Goal: Information Seeking & Learning: Learn about a topic

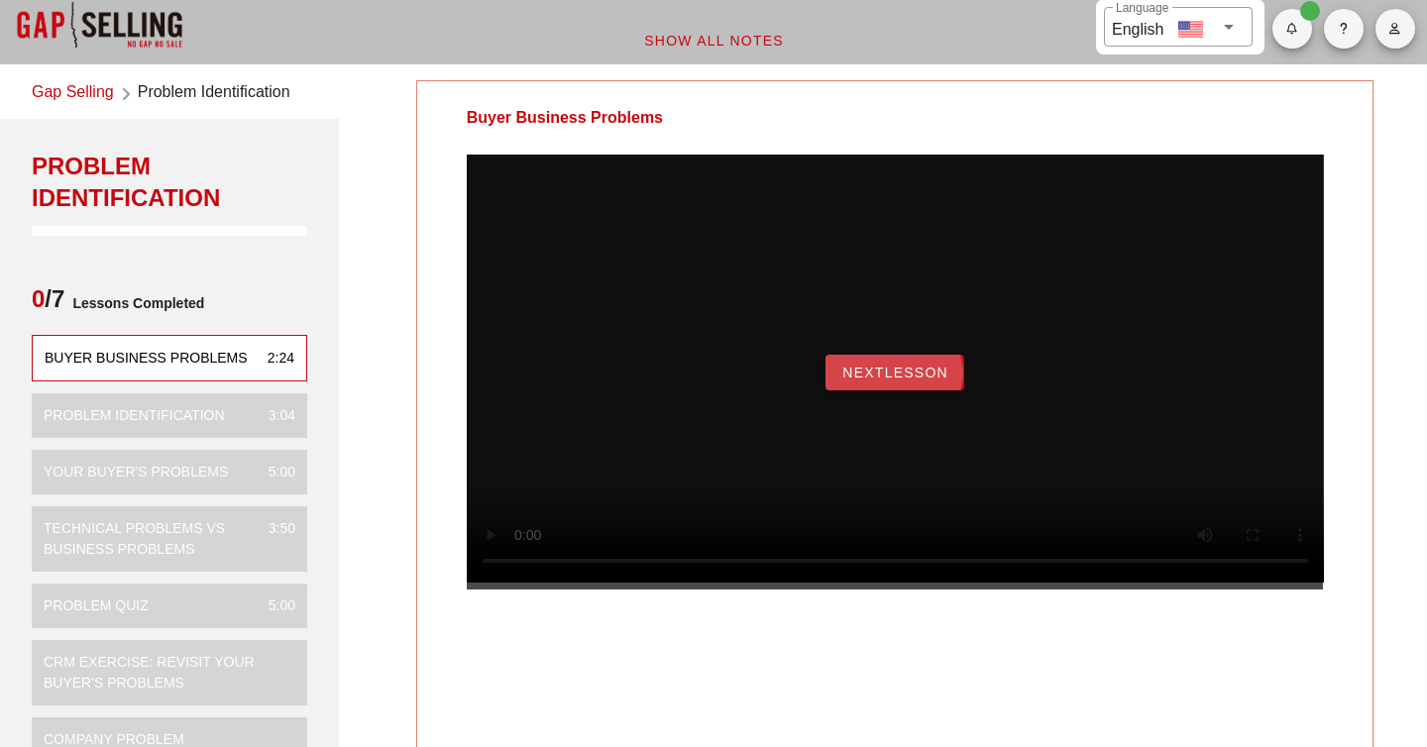
click at [870, 387] on button "NextLesson" at bounding box center [894, 373] width 139 height 36
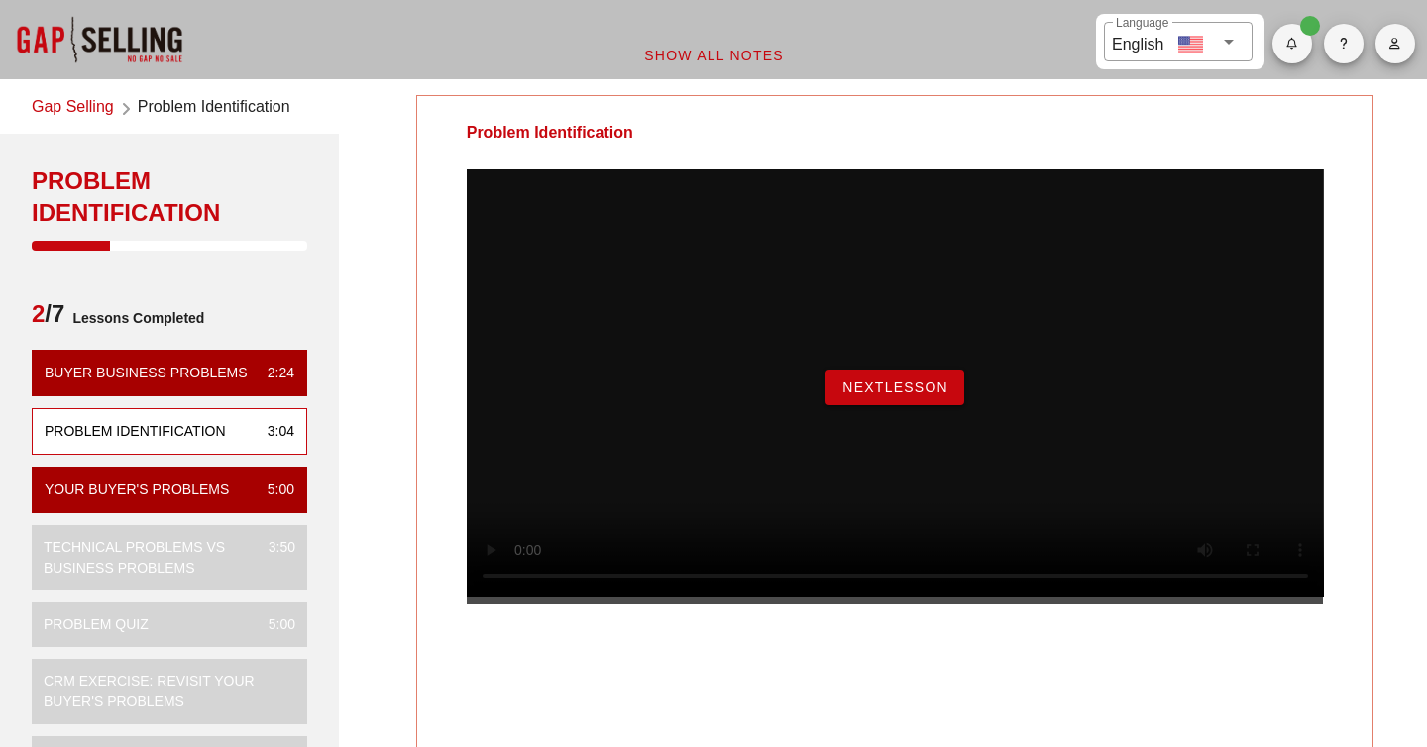
click at [906, 405] on button "NextLesson" at bounding box center [894, 388] width 139 height 36
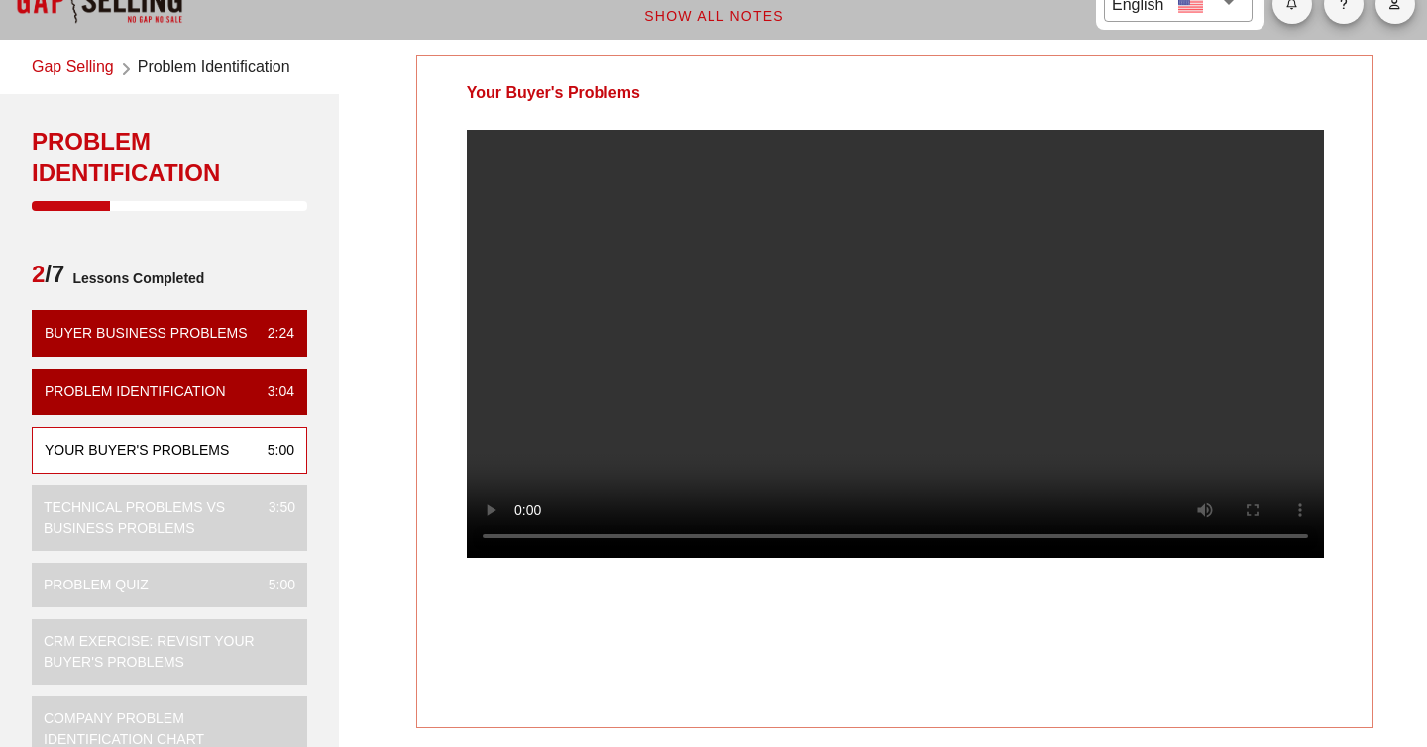
scroll to position [39, 0]
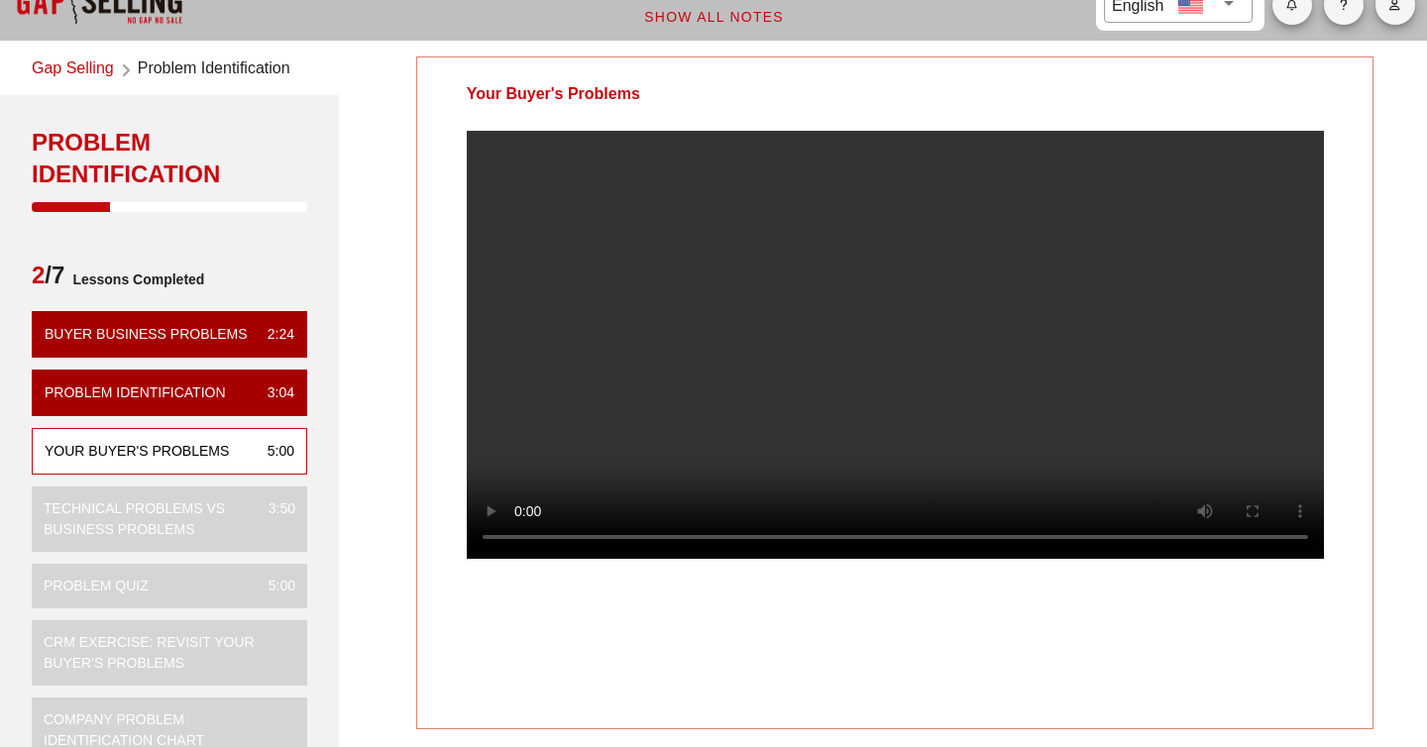
click at [534, 92] on div "Your Buyer's Problems" at bounding box center [553, 93] width 272 height 73
click at [453, 89] on div "Your Buyer's Problems" at bounding box center [553, 93] width 272 height 73
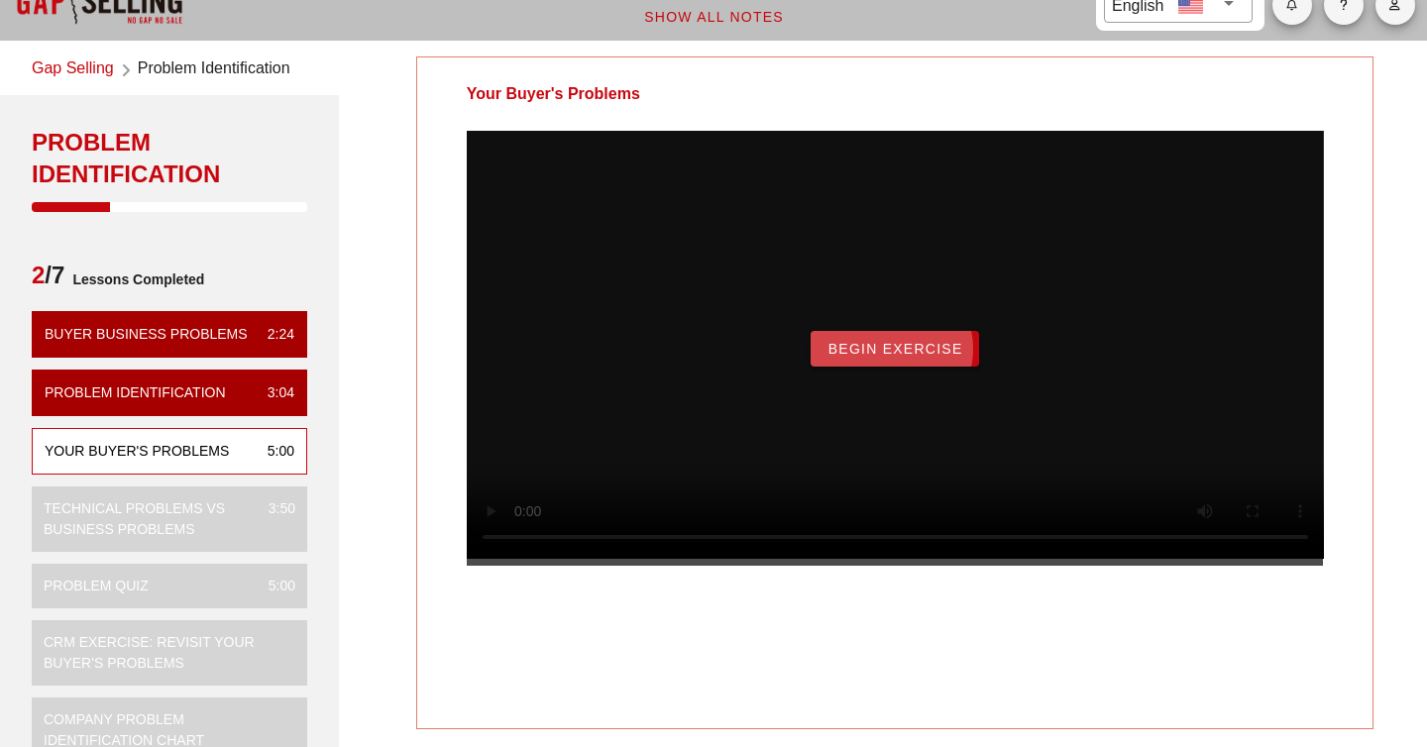
click at [882, 357] on span "Begin Exercise" at bounding box center [894, 349] width 136 height 16
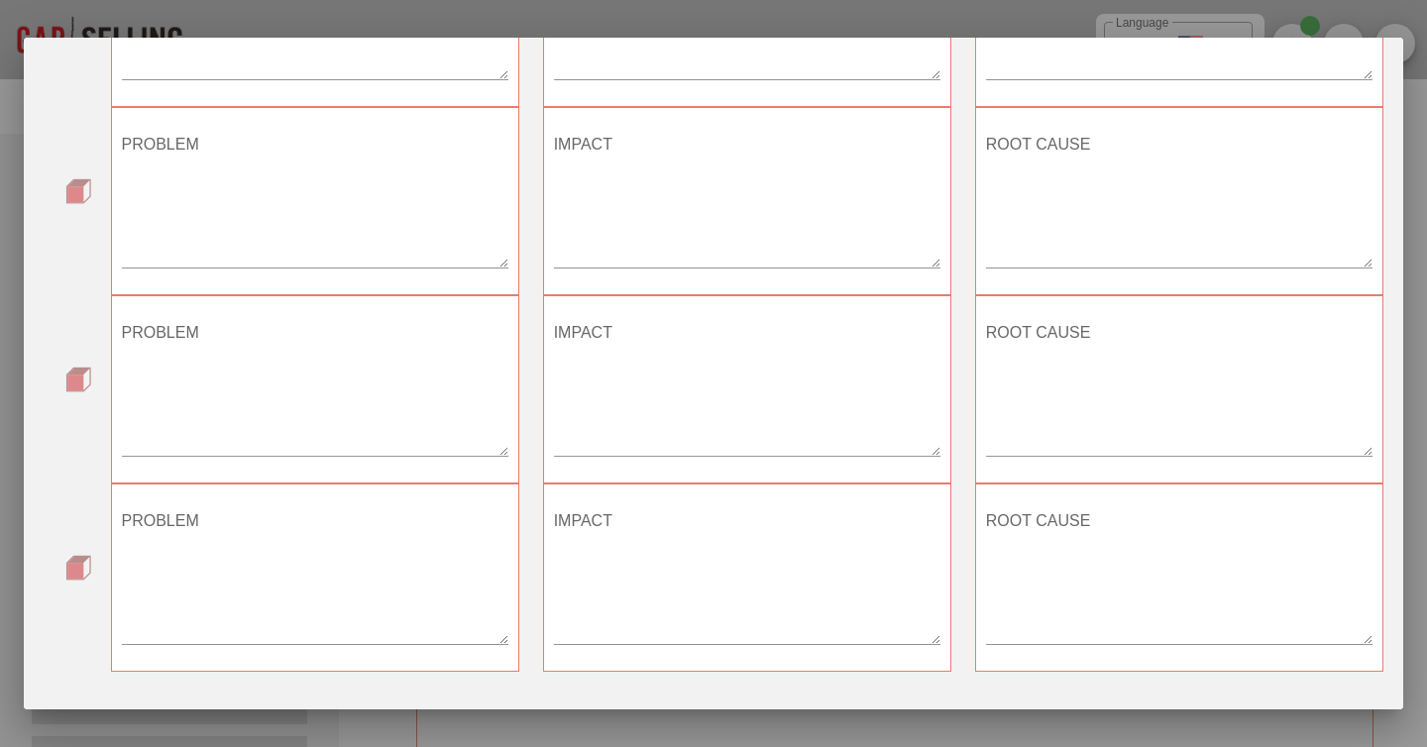
scroll to position [0, 0]
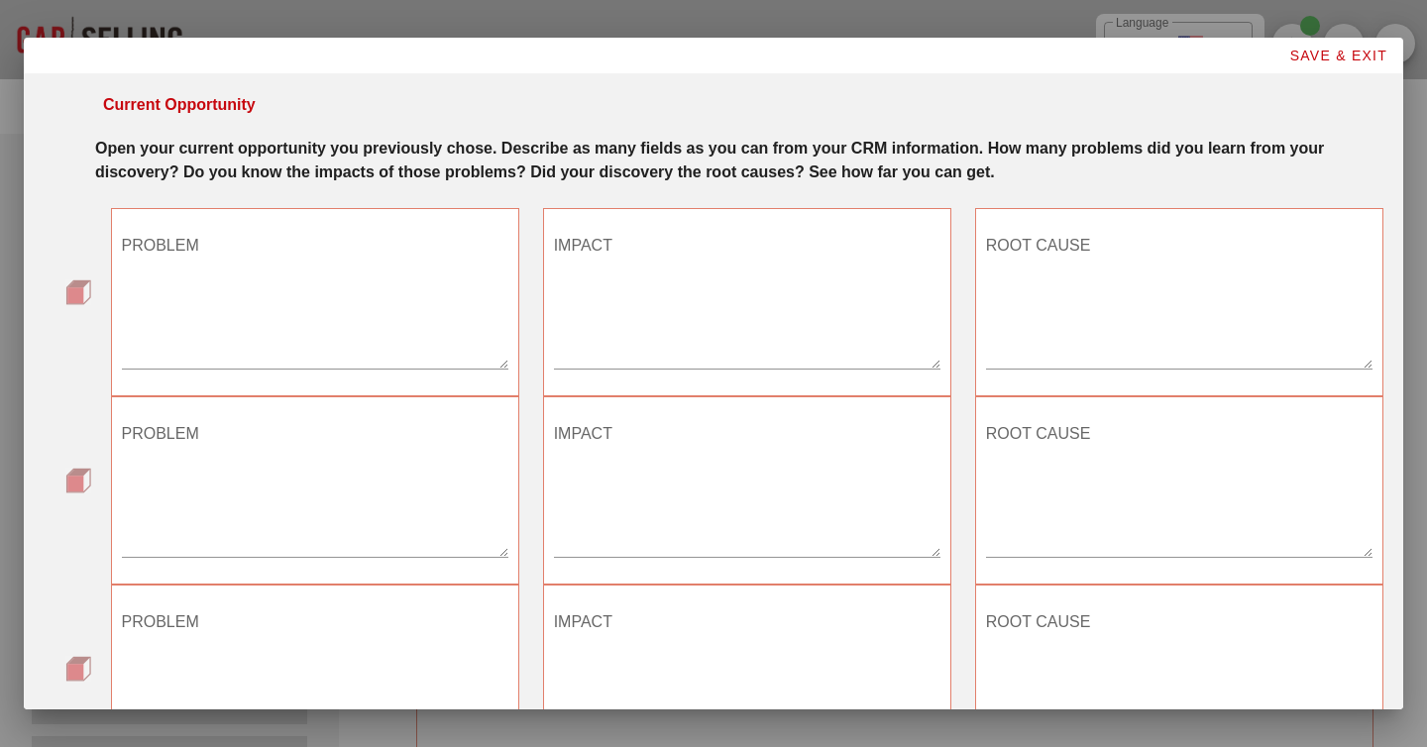
click at [278, 157] on strong "Open your current opportunity you previously chose. Describe as many fields as …" at bounding box center [709, 160] width 1229 height 41
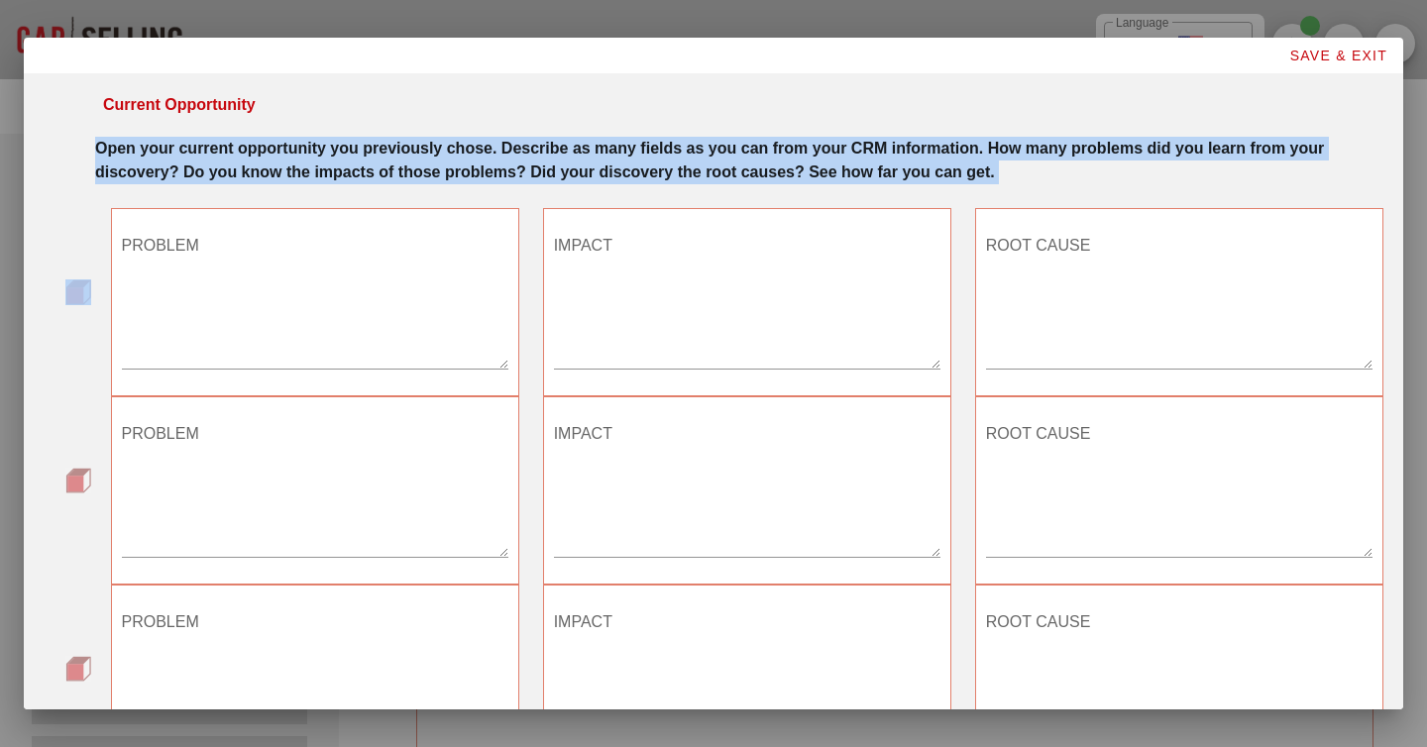
click at [278, 157] on strong "Open your current opportunity you previously chose. Describe as many fields as …" at bounding box center [709, 160] width 1229 height 41
click at [250, 175] on strong "Open your current opportunity you previously chose. Describe as many fields as …" at bounding box center [709, 160] width 1229 height 41
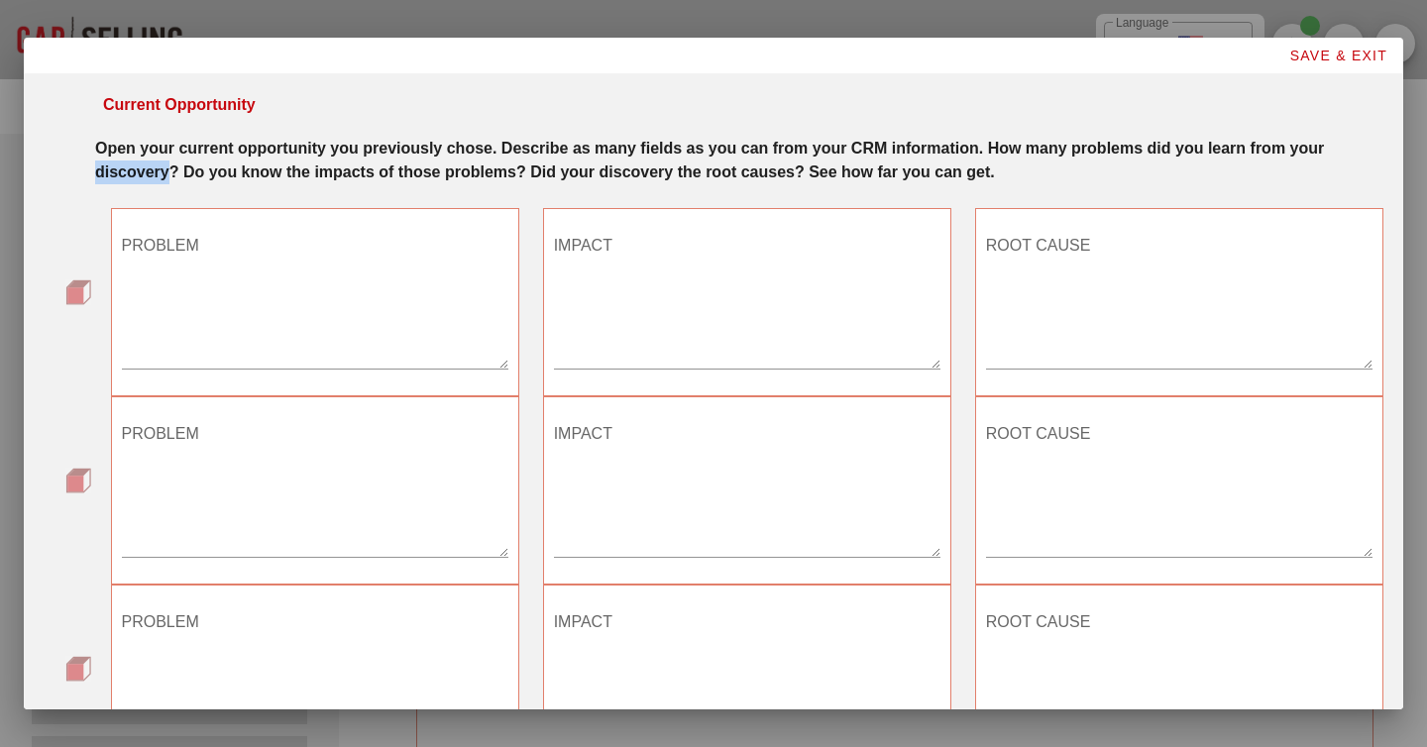
click at [250, 175] on strong "Open your current opportunity you previously chose. Describe as many fields as …" at bounding box center [709, 160] width 1229 height 41
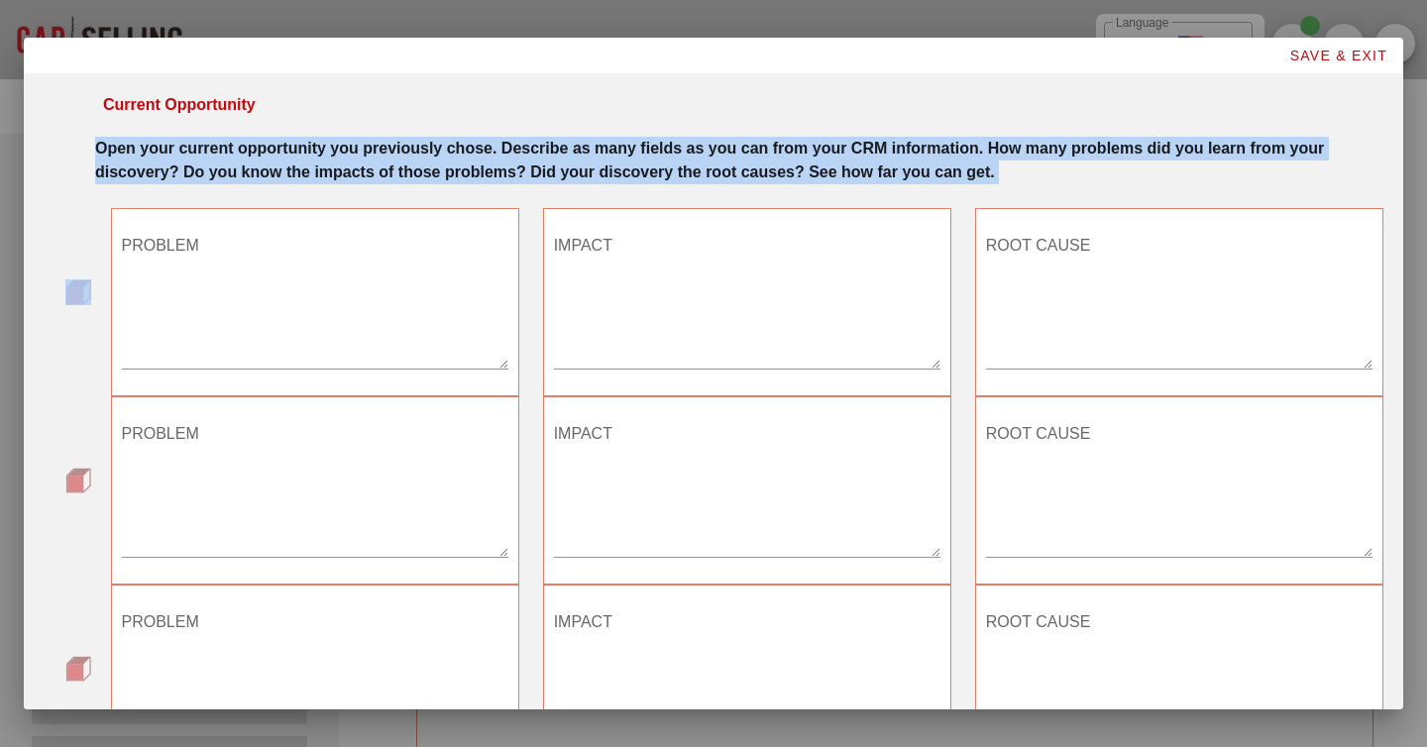
click at [250, 175] on strong "Open your current opportunity you previously chose. Describe as many fields as …" at bounding box center [709, 160] width 1229 height 41
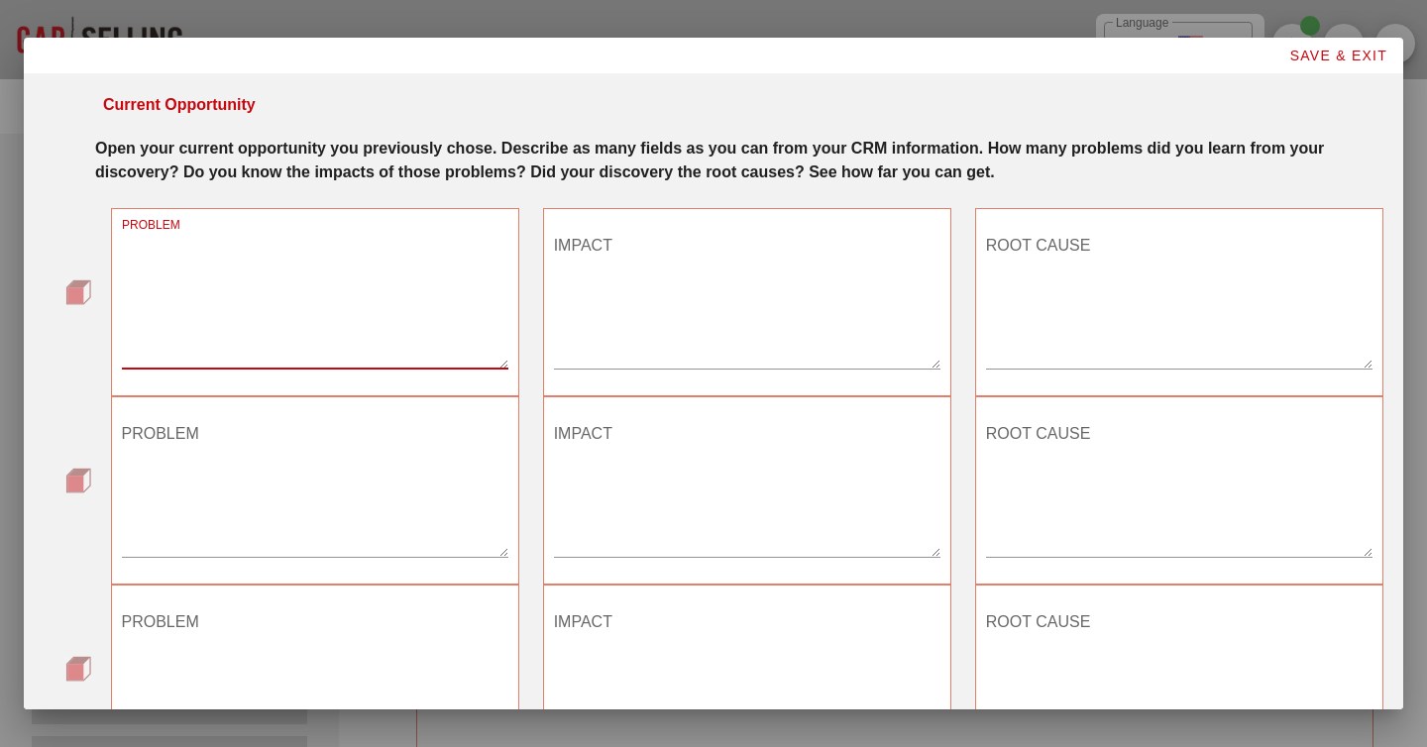
click at [208, 358] on textarea "PROBLEM" at bounding box center [315, 299] width 386 height 139
type textarea "I"
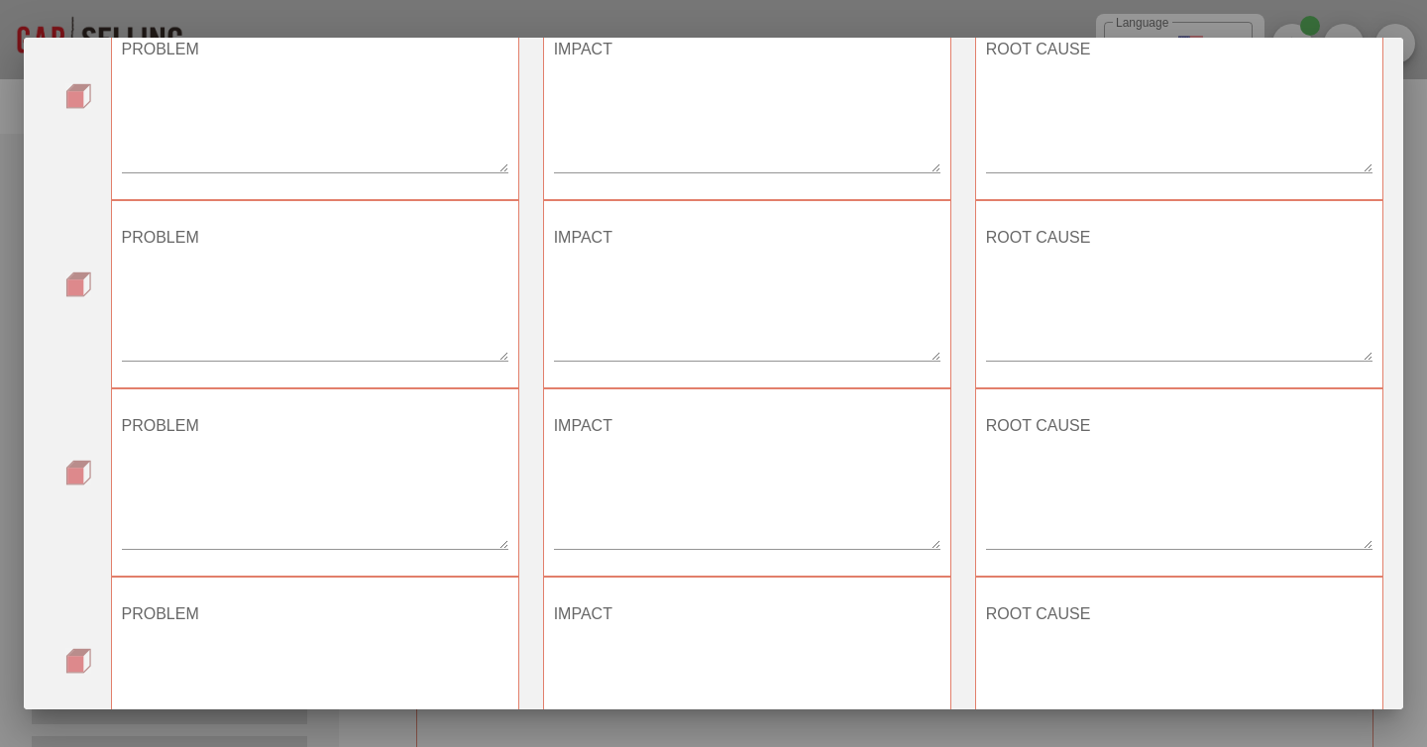
scroll to position [915, 0]
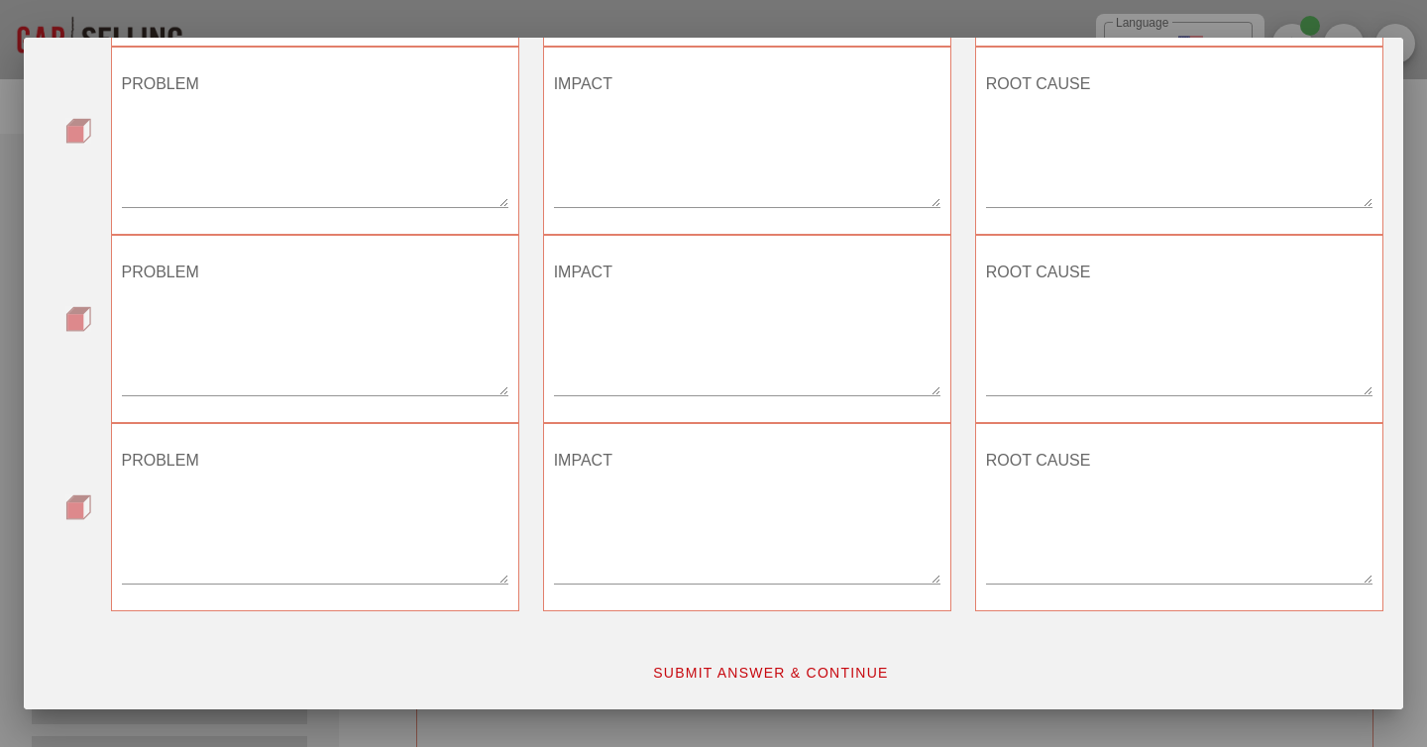
type textarea "They do not understand the bad performance of their workforce"
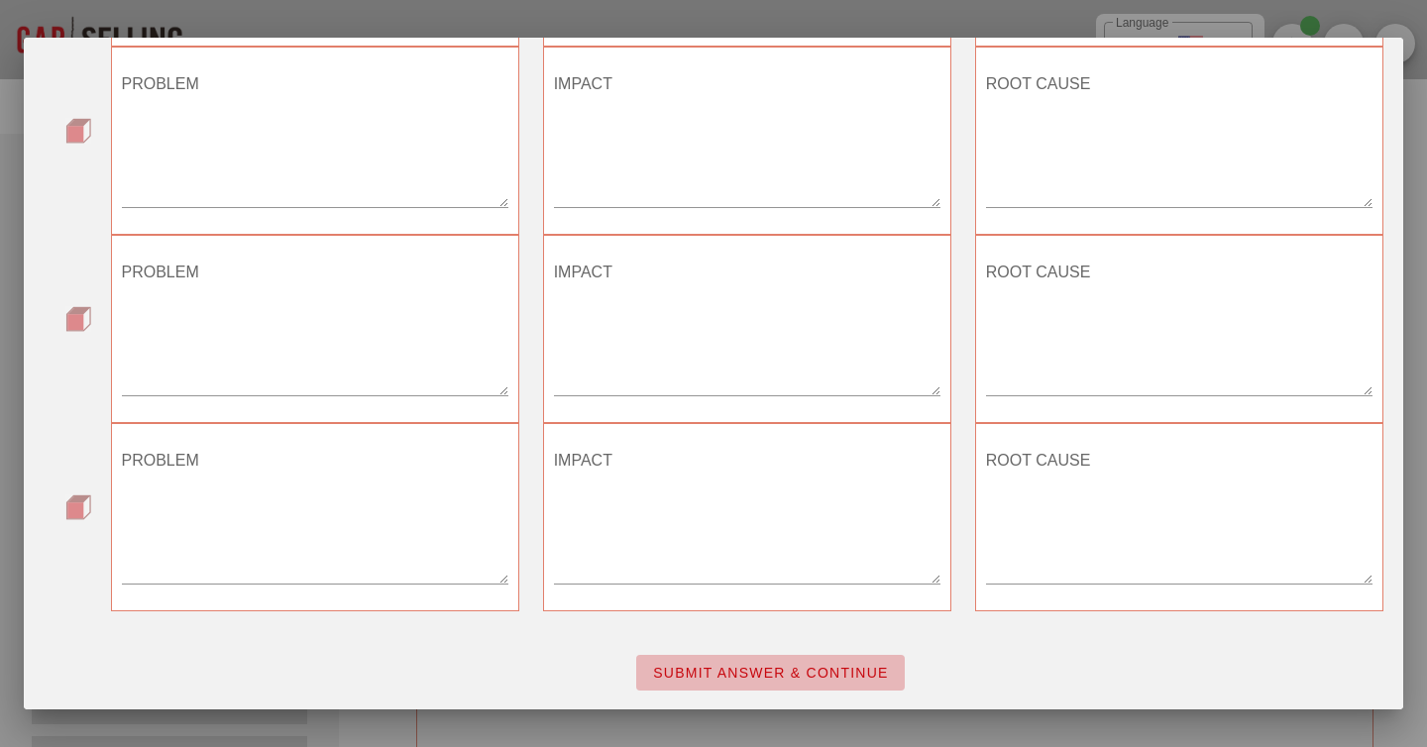
click at [794, 674] on span "SUBMIT ANSWER & CONTINUE" at bounding box center [770, 673] width 237 height 16
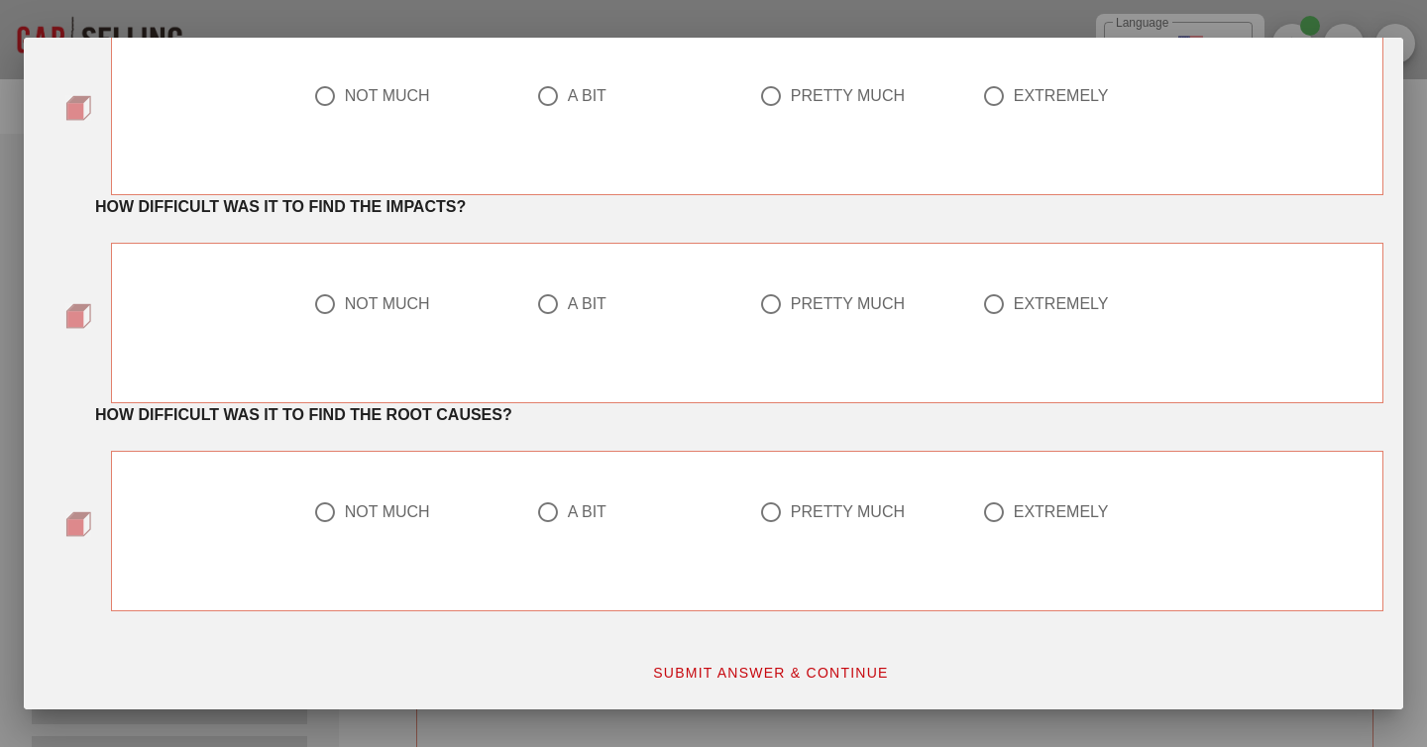
scroll to position [0, 0]
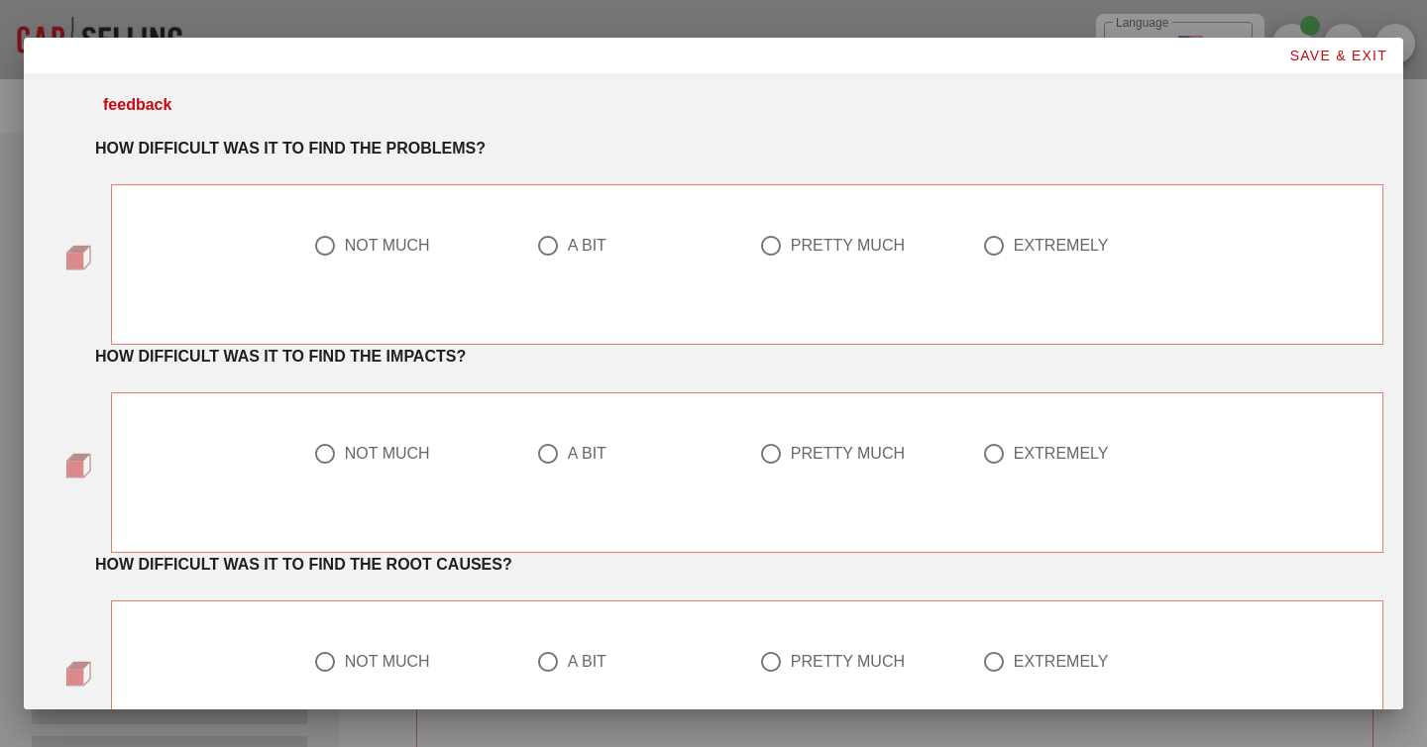
click at [996, 251] on div at bounding box center [994, 246] width 34 height 34
radio input "true"
click at [984, 457] on div at bounding box center [994, 454] width 34 height 34
radio input "true"
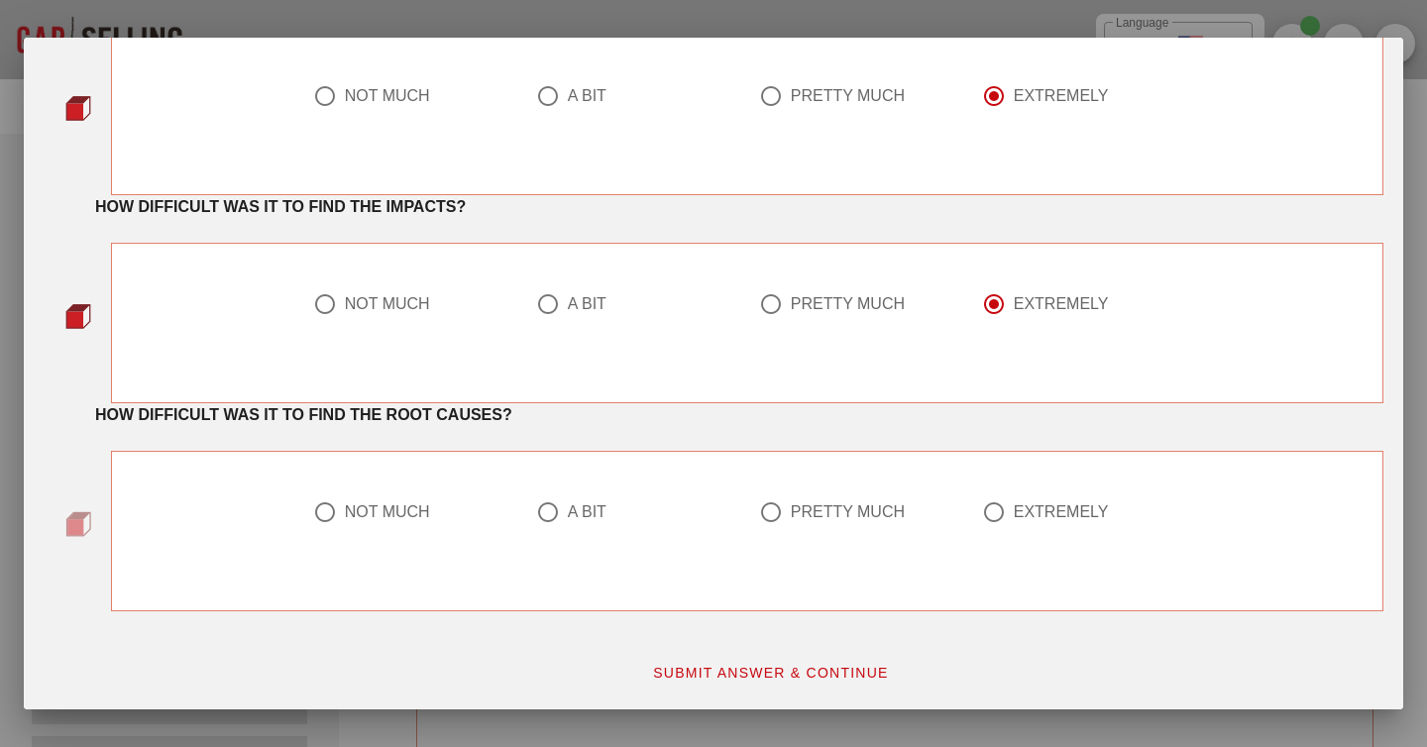
click at [985, 516] on div at bounding box center [994, 512] width 34 height 34
radio input "true"
click at [812, 656] on button "SUBMIT ANSWER & CONTINUE" at bounding box center [770, 673] width 269 height 36
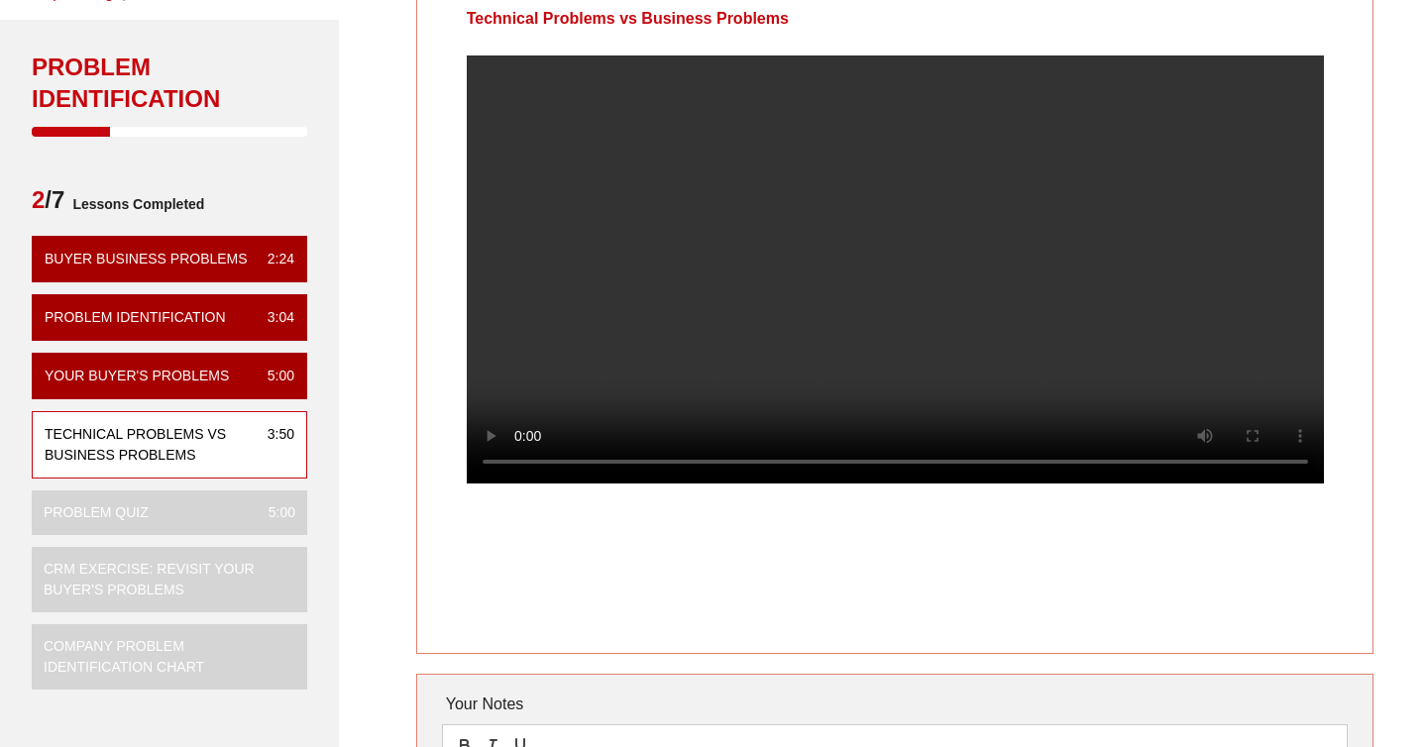
scroll to position [111, 0]
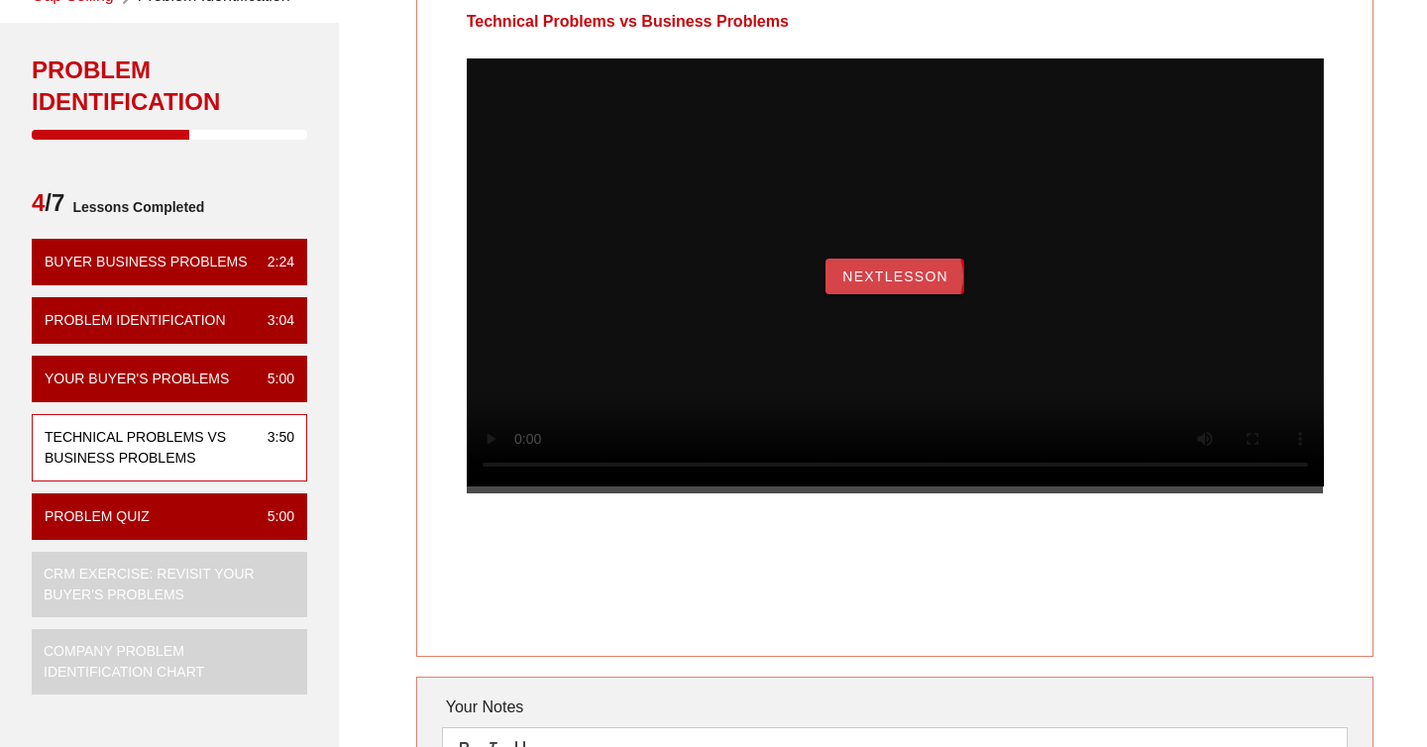
click at [859, 284] on span "NextLesson" at bounding box center [894, 277] width 107 height 16
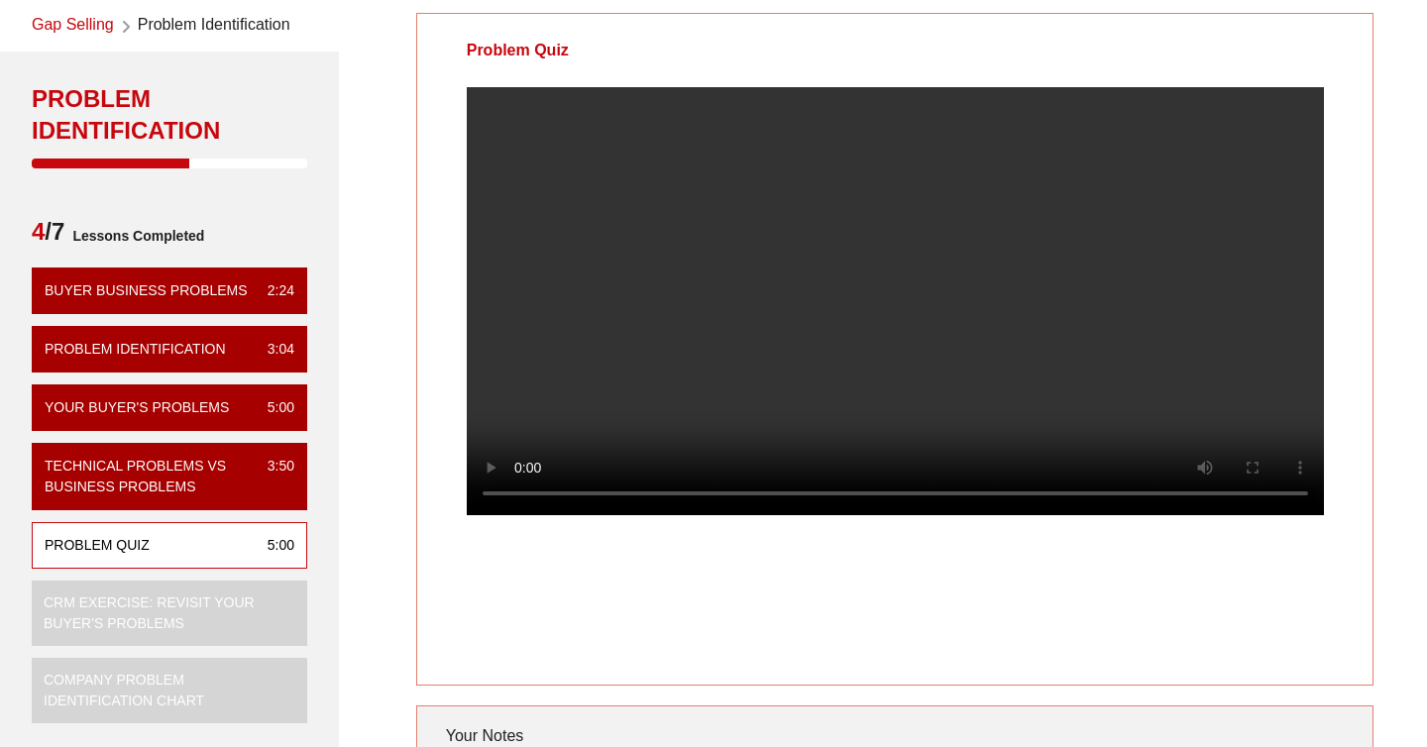
scroll to position [86, 0]
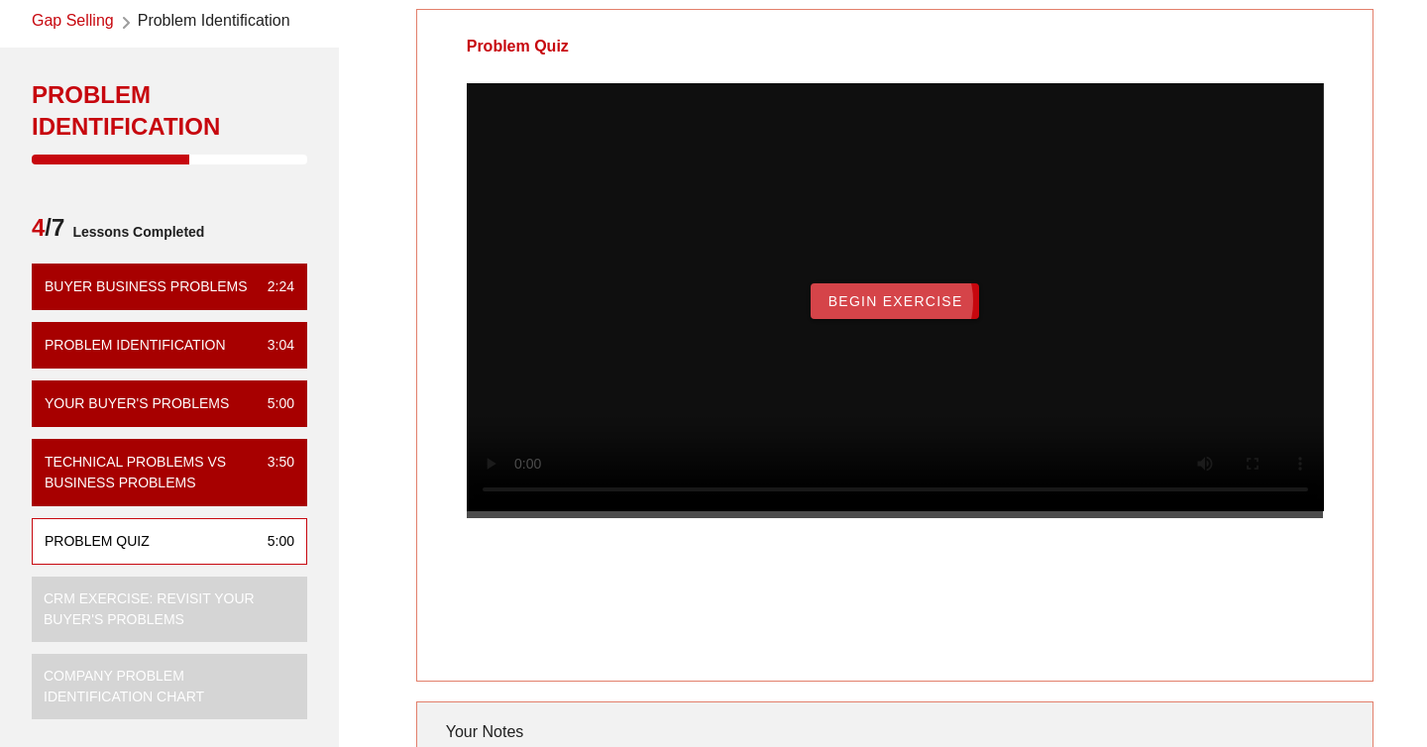
click at [921, 309] on span "Begin Exercise" at bounding box center [894, 301] width 136 height 16
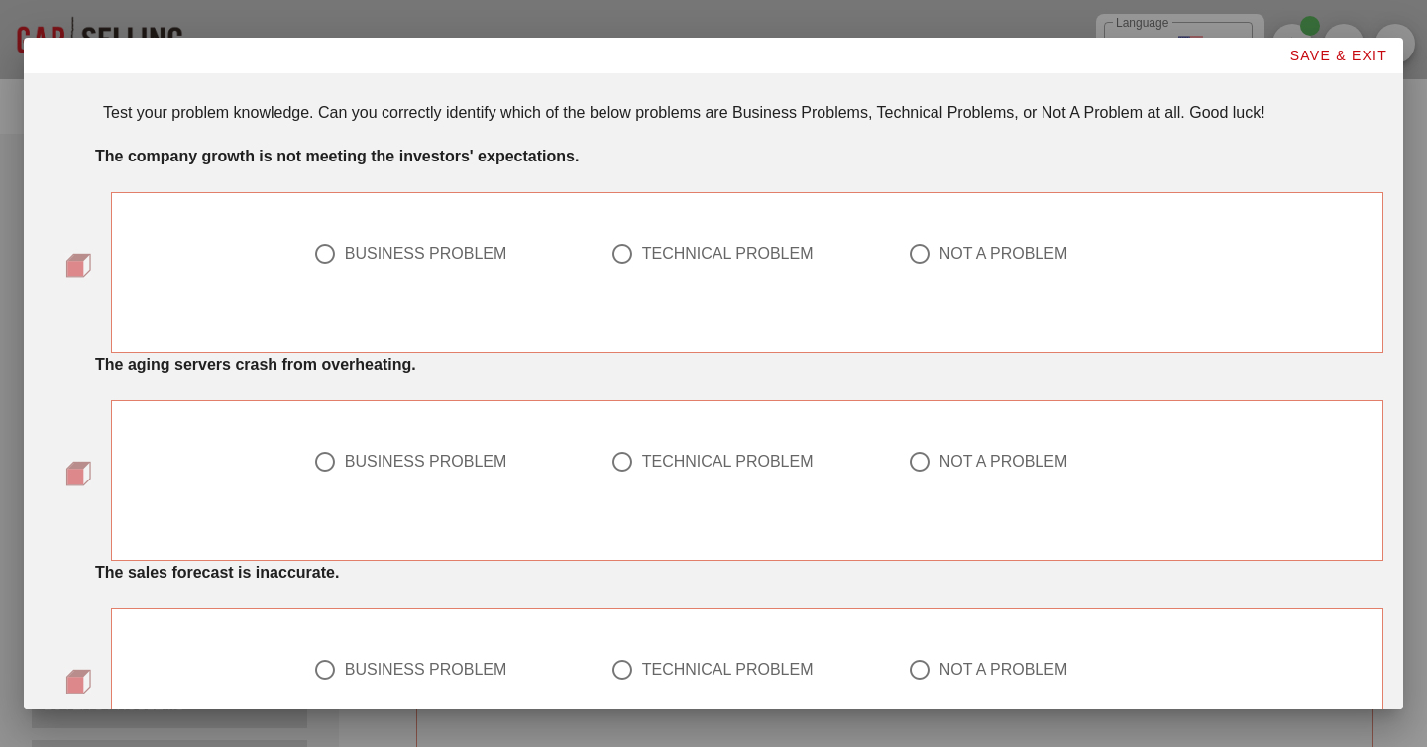
click at [366, 156] on strong "The company growth is not meeting the investors' expectations." at bounding box center [337, 156] width 484 height 17
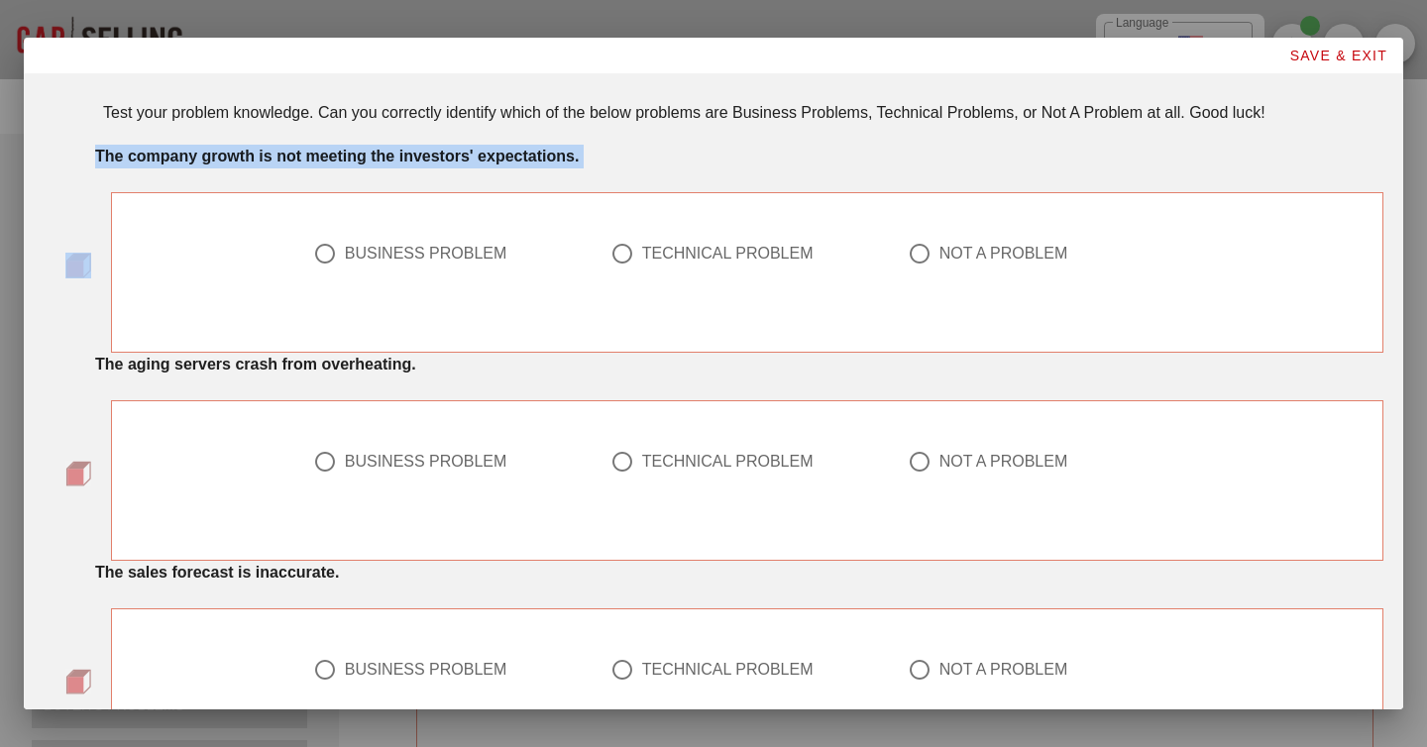
click at [366, 156] on strong "The company growth is not meeting the investors' expectations." at bounding box center [337, 156] width 484 height 17
click at [381, 251] on div "BUSINESS PROBLEM" at bounding box center [426, 254] width 163 height 20
radio input "true"
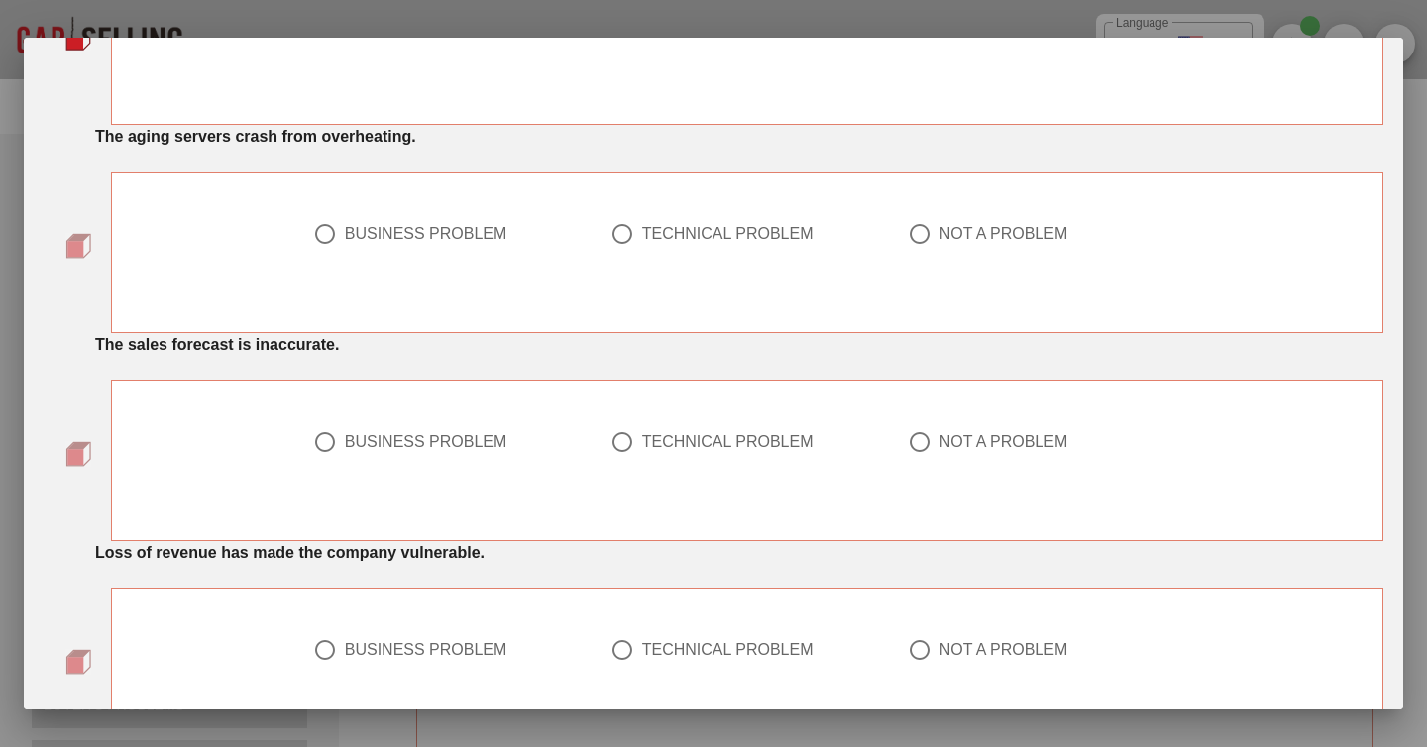
scroll to position [222, 0]
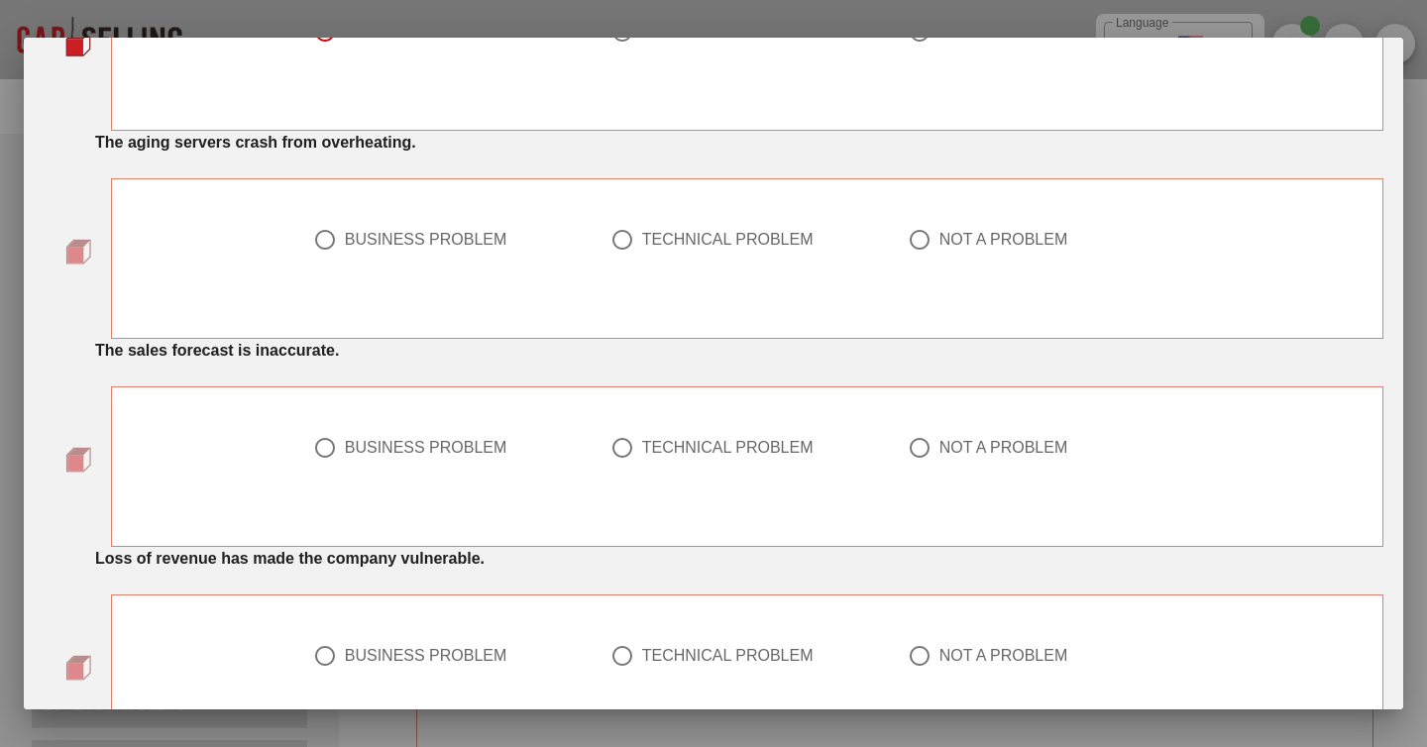
click at [339, 149] on strong "The aging servers crash from overheating." at bounding box center [255, 142] width 321 height 17
click at [611, 238] on div at bounding box center [622, 240] width 34 height 34
radio input "true"
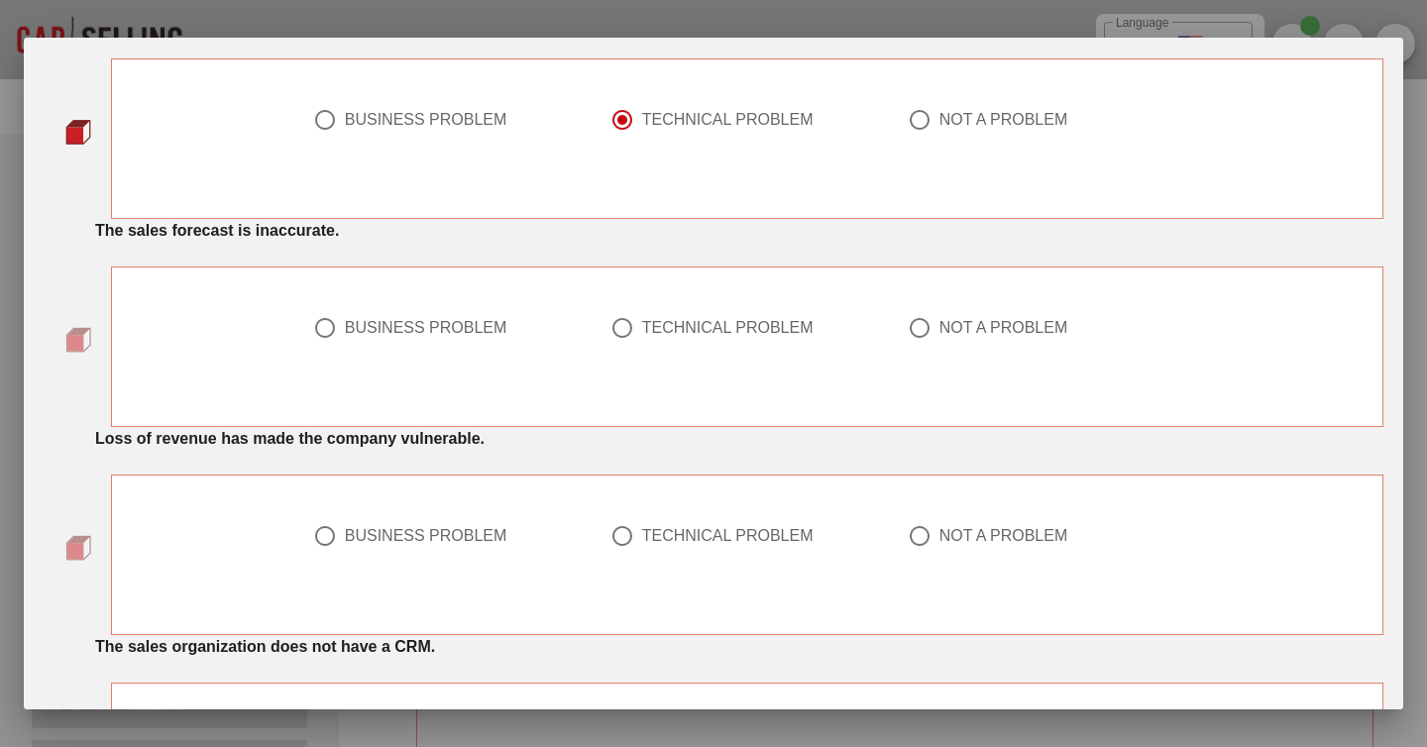
scroll to position [357, 0]
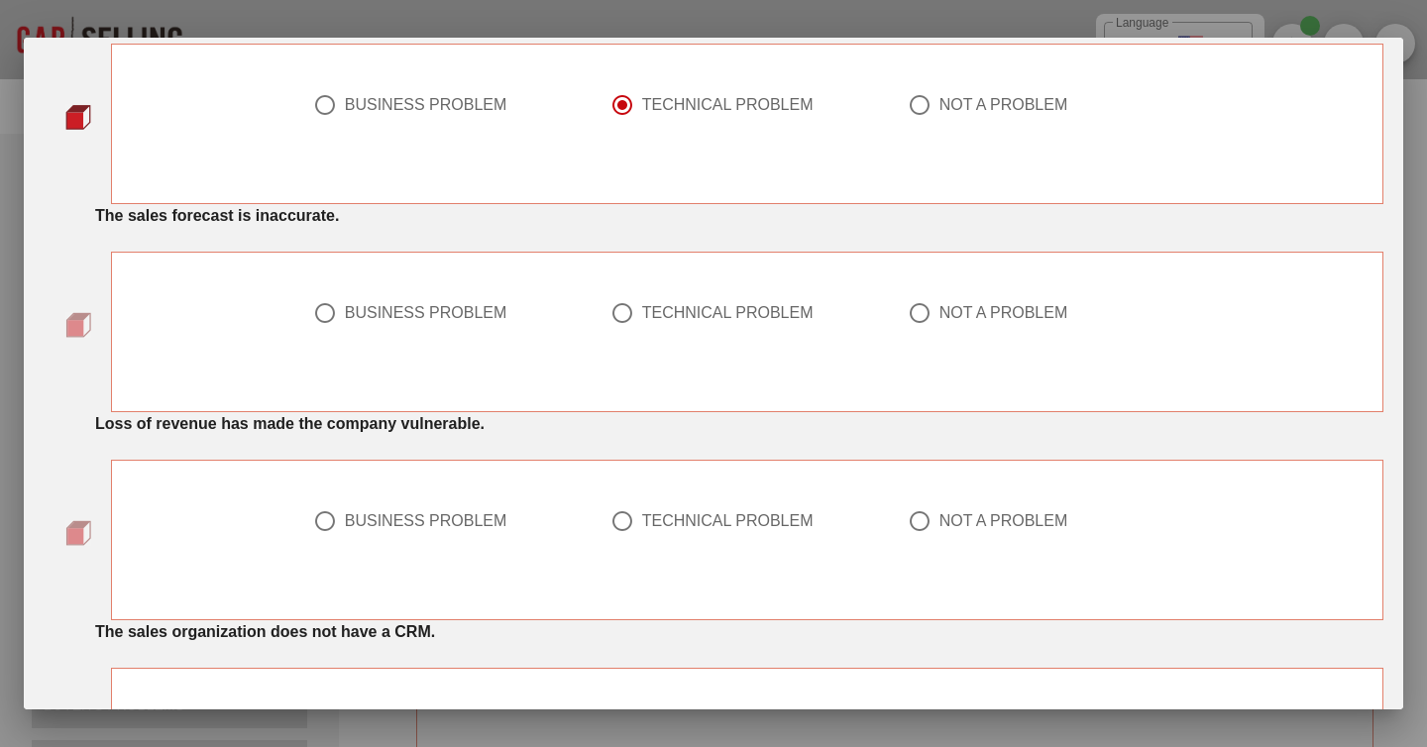
click at [442, 303] on div "BUSINESS PROBLEM" at bounding box center [426, 313] width 163 height 20
radio input "true"
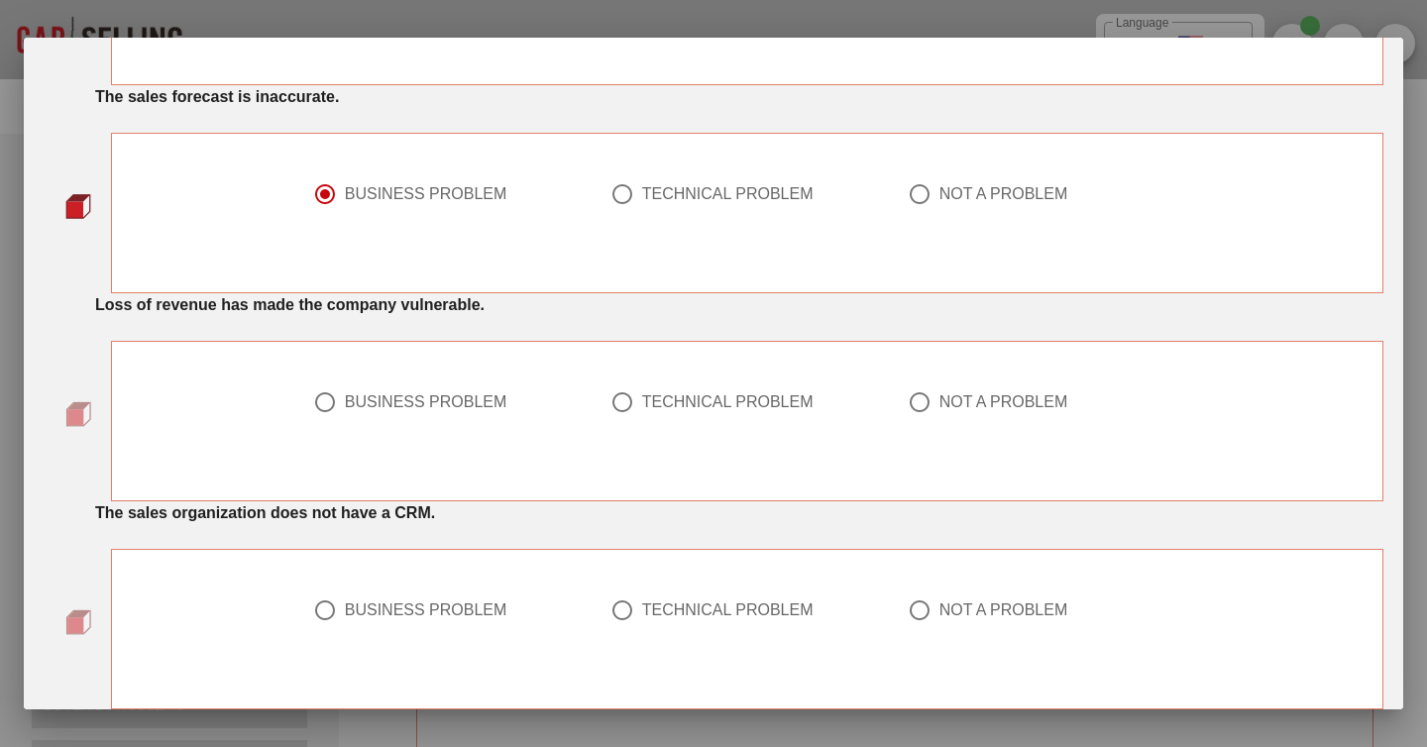
scroll to position [477, 0]
click at [419, 400] on div "BUSINESS PROBLEM" at bounding box center [426, 401] width 163 height 20
radio input "true"
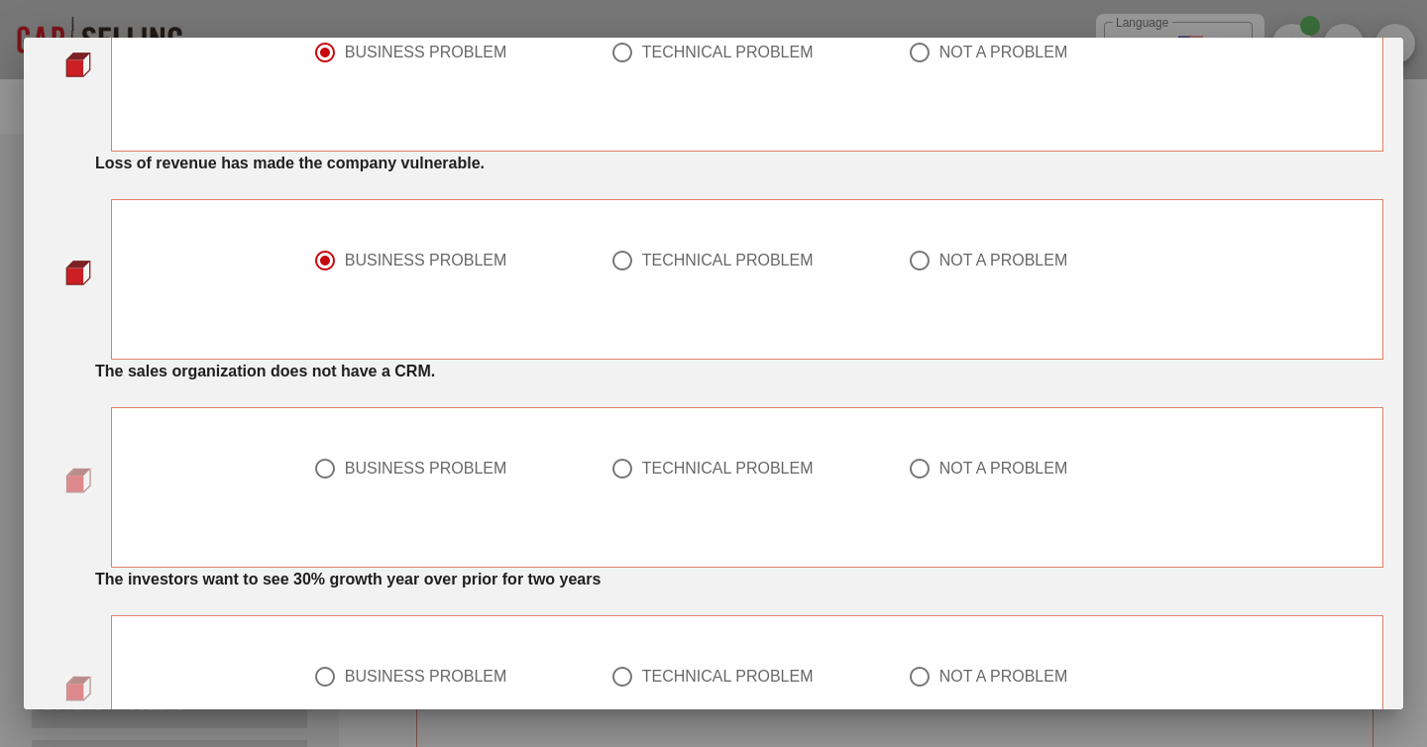
scroll to position [616, 0]
click at [376, 378] on strong "The sales organization does not have a CRM." at bounding box center [265, 372] width 340 height 17
click at [619, 469] on div at bounding box center [622, 470] width 34 height 34
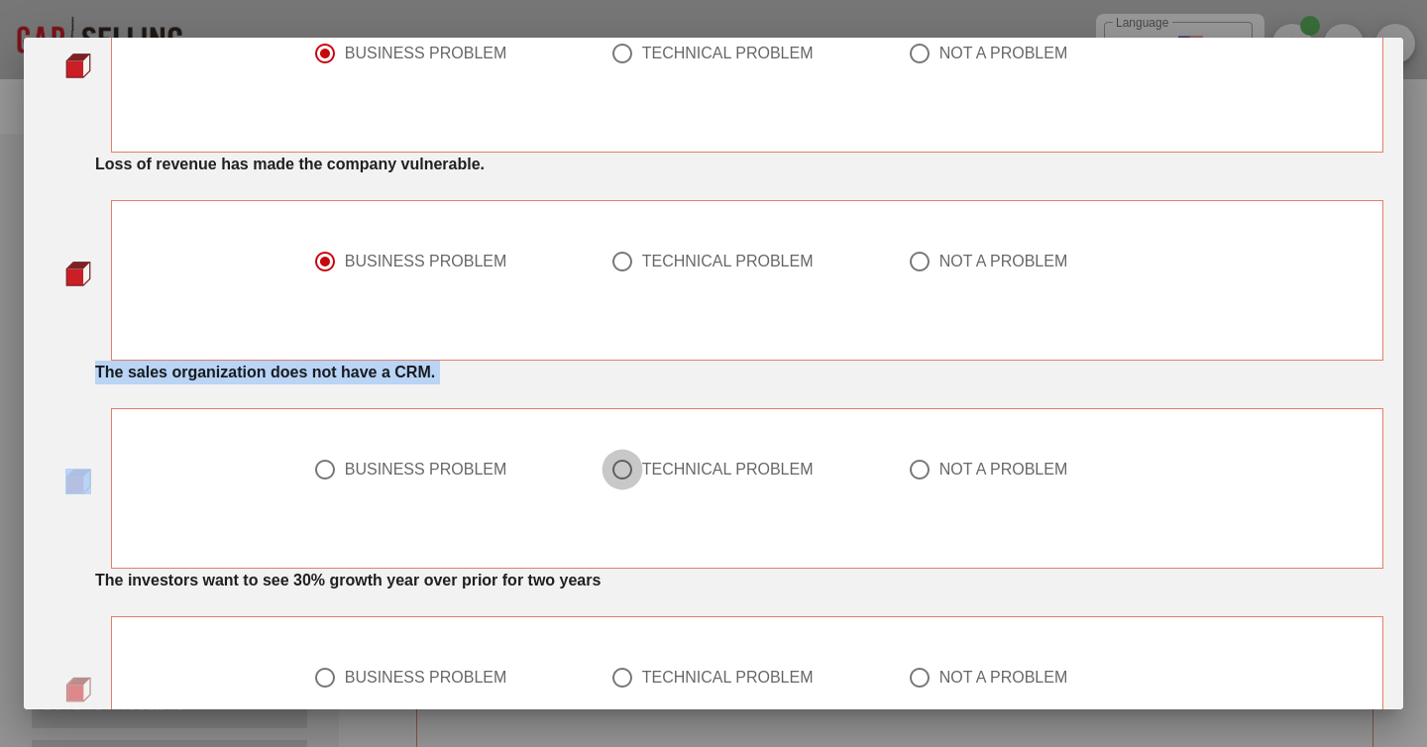
radio input "true"
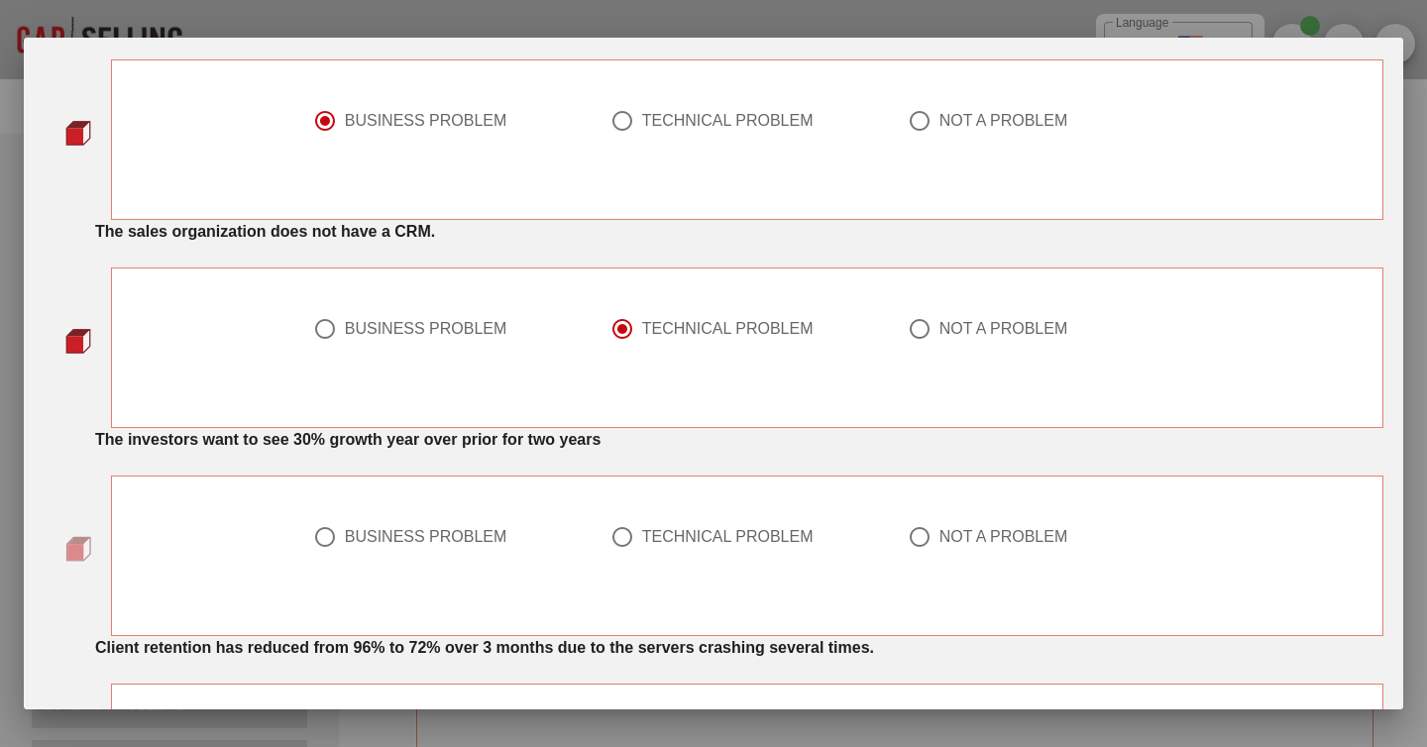
click at [422, 442] on strong "The investors want to see 30% growth year over prior for two years" at bounding box center [347, 439] width 505 height 17
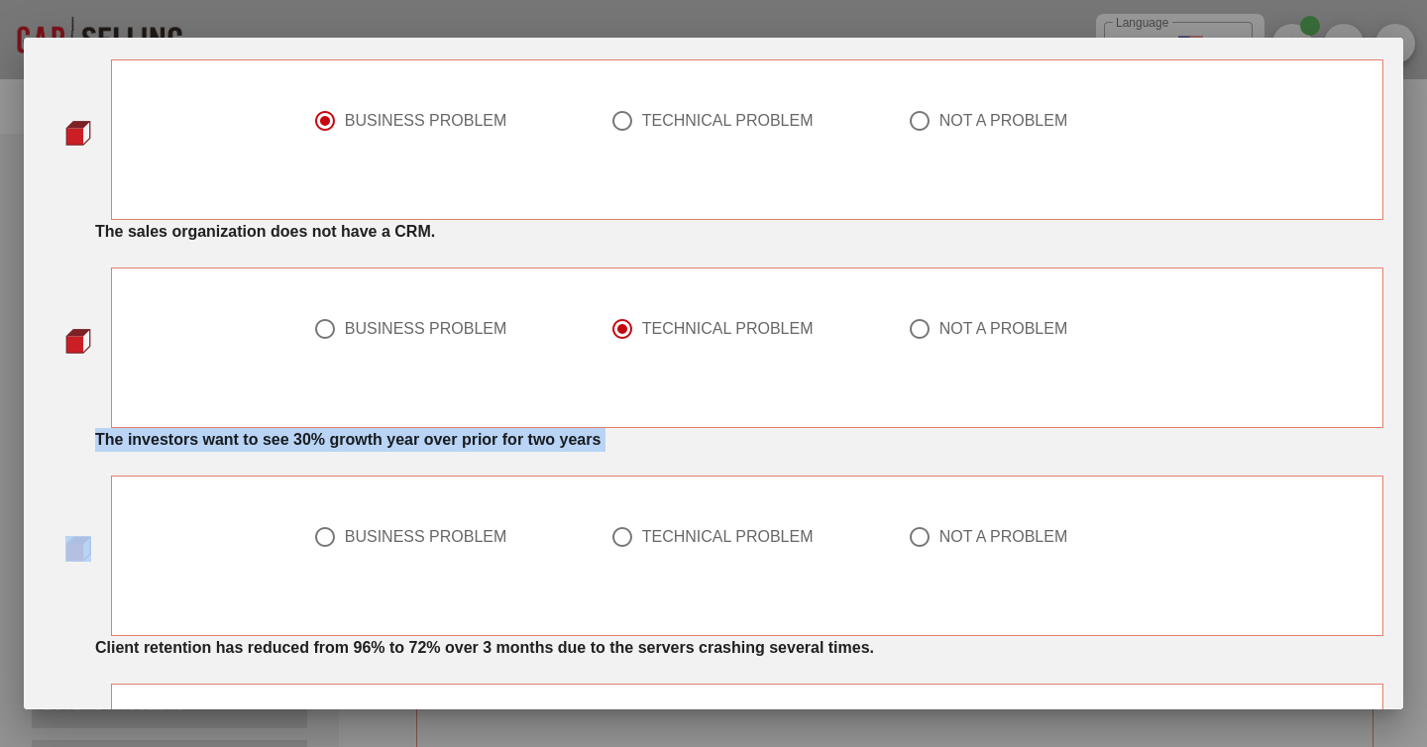
click at [422, 442] on strong "The investors want to see 30% growth year over prior for two years" at bounding box center [347, 439] width 505 height 17
click at [449, 531] on div "BUSINESS PROBLEM" at bounding box center [426, 537] width 163 height 20
radio input "true"
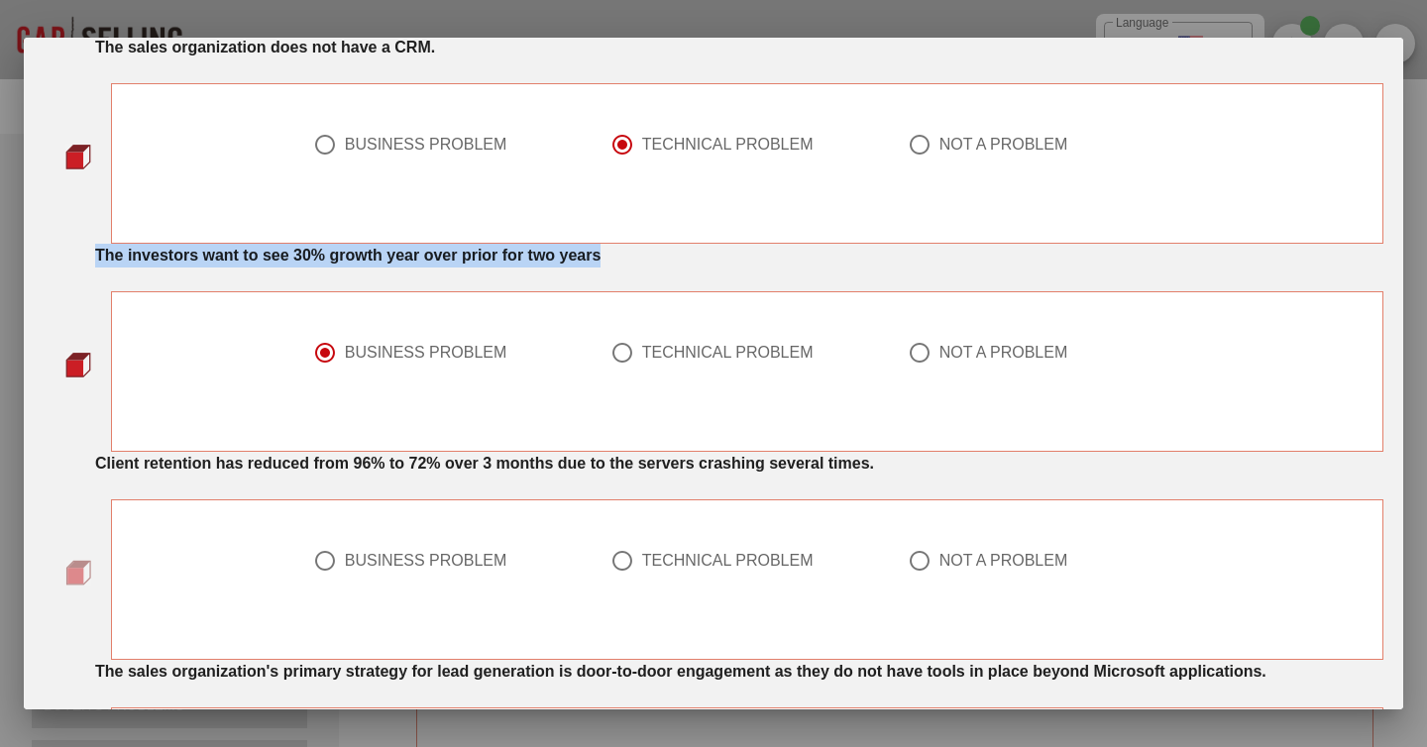
scroll to position [942, 0]
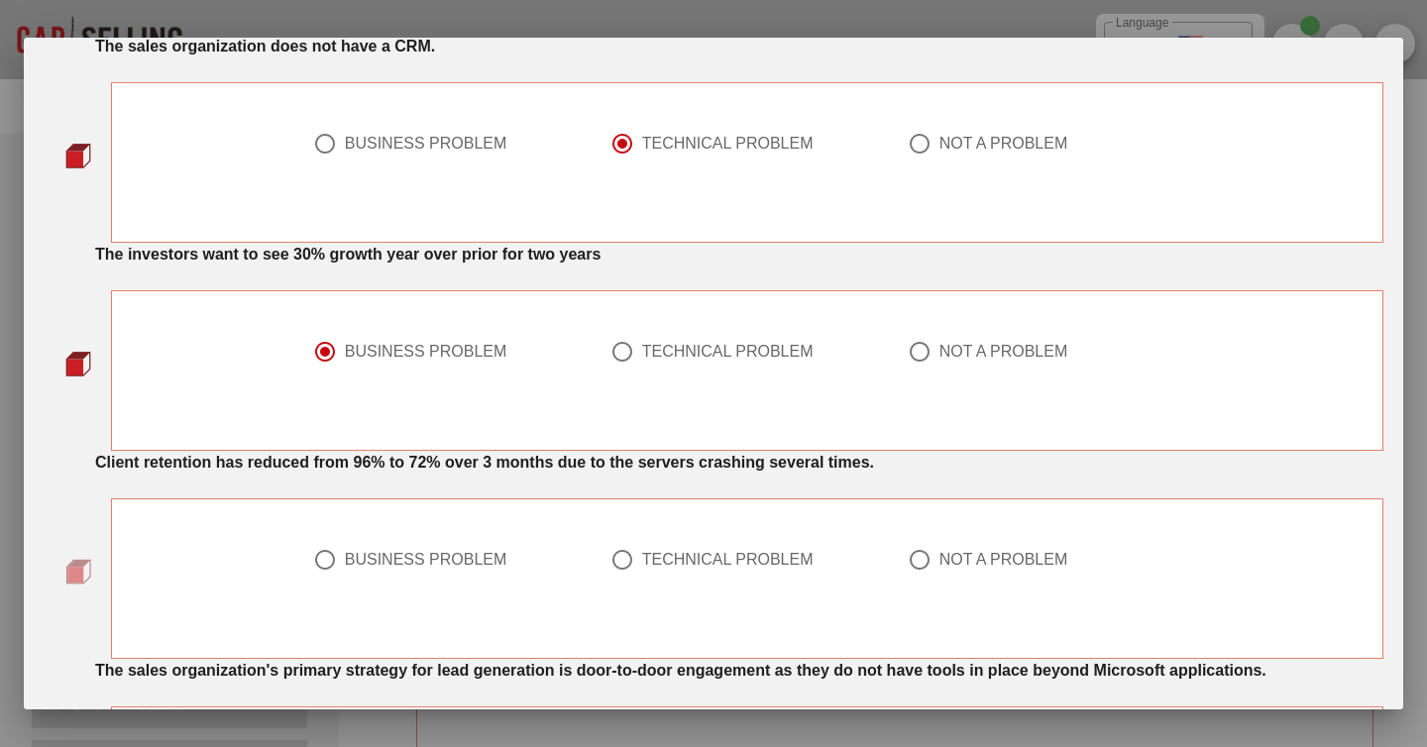
click at [406, 467] on strong "Client retention has reduced from 96% to 72% over 3 months due to the servers c…" at bounding box center [484, 462] width 779 height 17
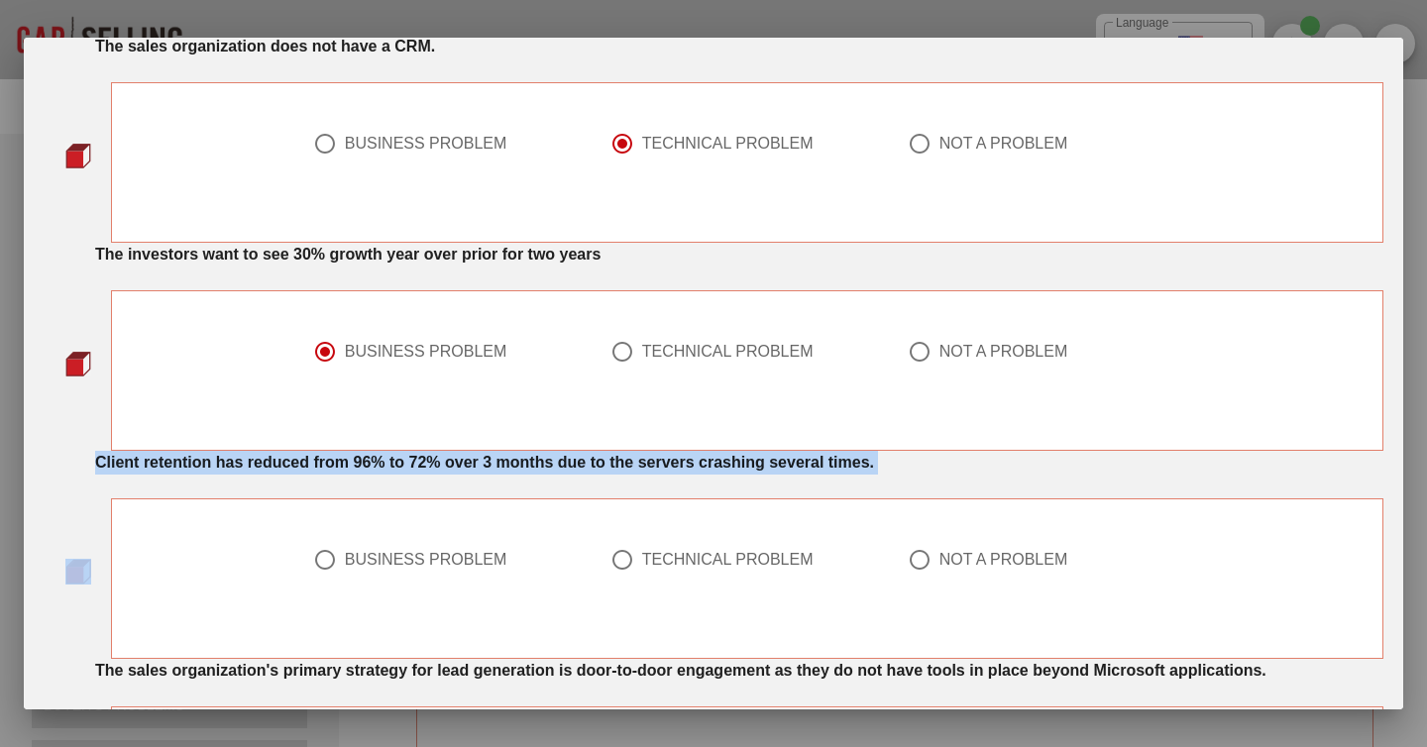
click at [406, 467] on strong "Client retention has reduced from 96% to 72% over 3 months due to the servers c…" at bounding box center [484, 462] width 779 height 17
click at [445, 558] on div "BUSINESS PROBLEM" at bounding box center [426, 560] width 163 height 20
click at [618, 552] on div at bounding box center [622, 560] width 34 height 34
radio input "false"
radio input "true"
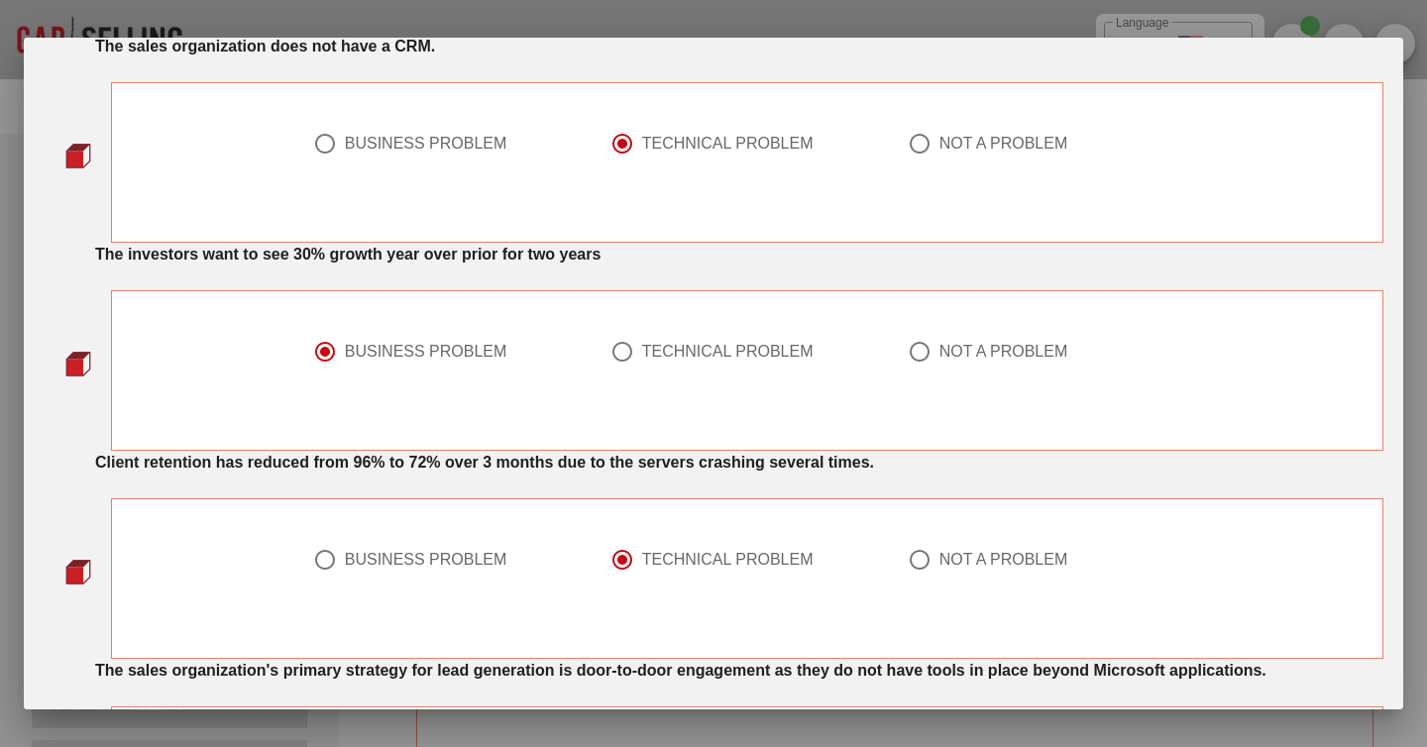
click at [450, 540] on div "BUSINESS PROBLEM" at bounding box center [449, 571] width 297 height 71
click at [445, 554] on div "BUSINESS PROBLEM" at bounding box center [426, 560] width 163 height 20
radio input "true"
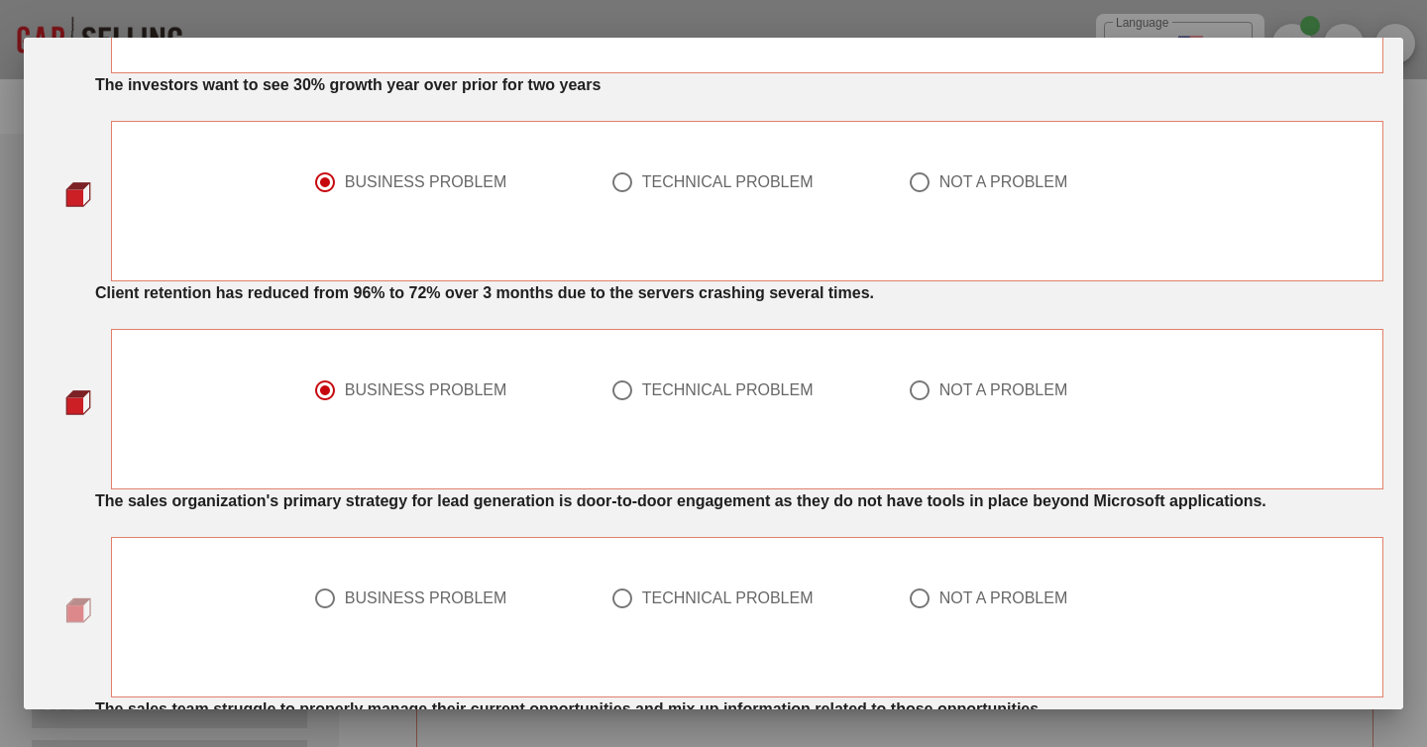
scroll to position [1121, 0]
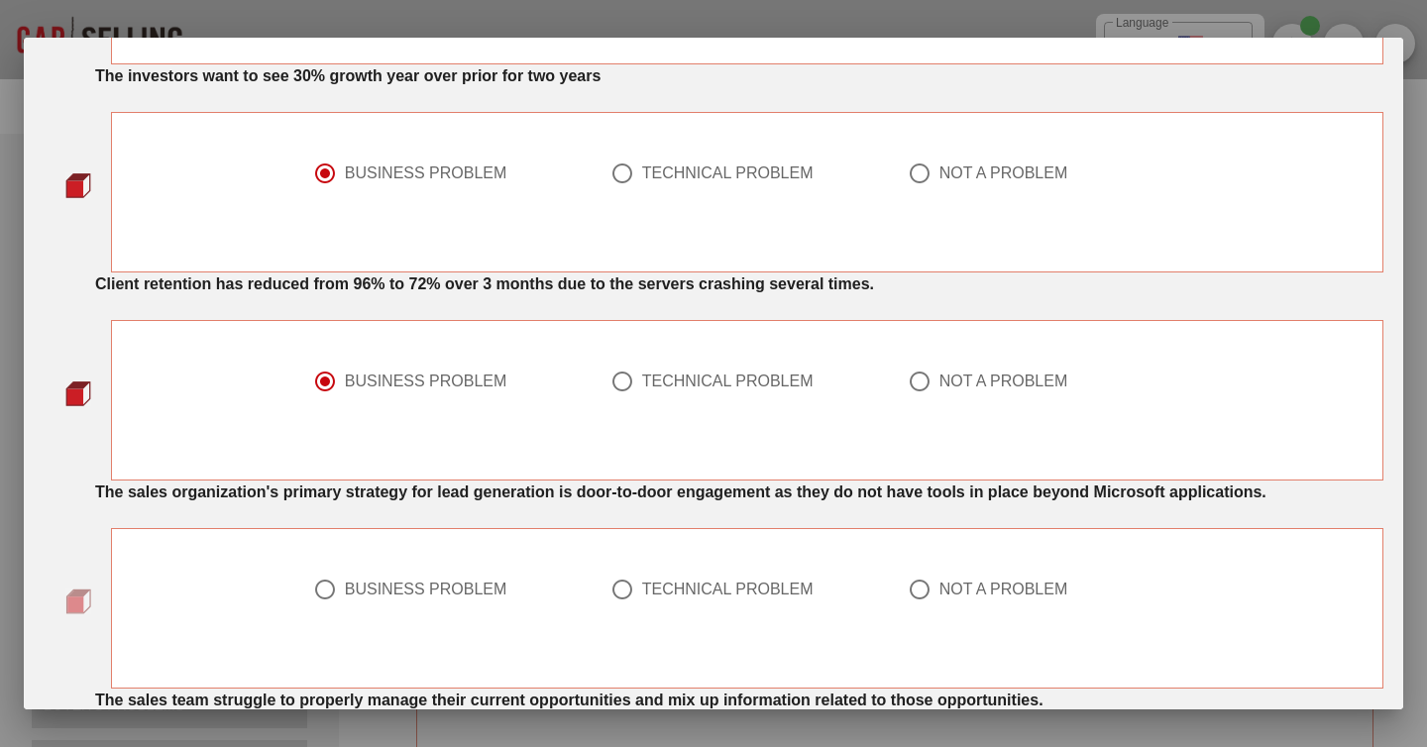
click at [416, 494] on strong "The sales organization's primary strategy for lead generation is door-to-door e…" at bounding box center [680, 492] width 1171 height 17
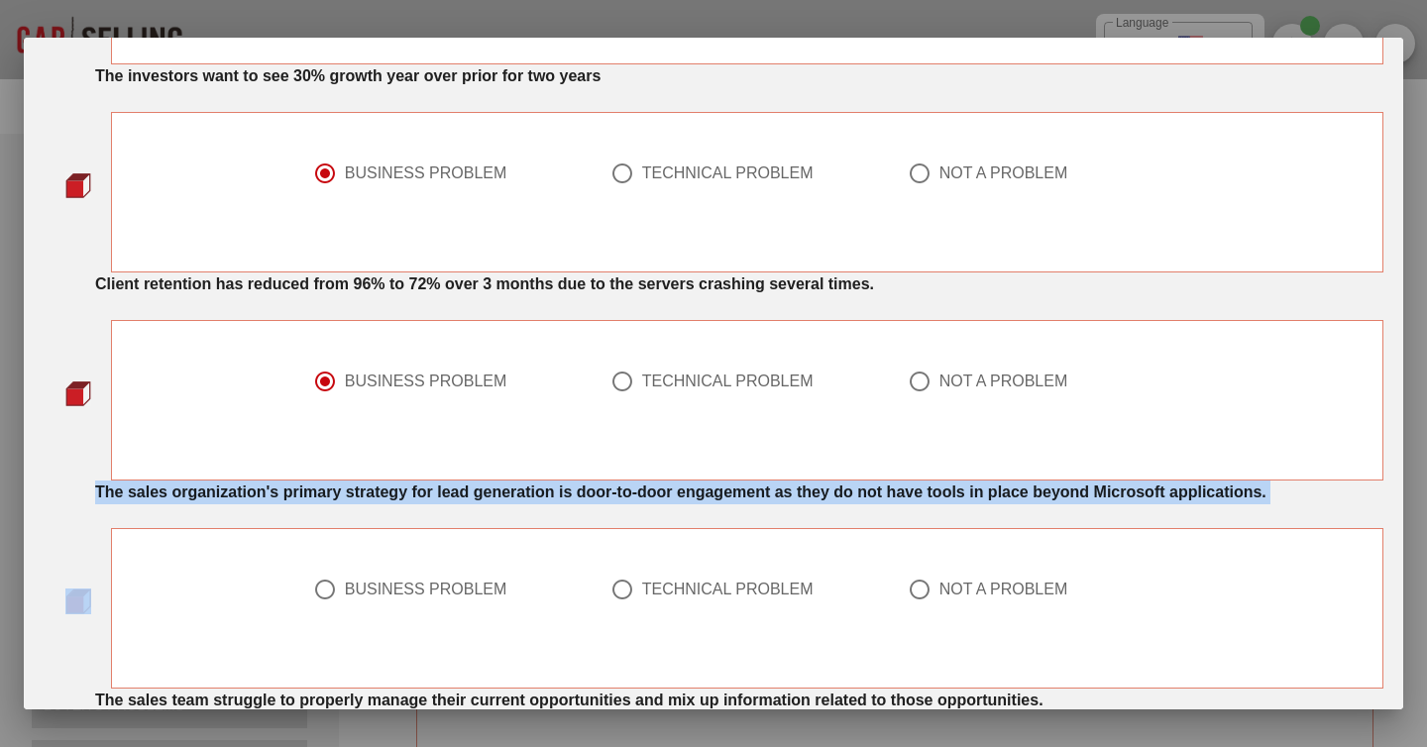
click at [416, 494] on strong "The sales organization's primary strategy for lead generation is door-to-door e…" at bounding box center [680, 492] width 1171 height 17
click at [904, 606] on div at bounding box center [920, 590] width 34 height 34
radio input "true"
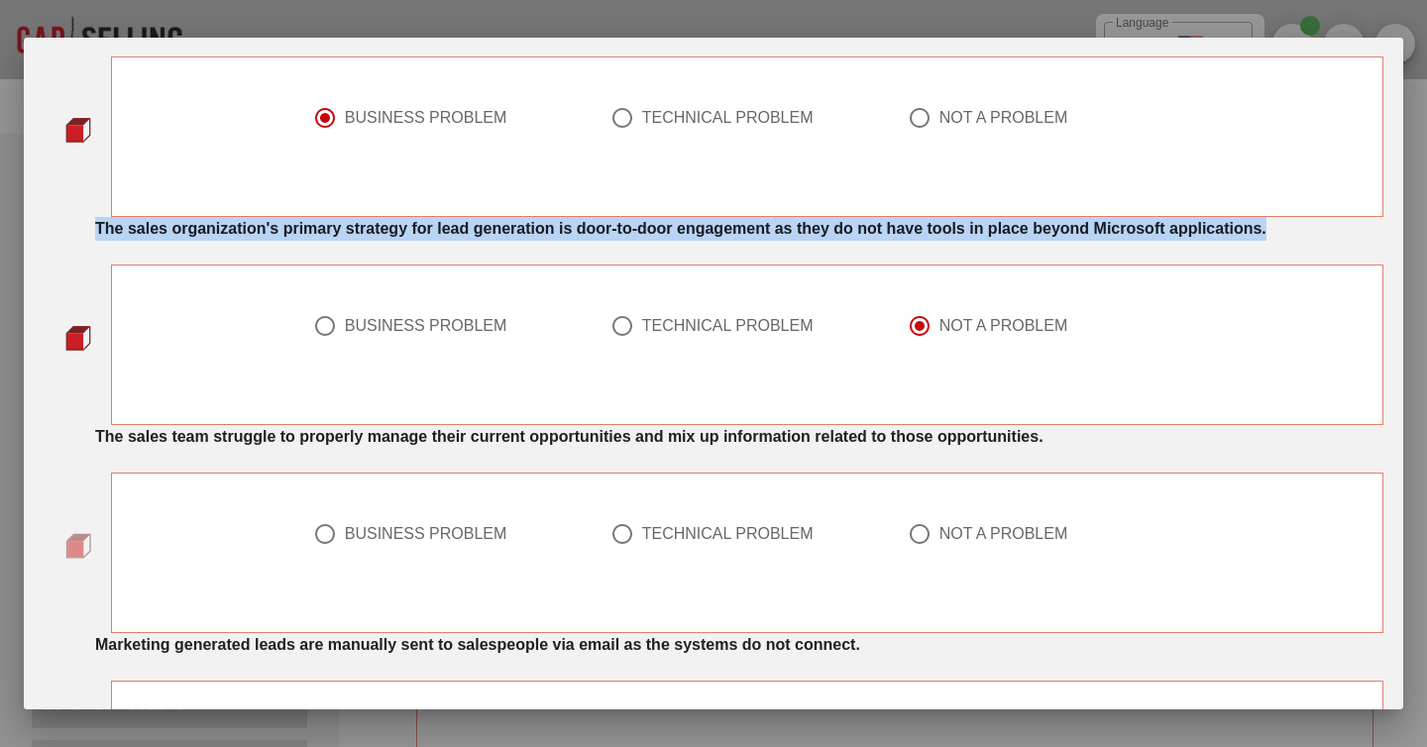
scroll to position [1394, 0]
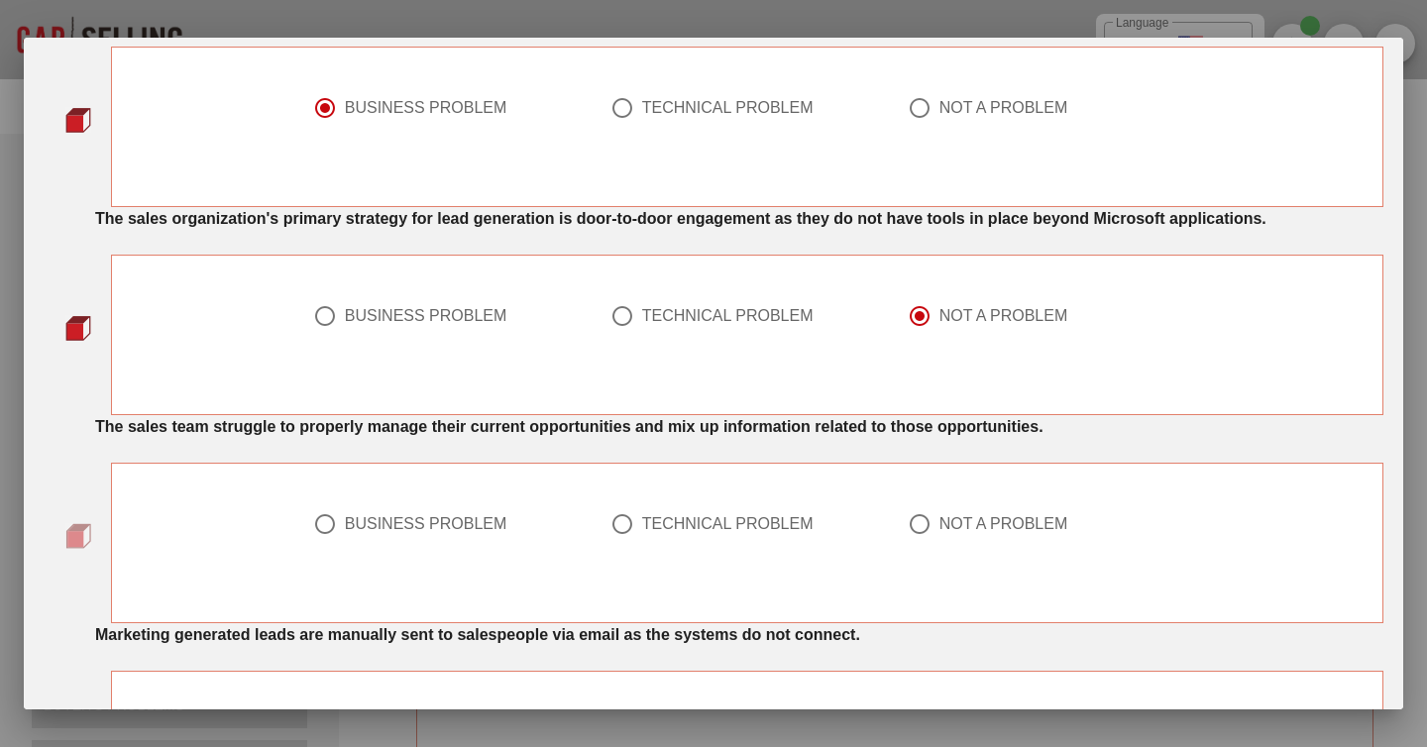
click at [481, 435] on strong "The sales team struggle to properly manage their current opportunities and mix …" at bounding box center [569, 426] width 948 height 17
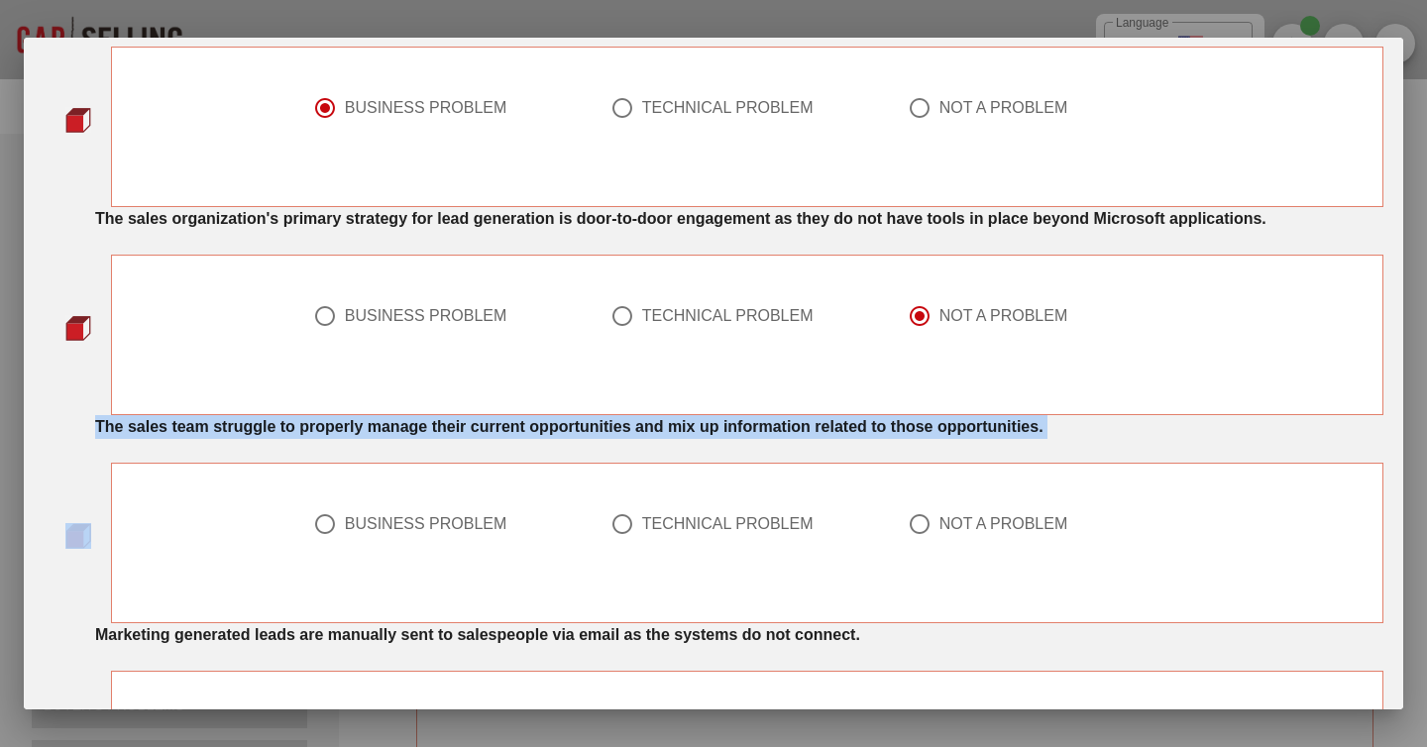
click at [481, 435] on strong "The sales team struggle to properly manage their current opportunities and mix …" at bounding box center [569, 426] width 948 height 17
click at [424, 534] on div "BUSINESS PROBLEM" at bounding box center [426, 524] width 163 height 20
radio input "true"
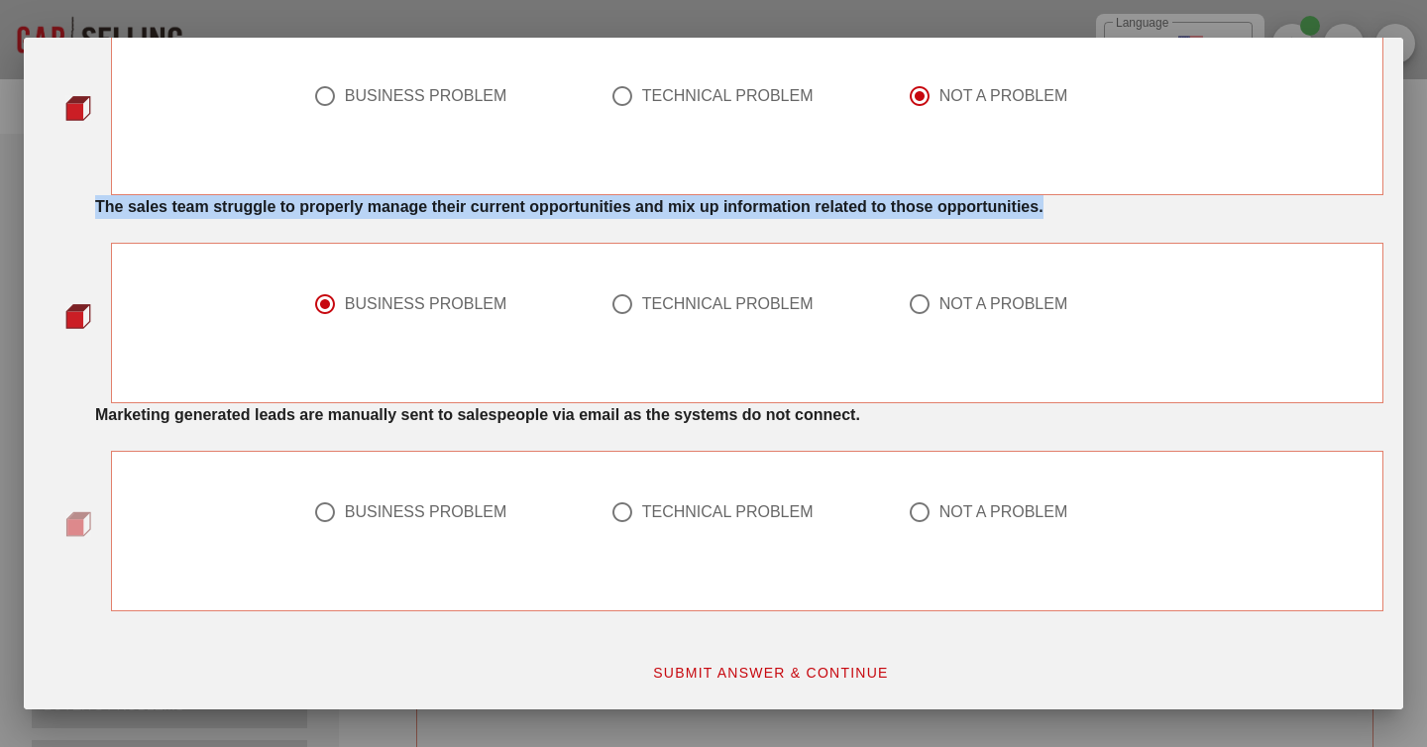
scroll to position [1638, 0]
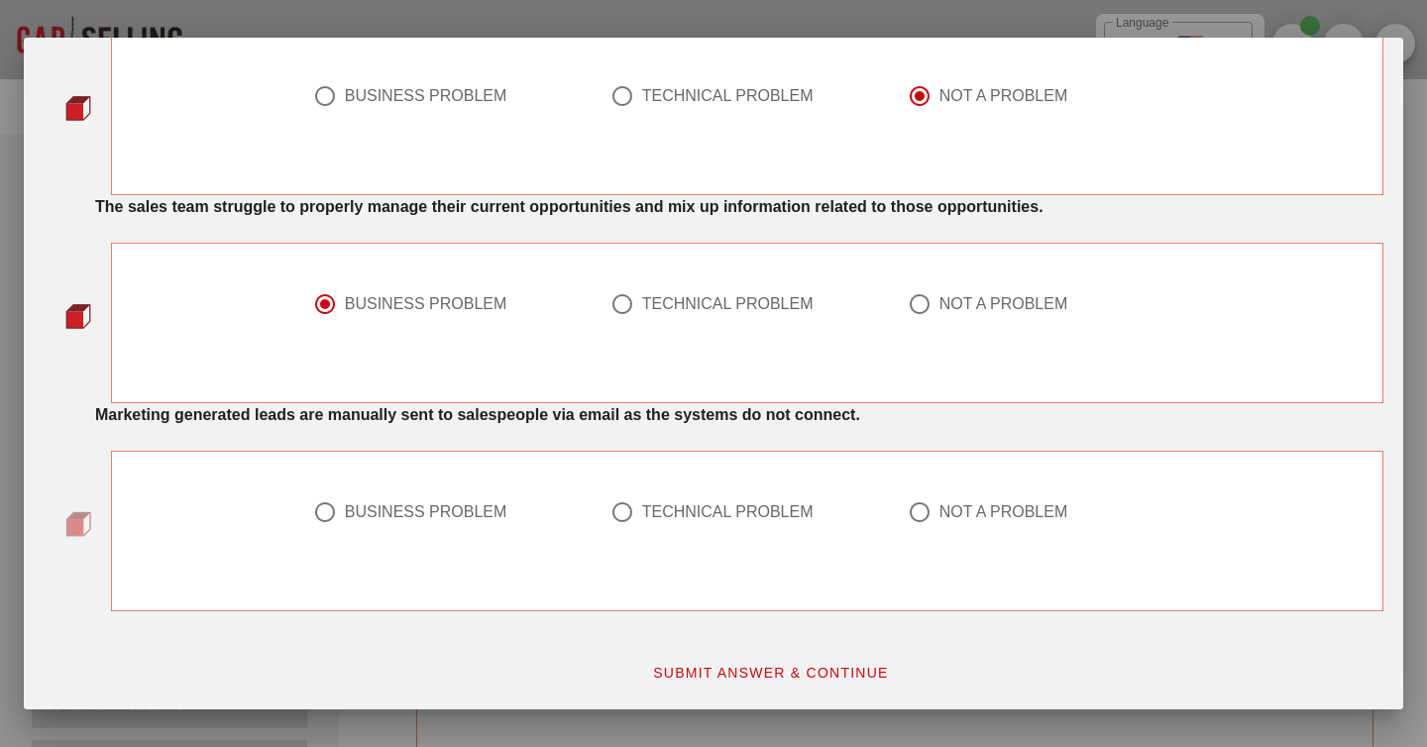
click at [492, 411] on strong "Marketing generated leads are manually sent to salespeople via email as the sys…" at bounding box center [477, 414] width 765 height 17
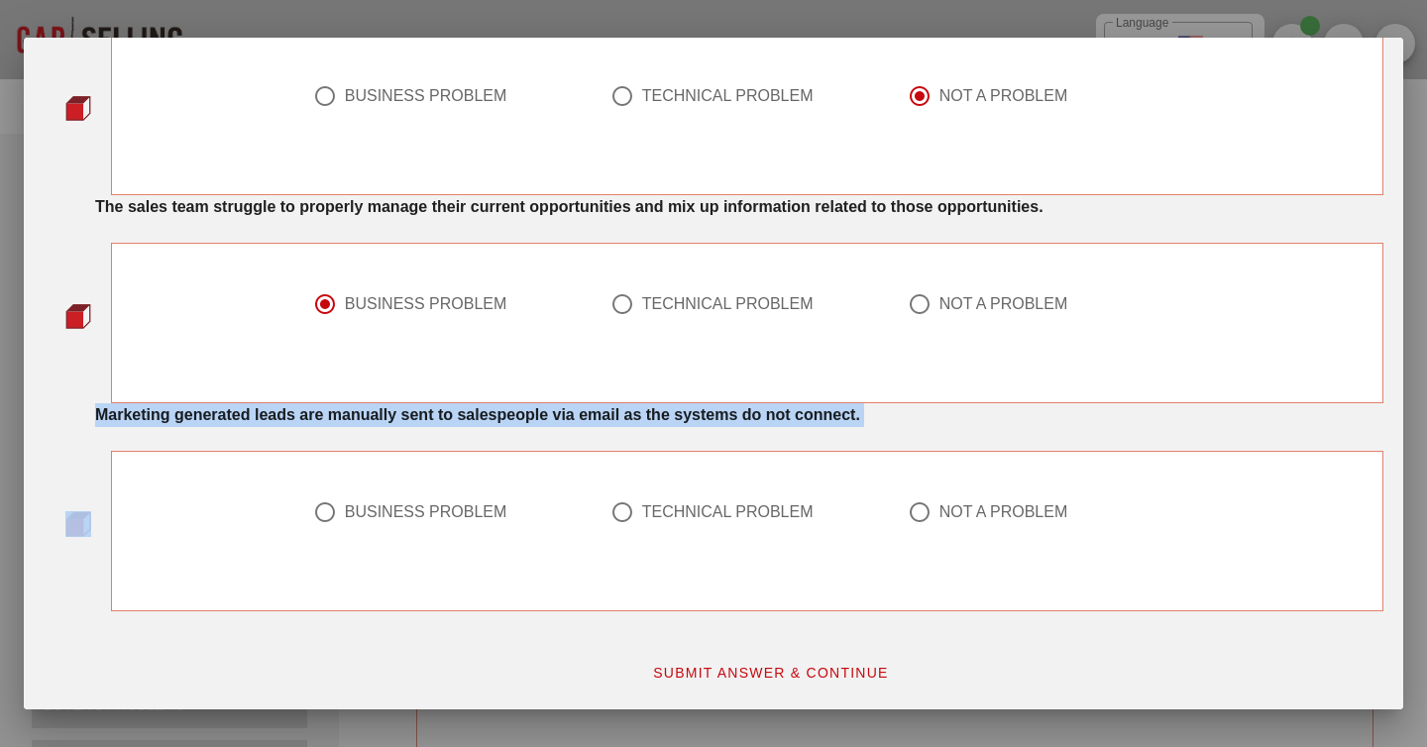
click at [492, 411] on strong "Marketing generated leads are manually sent to salespeople via email as the sys…" at bounding box center [477, 414] width 765 height 17
click at [926, 518] on div at bounding box center [920, 512] width 34 height 34
radio input "true"
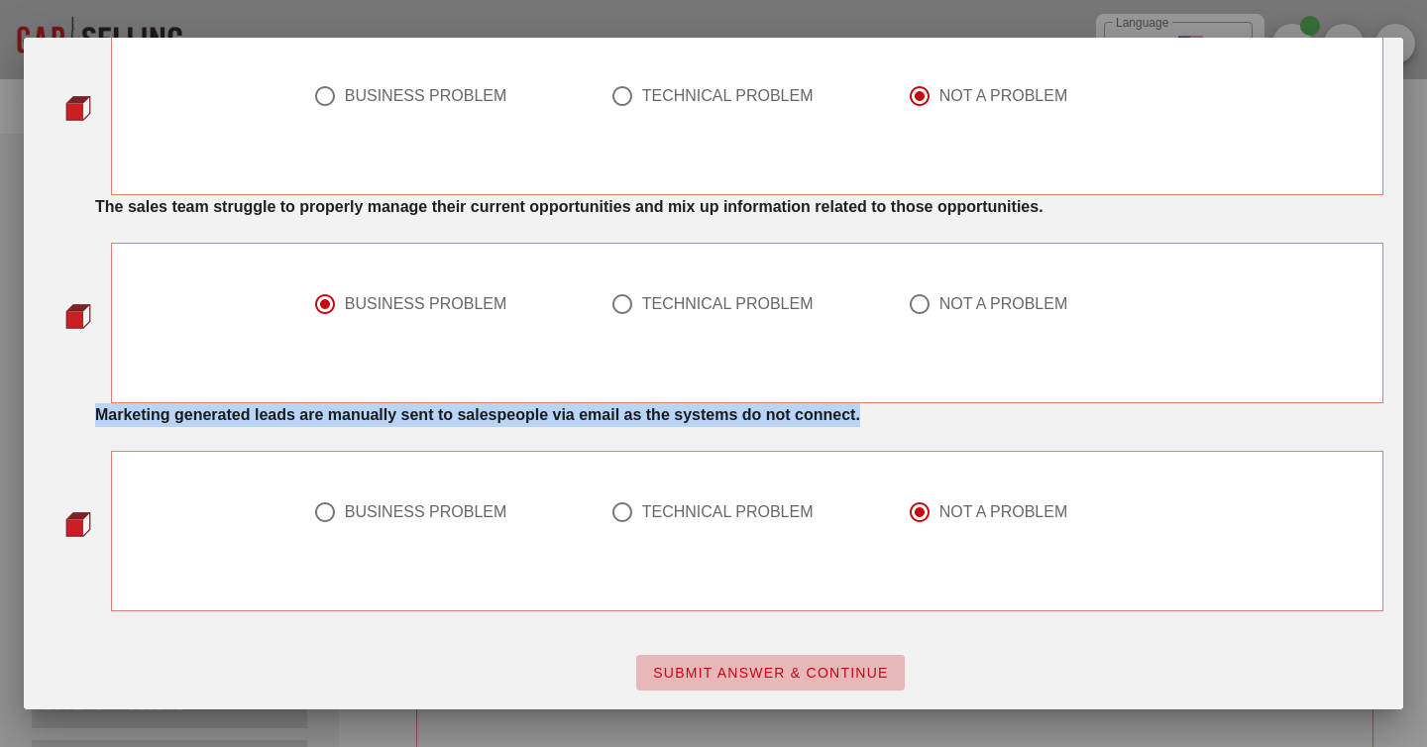
click at [759, 665] on span "SUBMIT ANSWER & CONTINUE" at bounding box center [770, 673] width 237 height 16
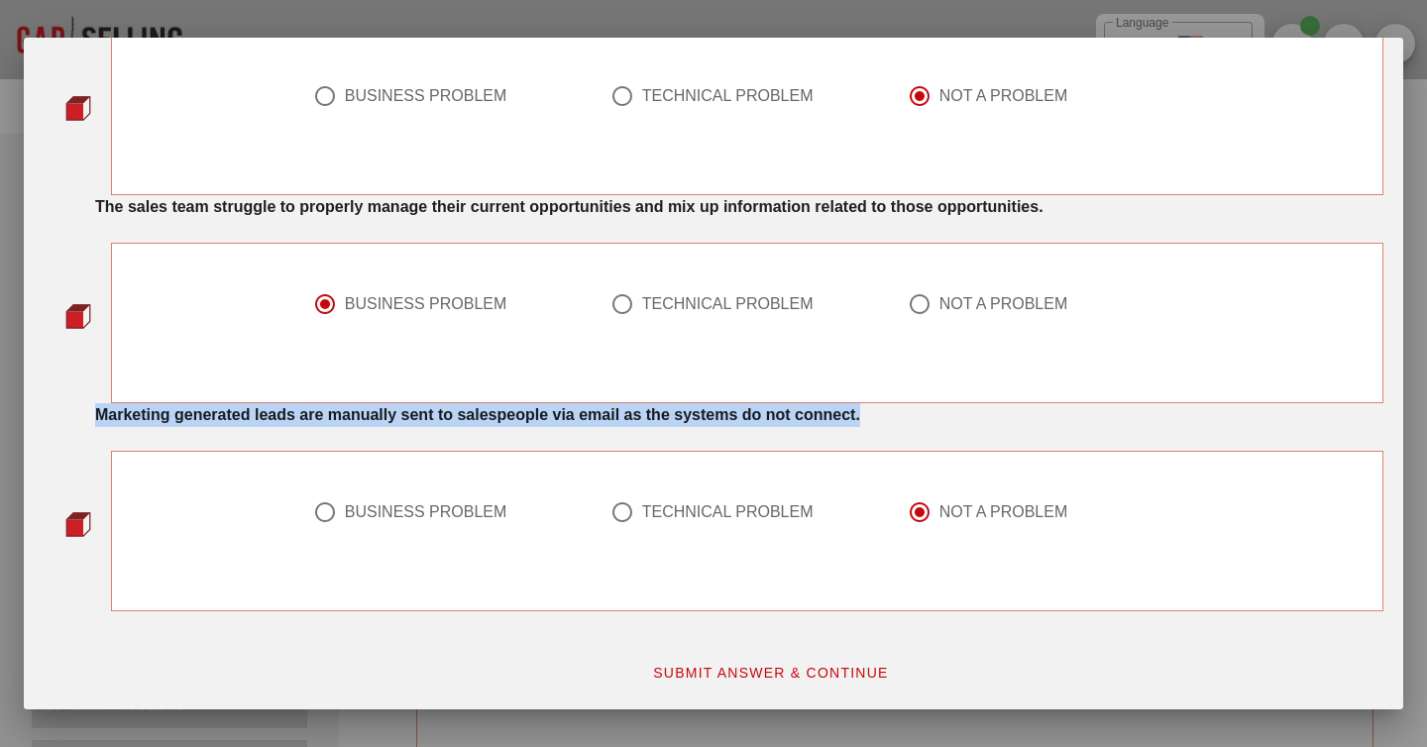
scroll to position [0, 0]
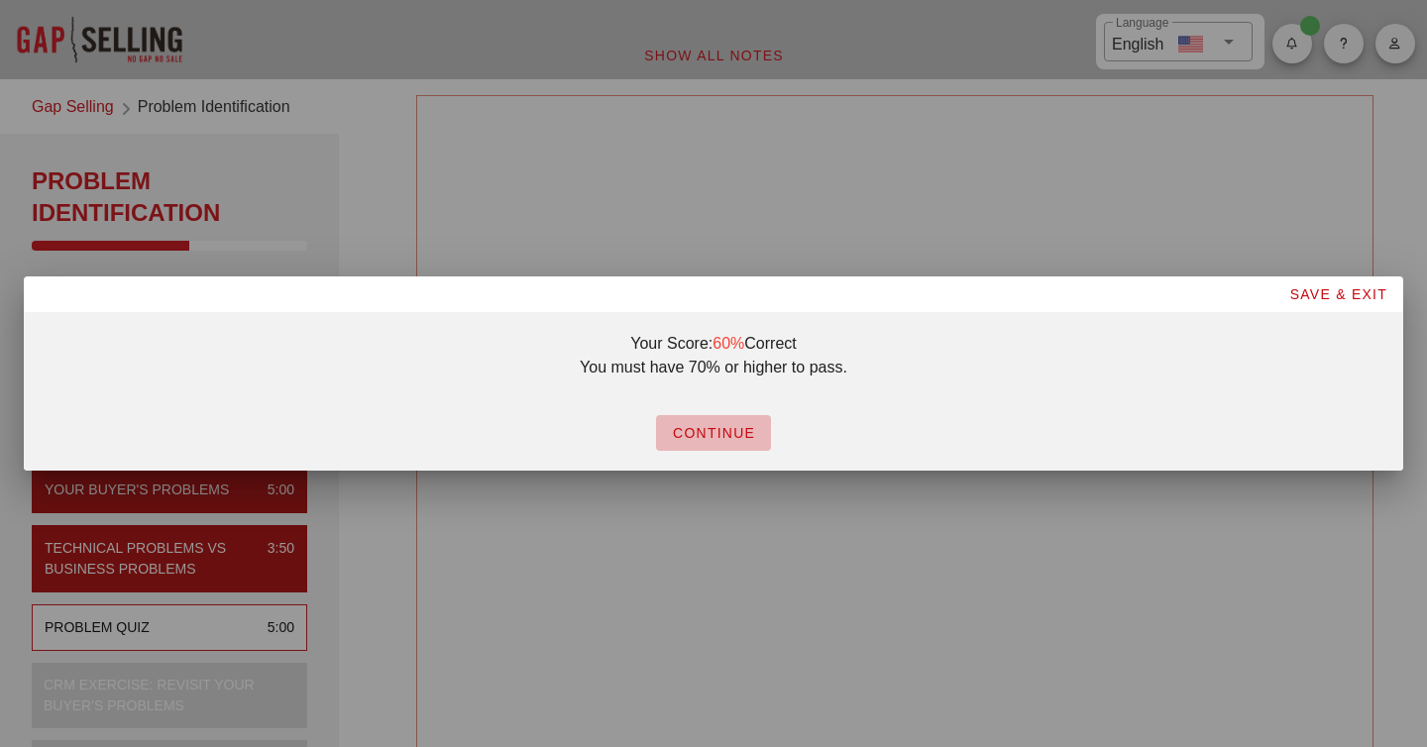
click at [701, 427] on span "CONTINUE" at bounding box center [713, 433] width 83 height 16
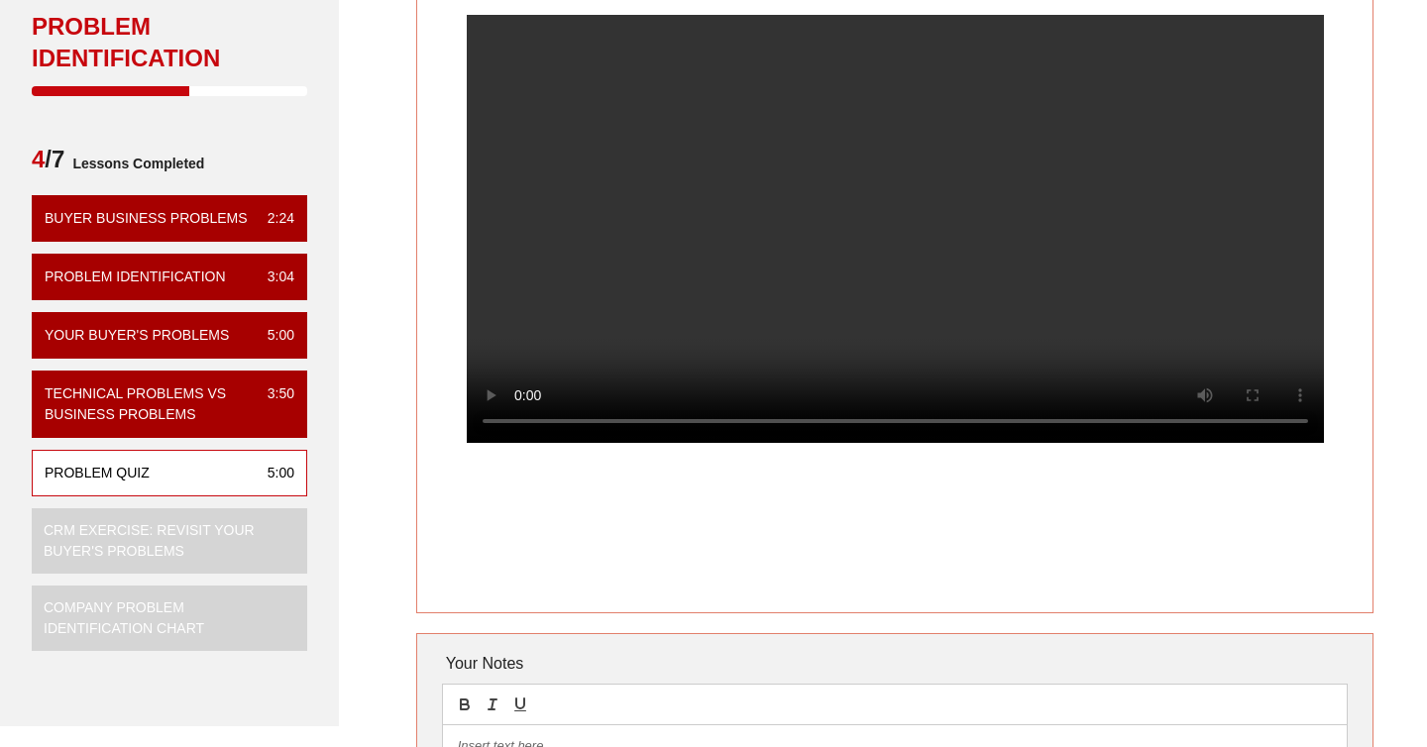
scroll to position [111, 0]
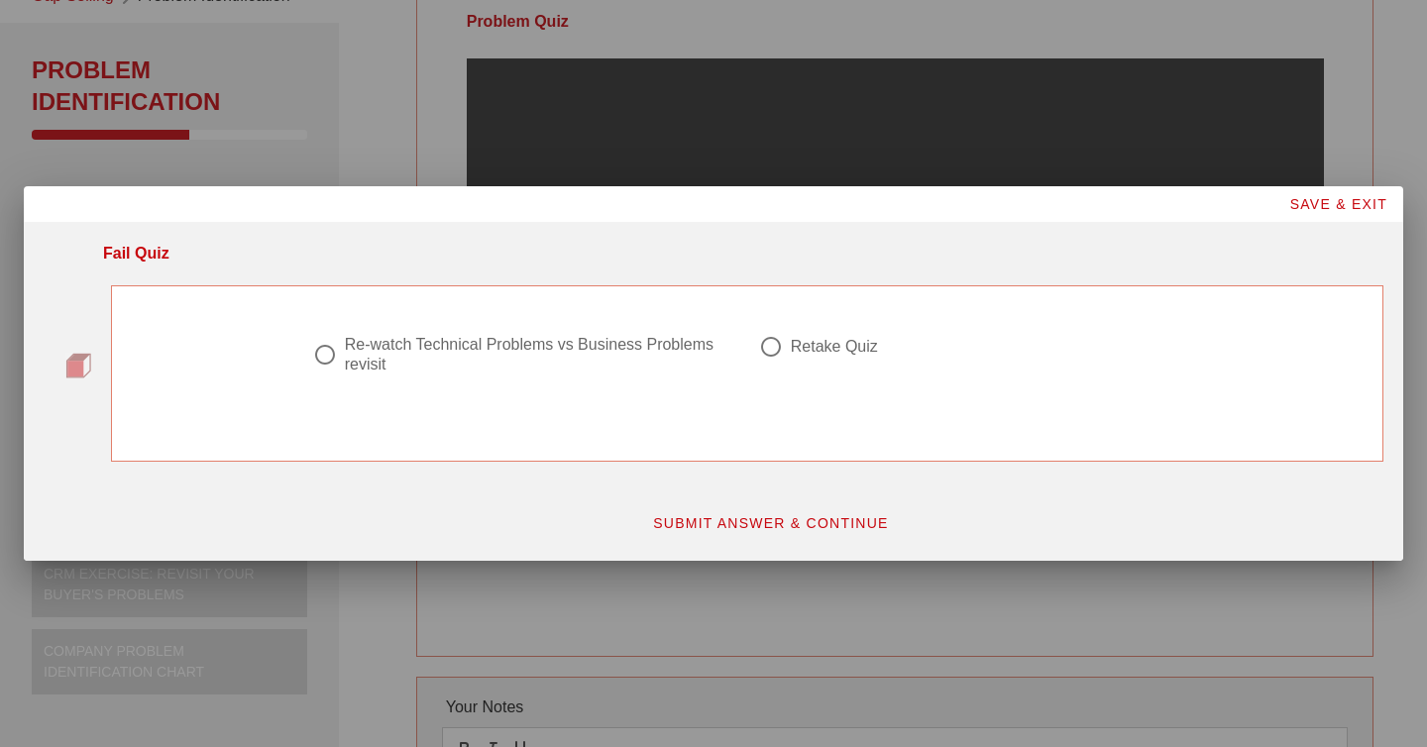
click at [520, 350] on div "Re-watch Technical Problems vs Business Problems revisit" at bounding box center [532, 355] width 375 height 40
radio input "true"
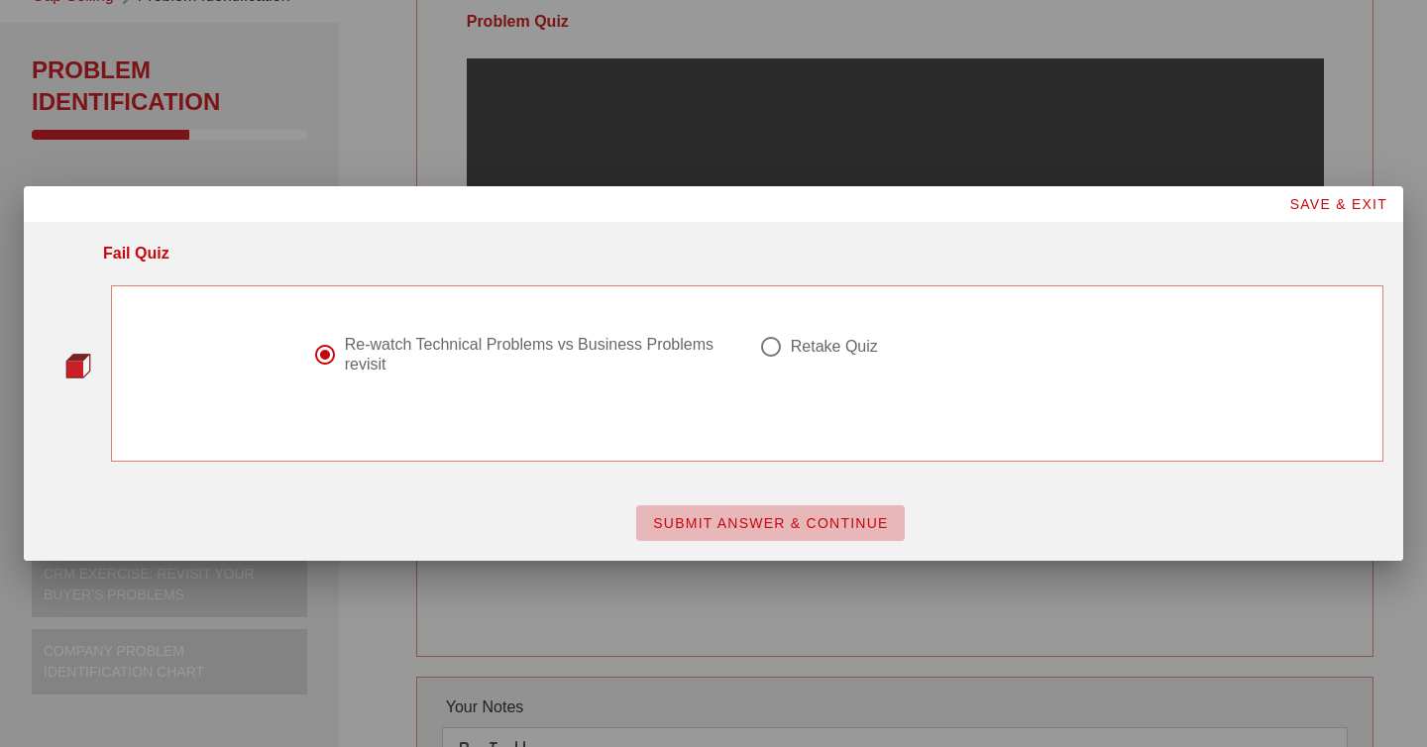
click at [741, 520] on span "SUBMIT ANSWER & CONTINUE" at bounding box center [770, 523] width 237 height 16
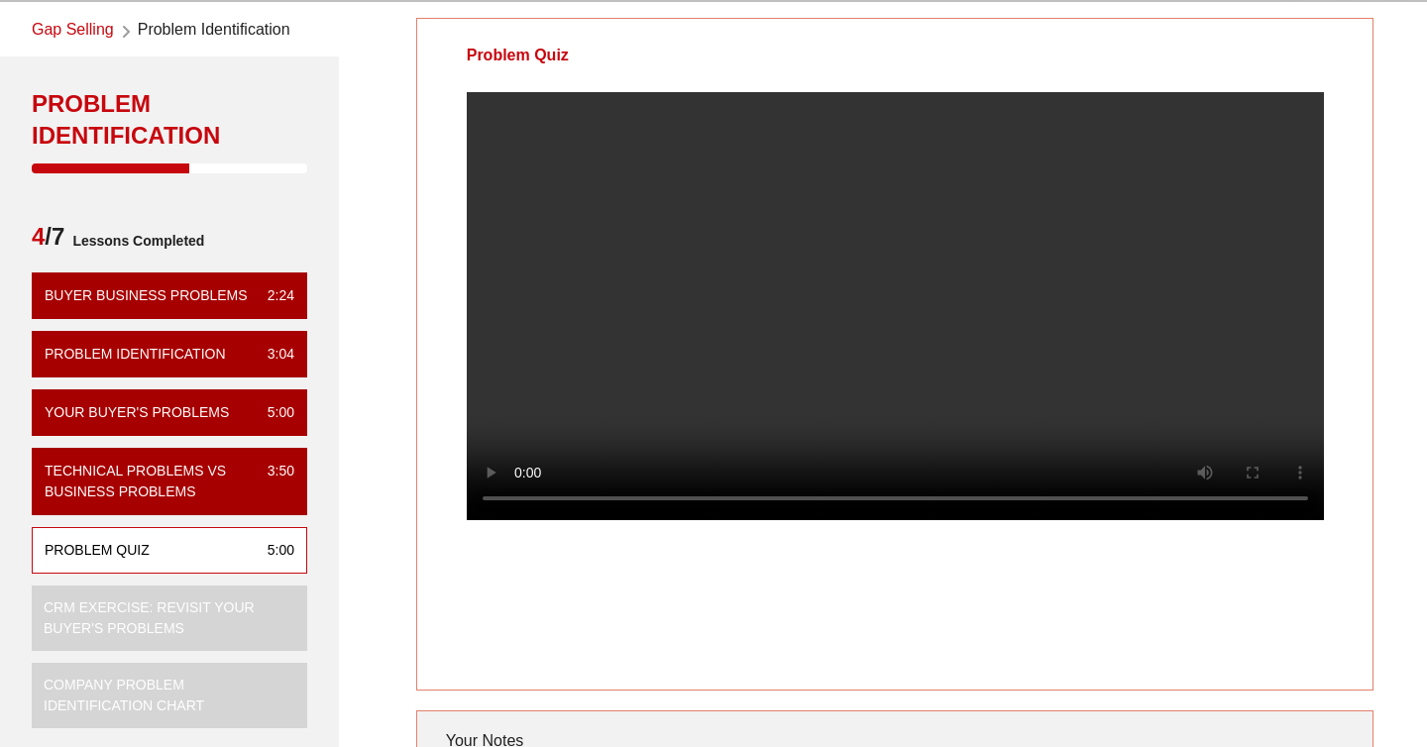
scroll to position [48, 0]
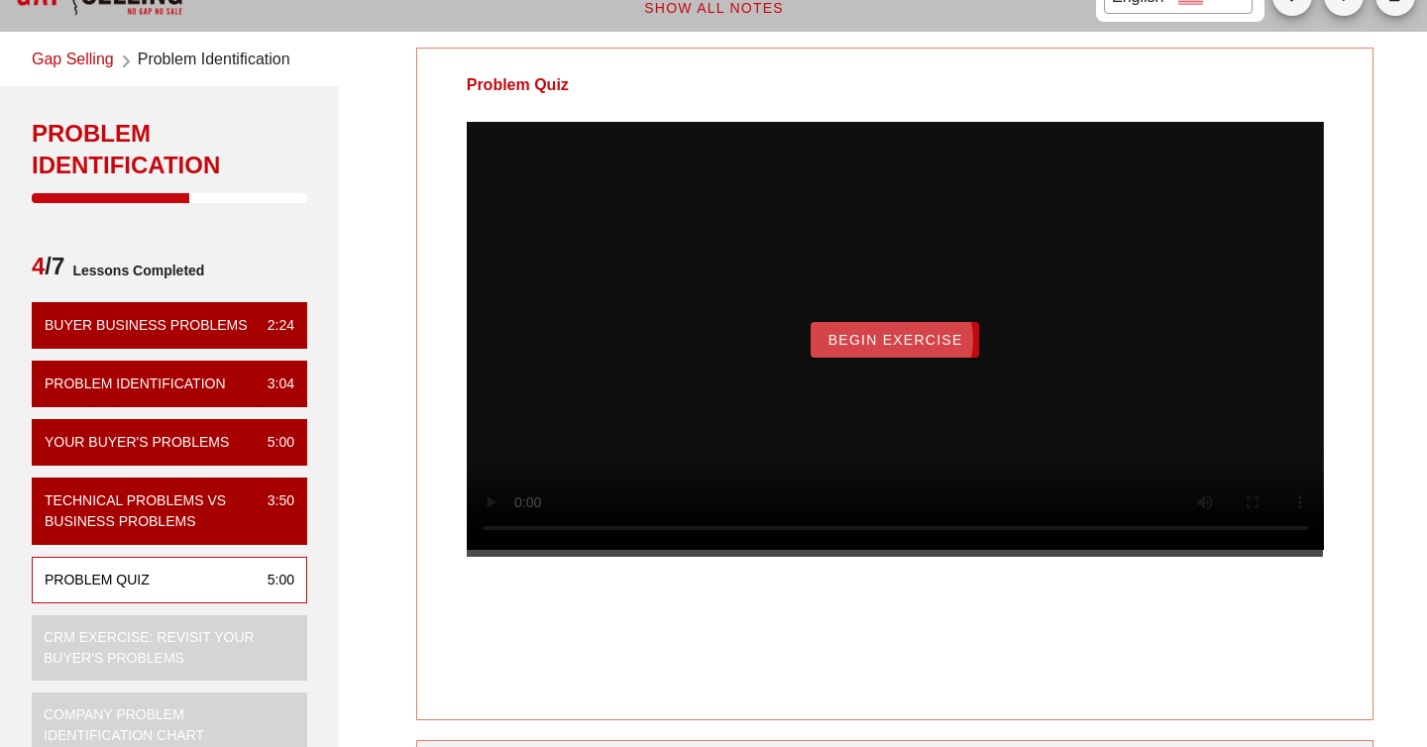
click at [926, 348] on span "Begin Exercise" at bounding box center [894, 340] width 136 height 16
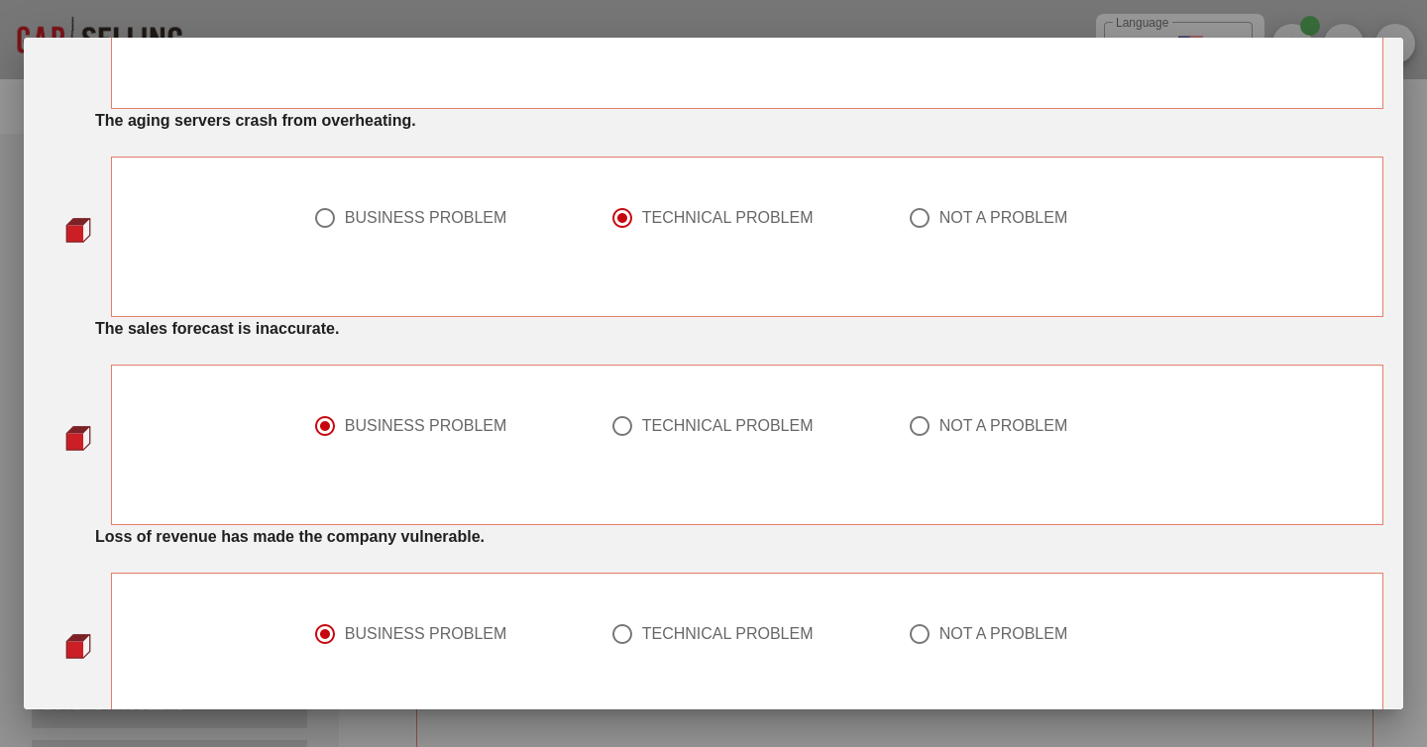
scroll to position [255, 0]
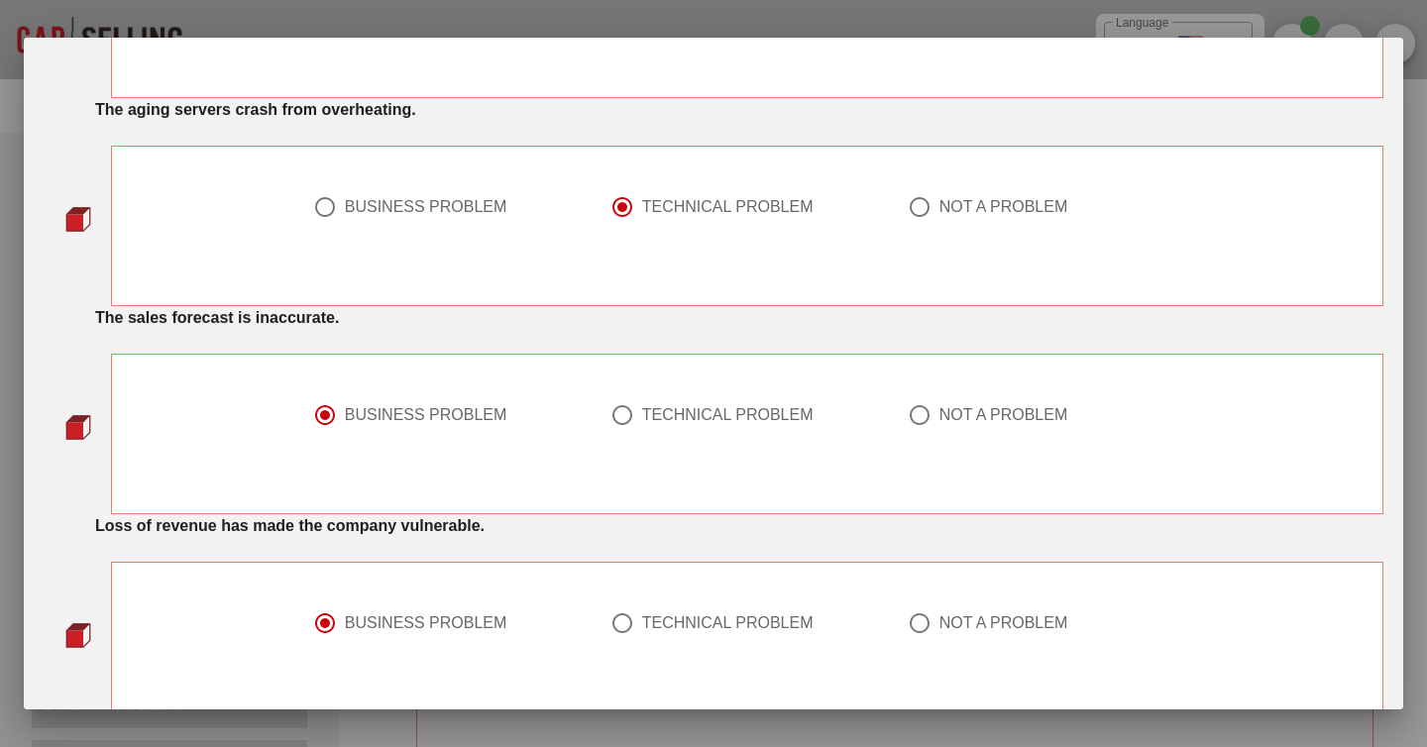
click at [631, 413] on div at bounding box center [622, 415] width 34 height 34
radio input "false"
radio input "true"
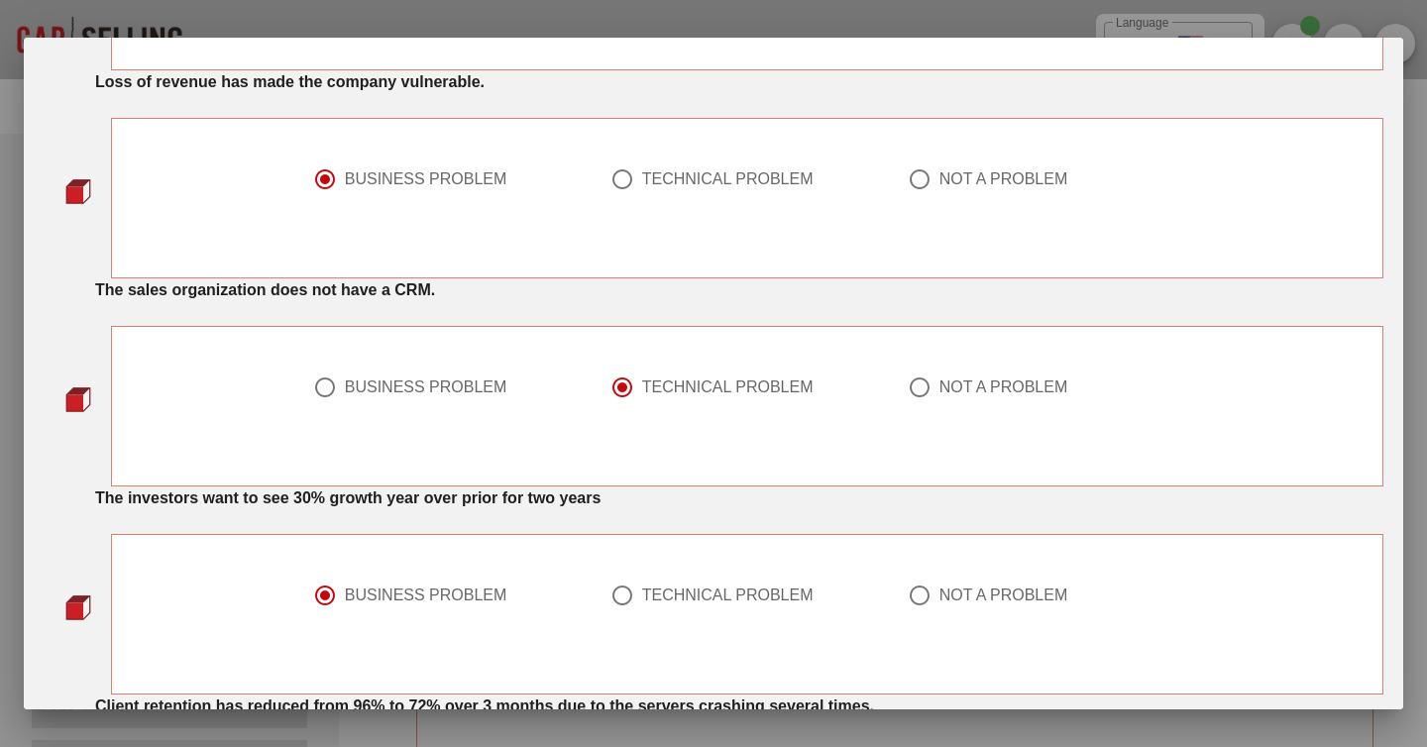
scroll to position [716, 0]
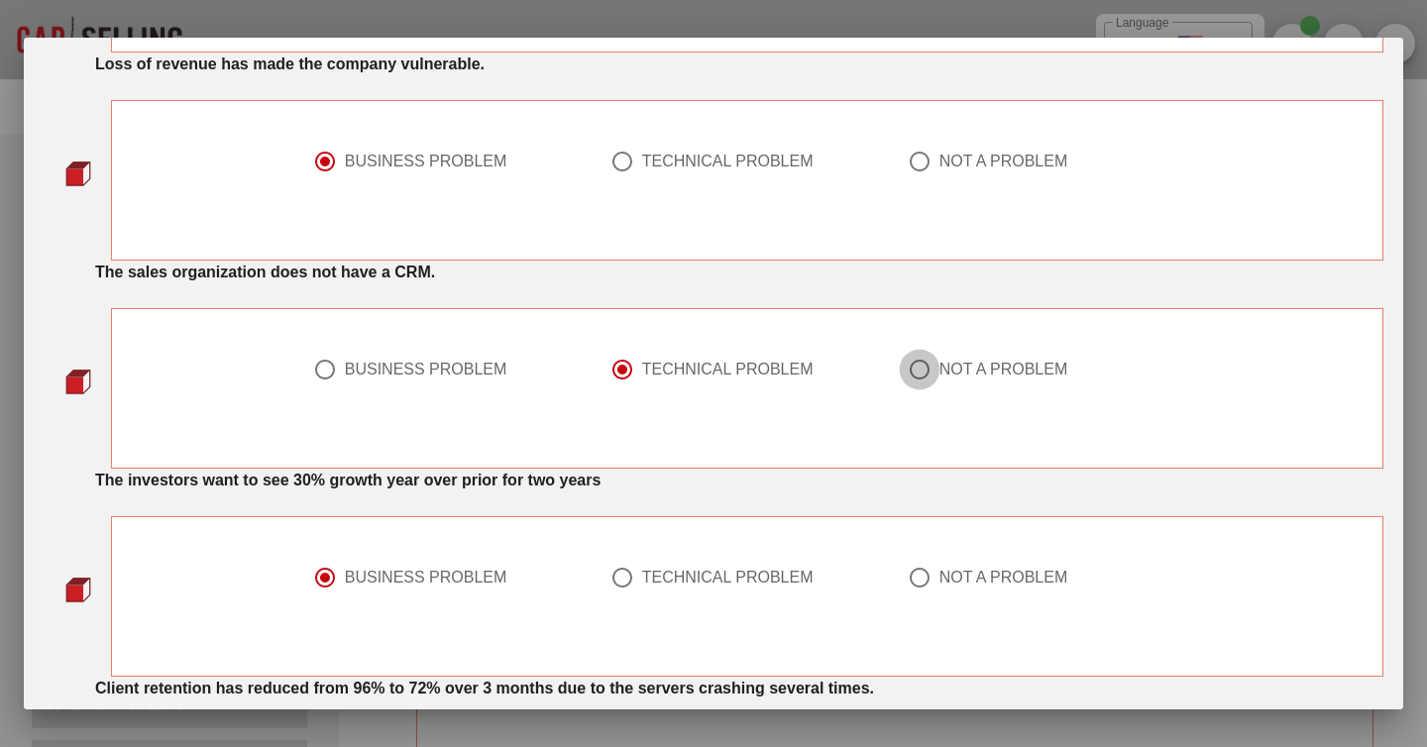
click at [909, 375] on div at bounding box center [920, 370] width 34 height 34
radio input "false"
radio input "true"
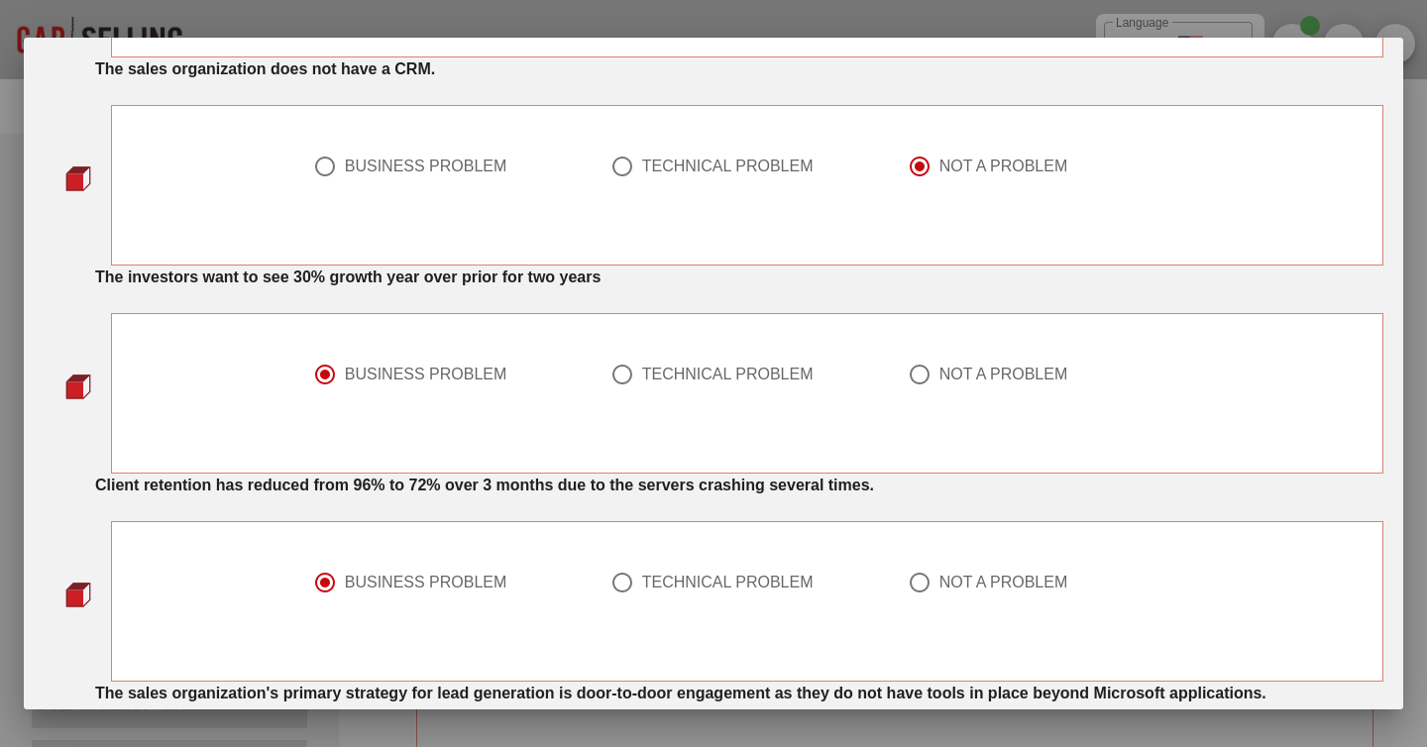
scroll to position [922, 0]
click at [383, 272] on strong "The investors want to see 30% growth year over prior for two years" at bounding box center [347, 275] width 505 height 17
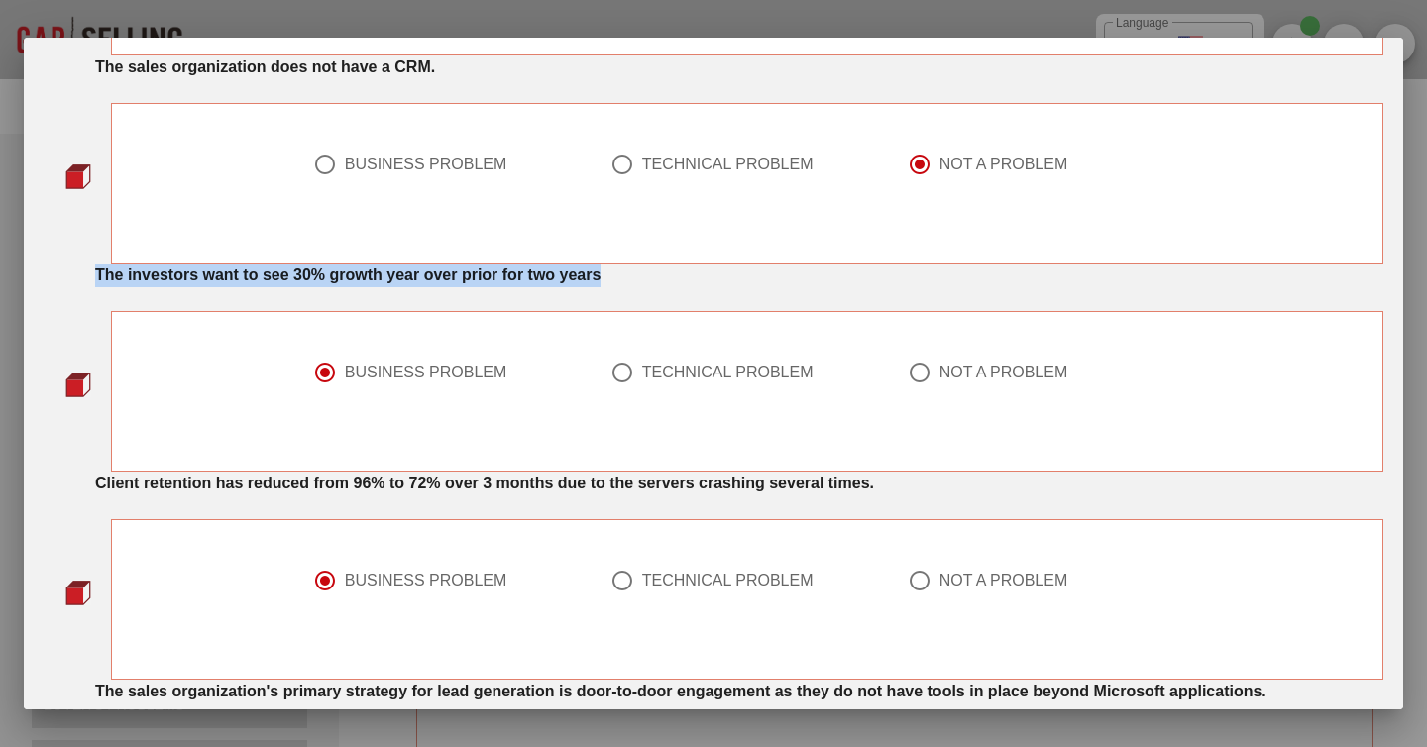
click at [383, 272] on strong "The investors want to see 30% growth year over prior for two years" at bounding box center [347, 275] width 505 height 17
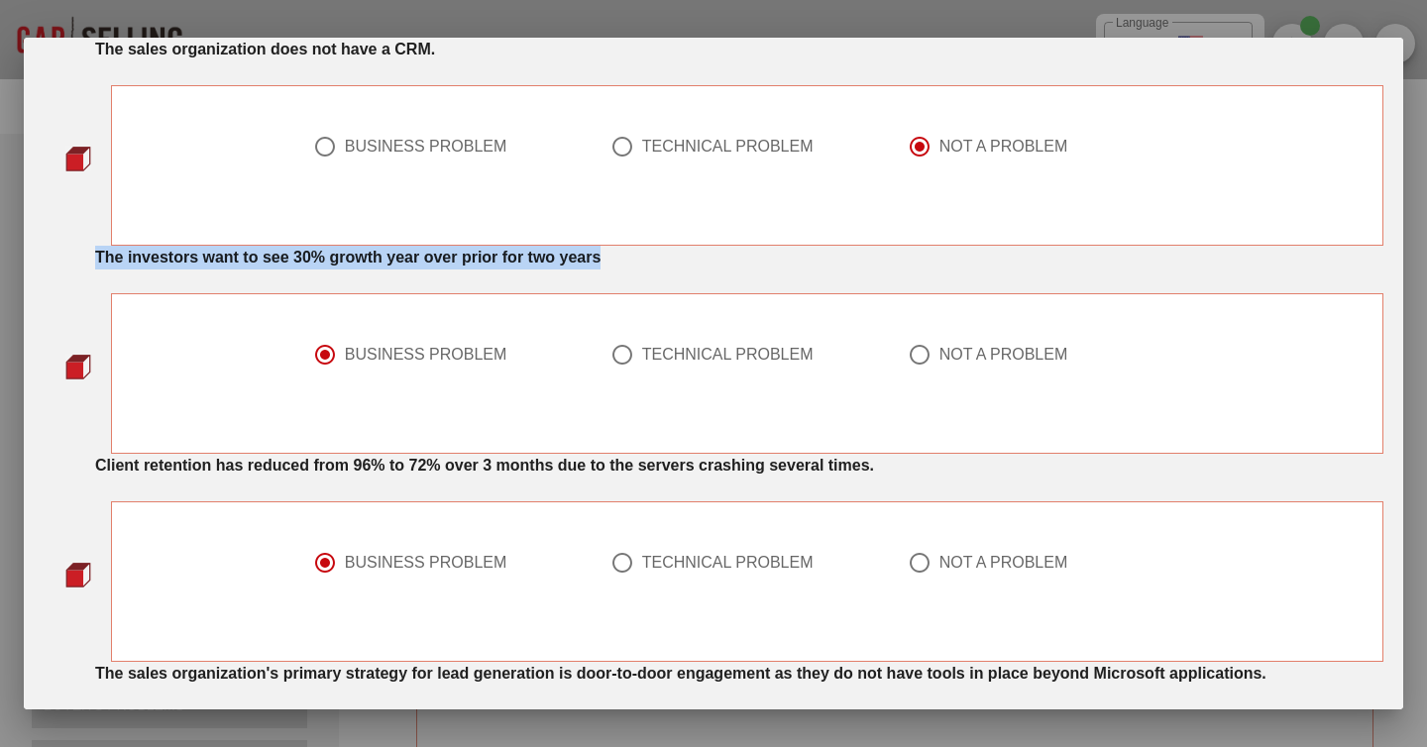
scroll to position [955, 0]
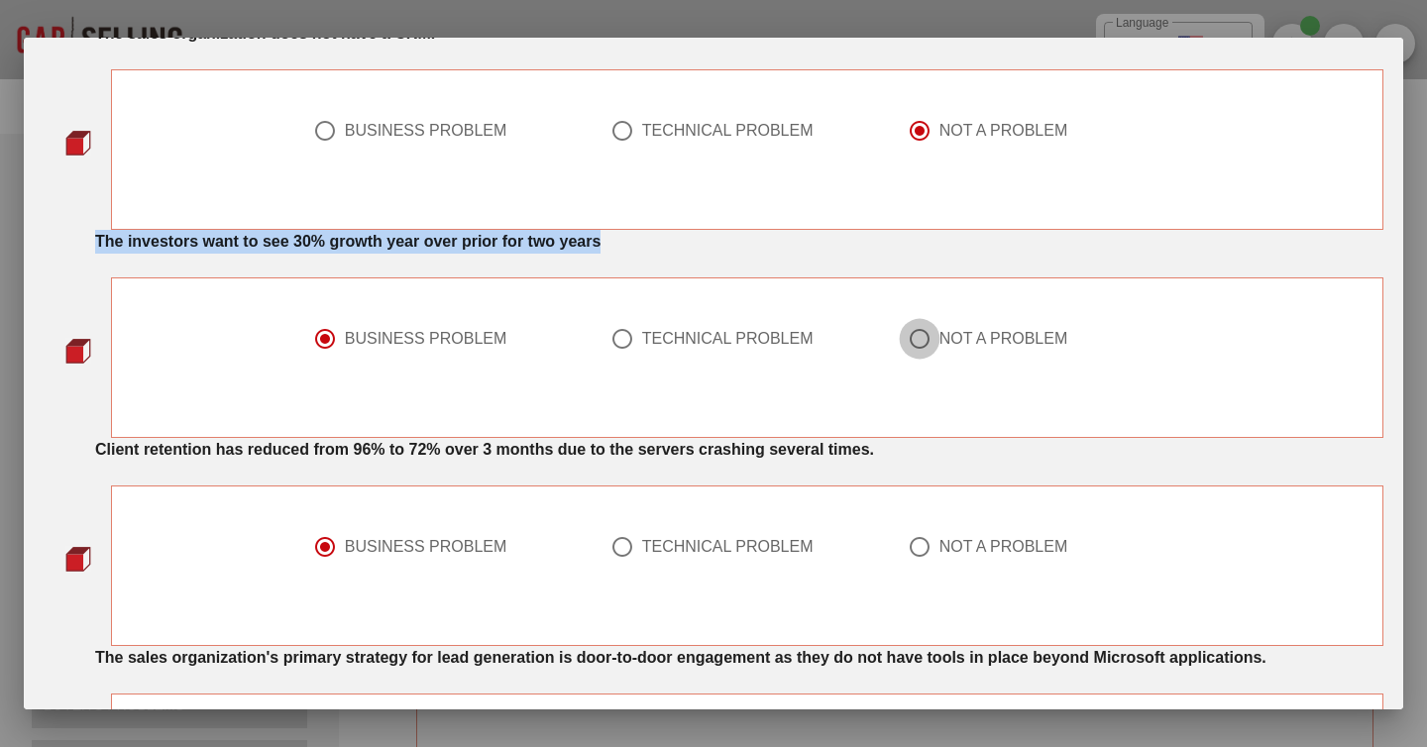
click at [915, 335] on div at bounding box center [920, 339] width 34 height 34
radio input "false"
radio input "true"
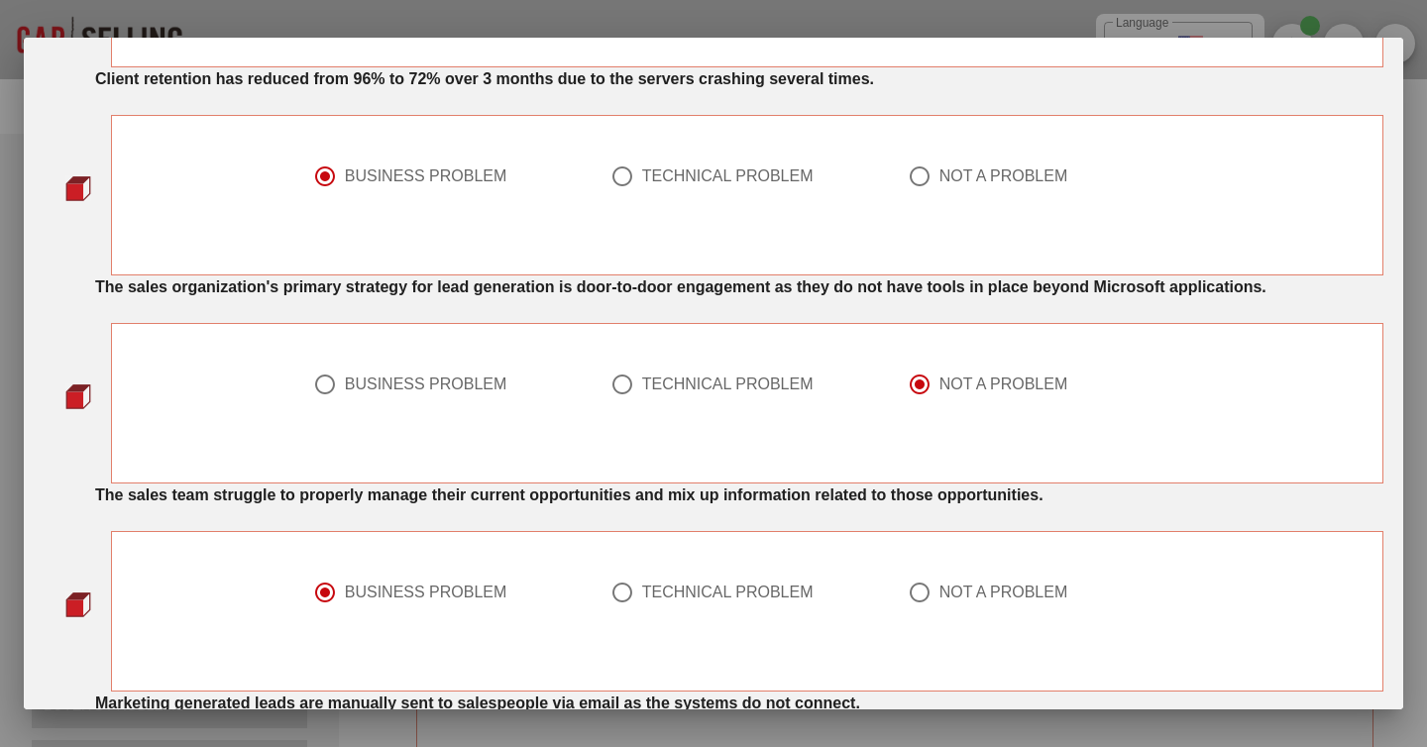
scroll to position [1327, 0]
click at [390, 296] on div "The sales organization's primary strategy for lead generation is door-to-door e…" at bounding box center [739, 286] width 1288 height 24
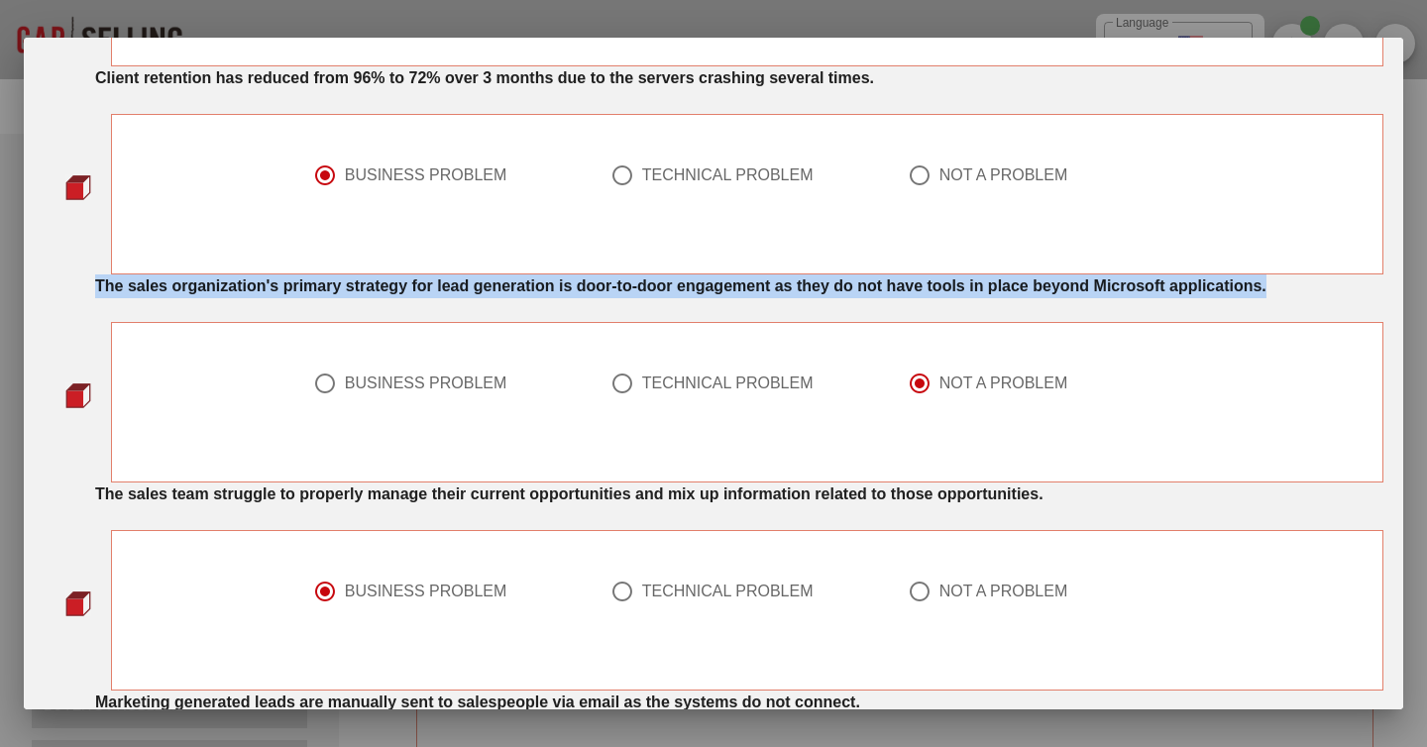
click at [390, 296] on div "The sales organization's primary strategy for lead generation is door-to-door e…" at bounding box center [739, 286] width 1288 height 24
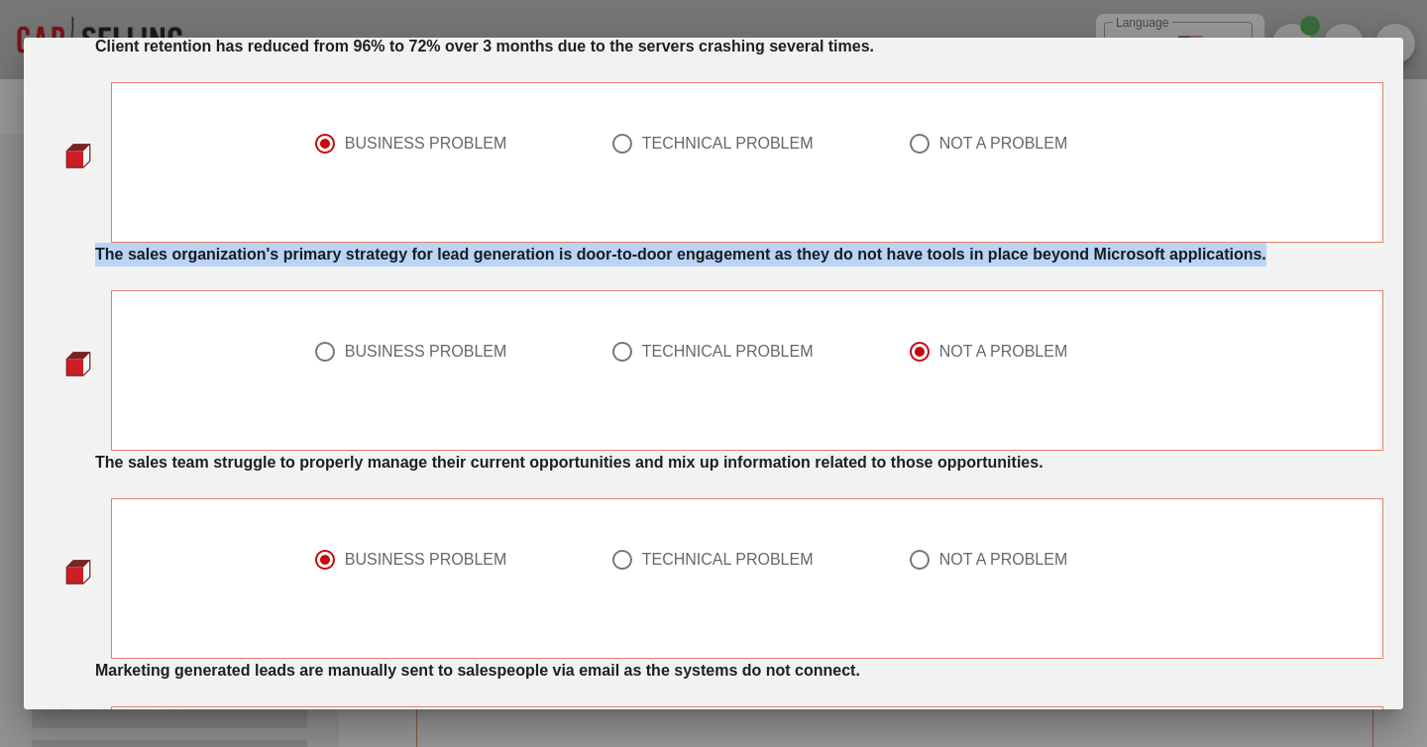
click at [383, 362] on div "BUSINESS PROBLEM" at bounding box center [426, 352] width 163 height 20
radio input "true"
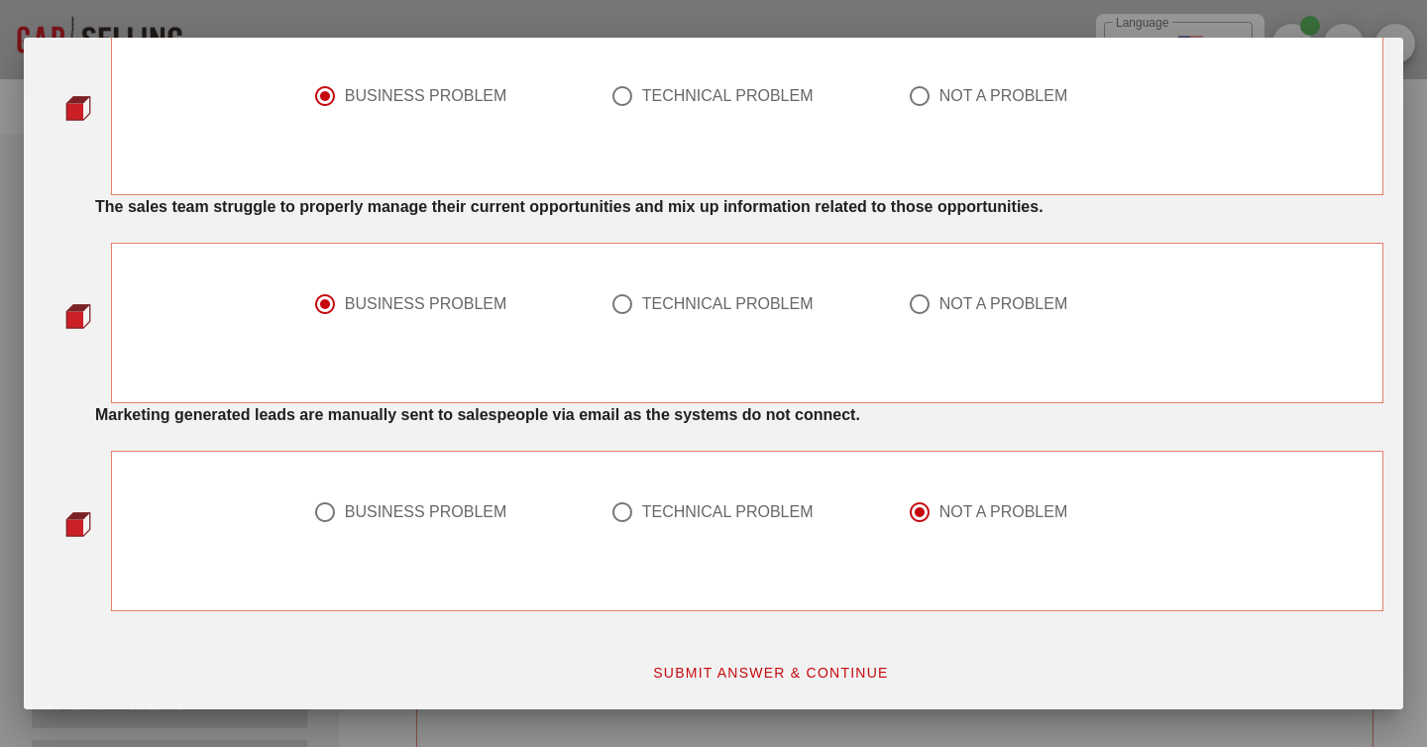
scroll to position [1637, 0]
click at [665, 507] on div "TECHNICAL PROBLEM" at bounding box center [727, 512] width 171 height 20
radio input "true"
click at [628, 304] on div at bounding box center [622, 304] width 34 height 34
radio input "false"
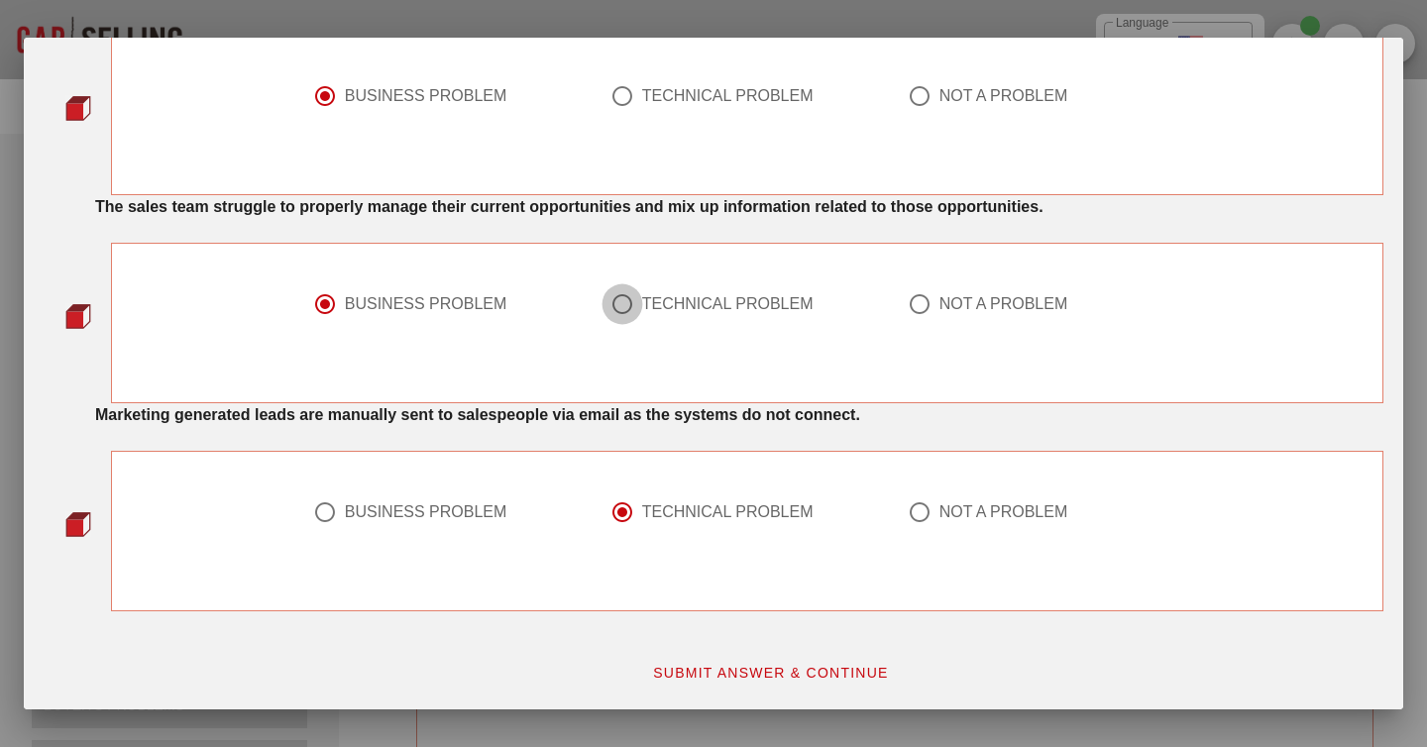
radio input "true"
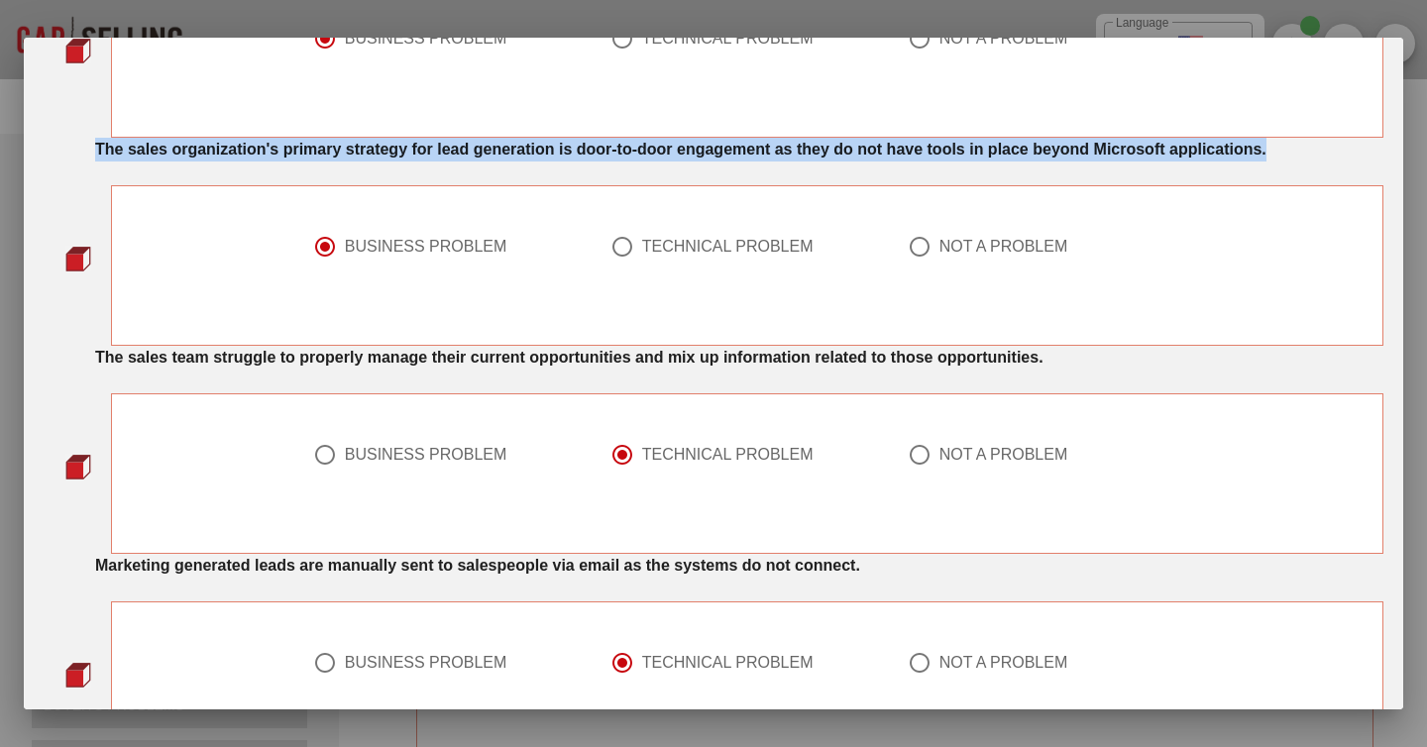
scroll to position [1454, 0]
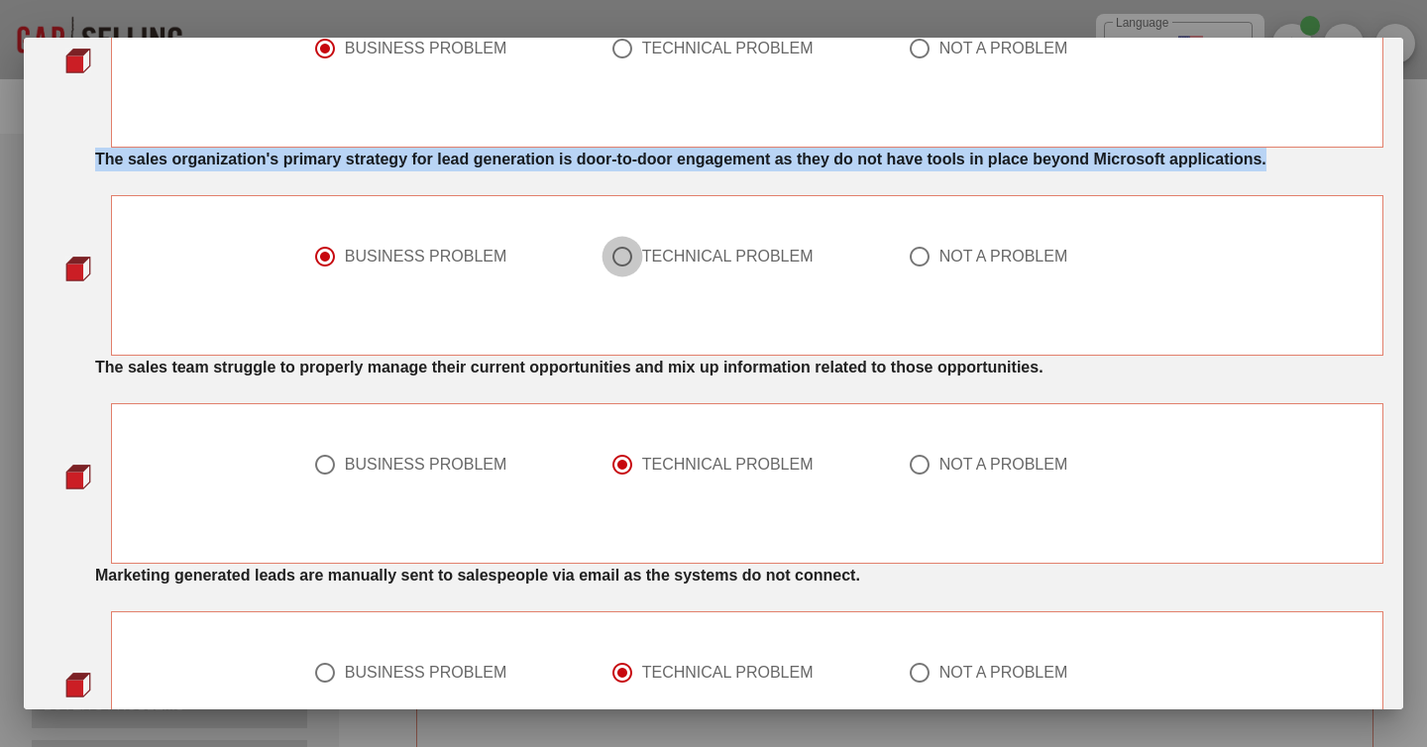
click at [627, 273] on div at bounding box center [622, 257] width 34 height 34
radio input "false"
radio input "true"
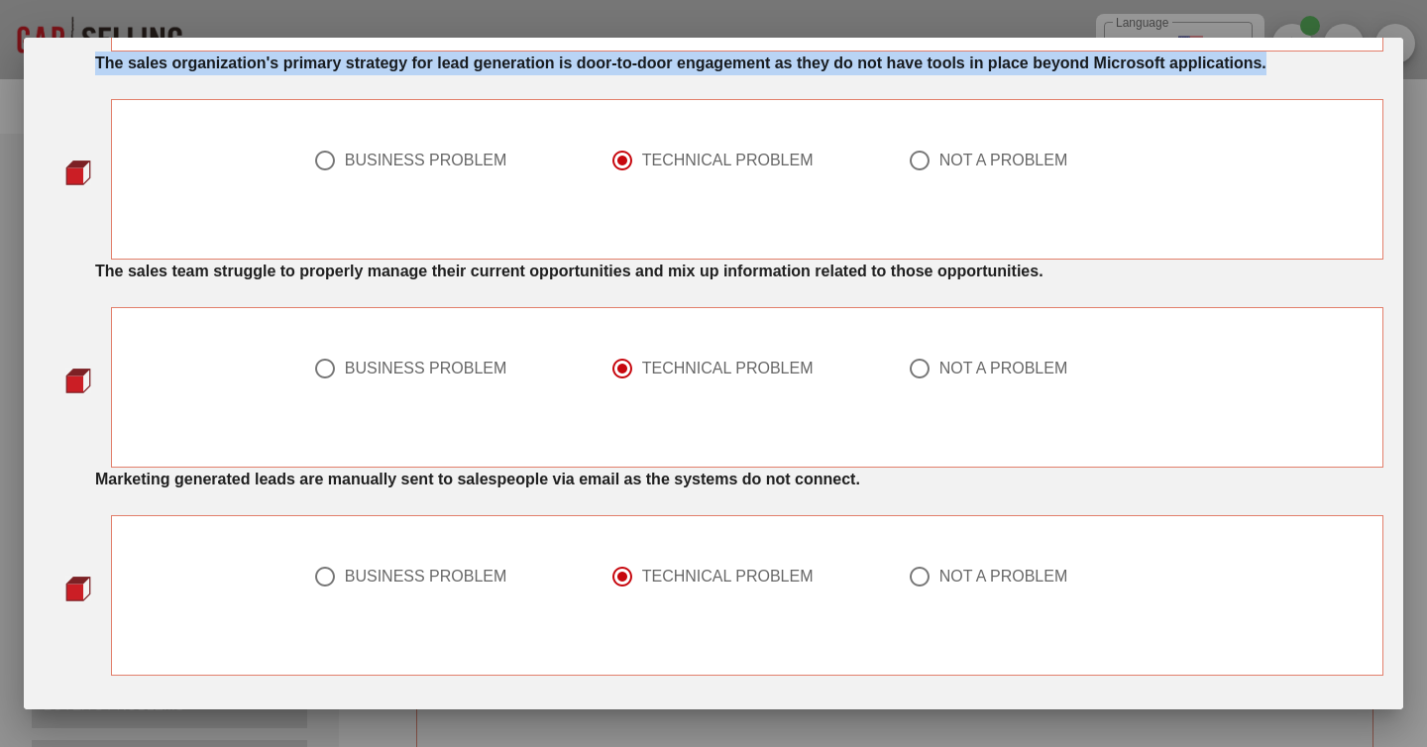
scroll to position [1638, 0]
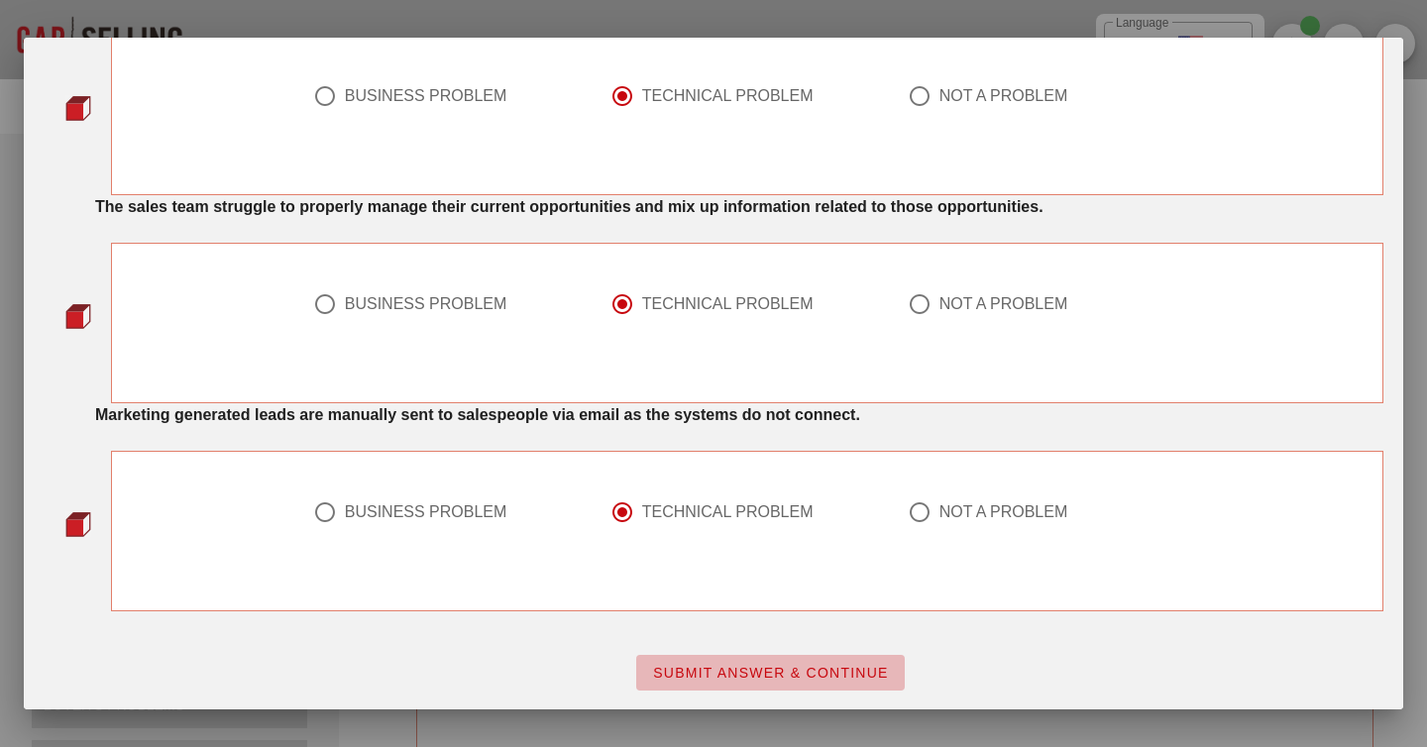
click at [760, 674] on span "SUBMIT ANSWER & CONTINUE" at bounding box center [770, 673] width 237 height 16
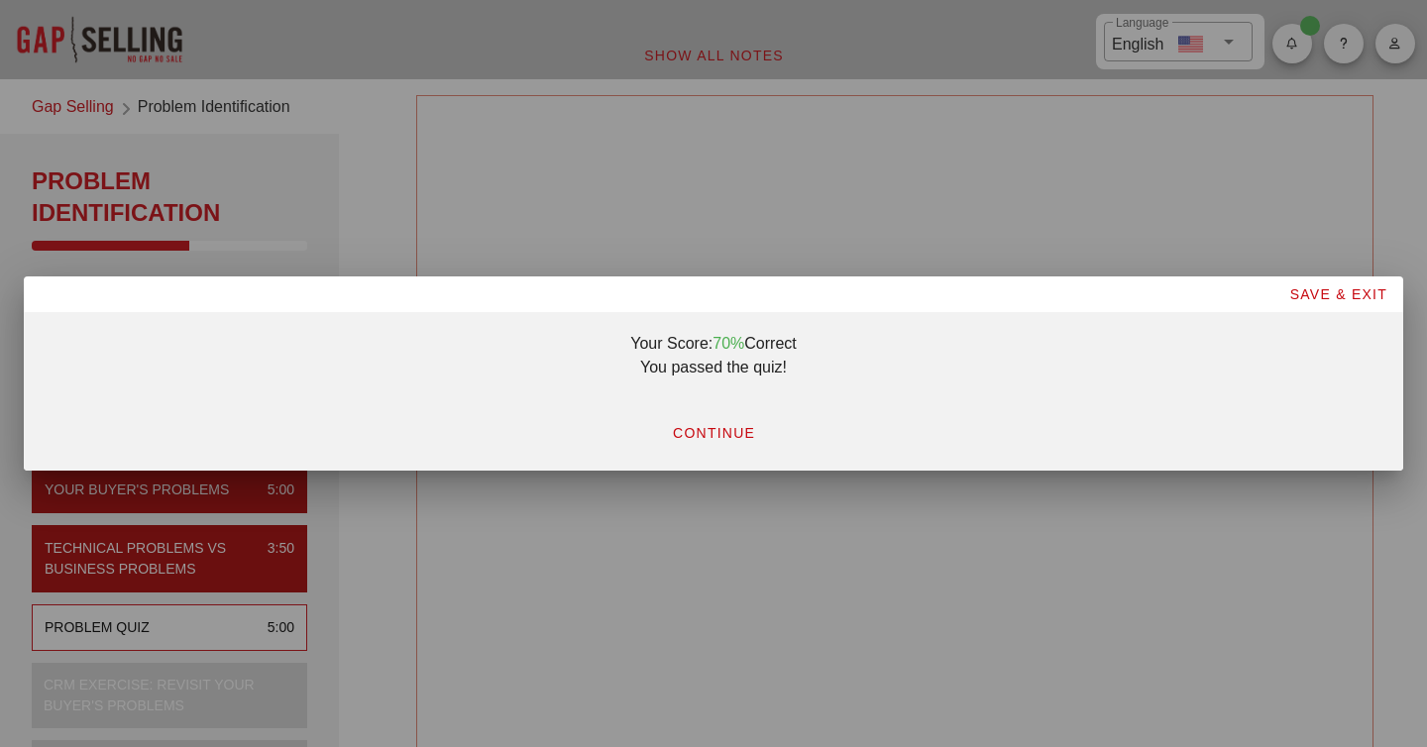
scroll to position [0, 0]
click at [714, 432] on span "CONTINUE" at bounding box center [713, 433] width 83 height 16
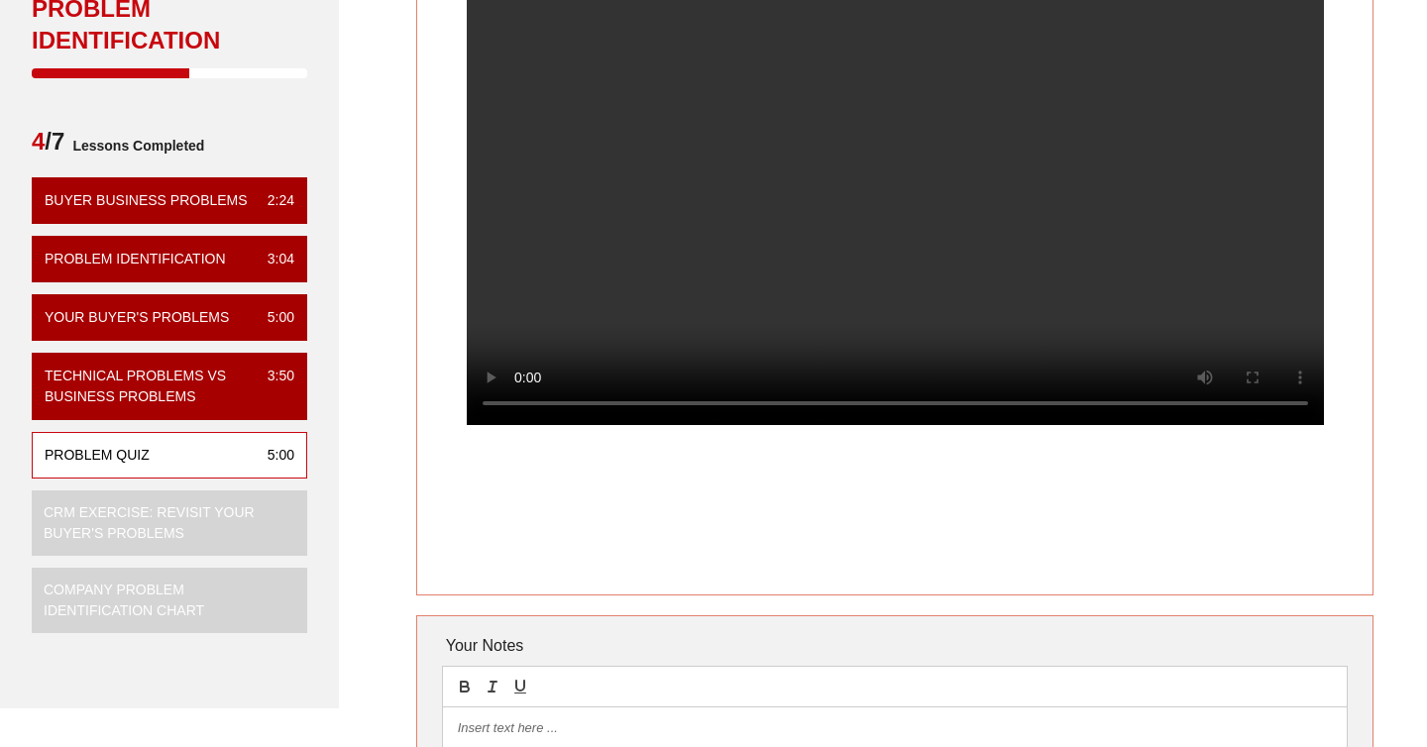
scroll to position [171, 0]
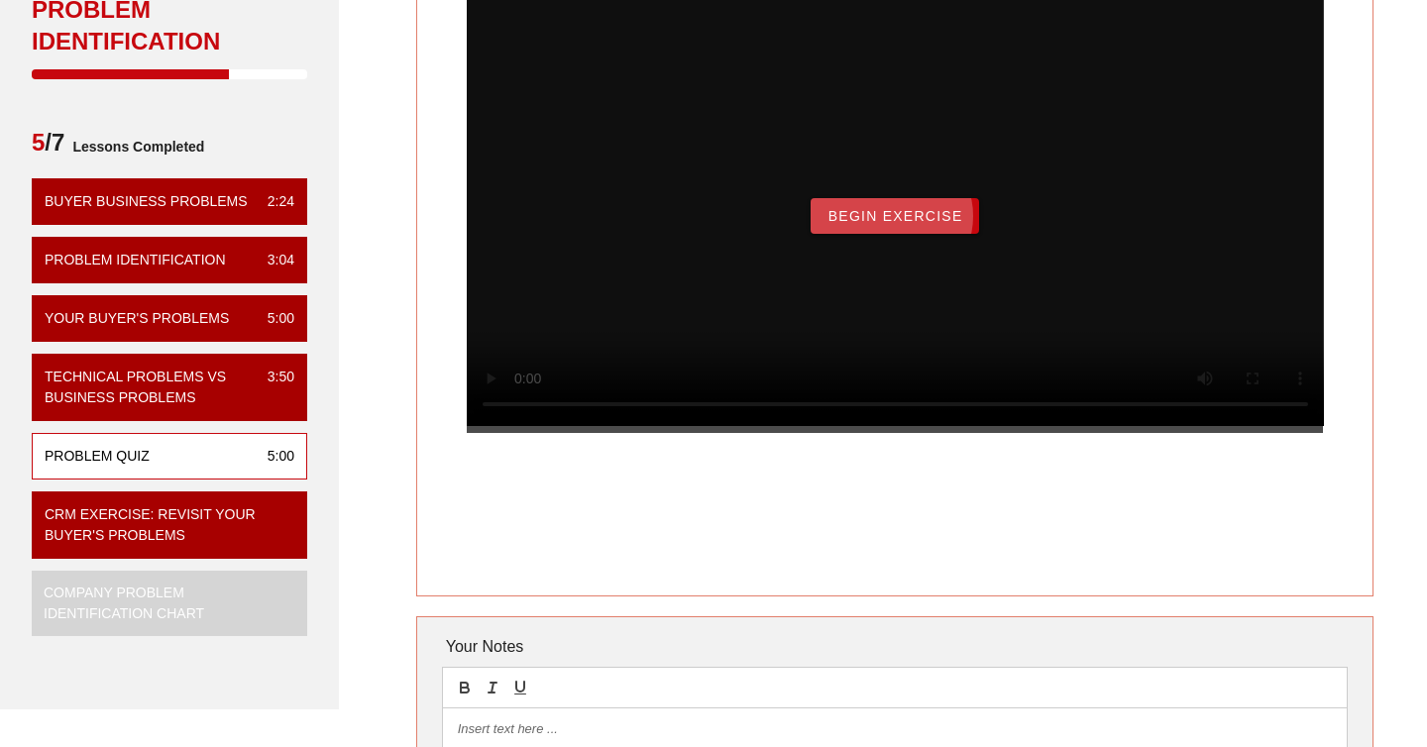
click at [936, 224] on span "Begin Exercise" at bounding box center [894, 216] width 136 height 16
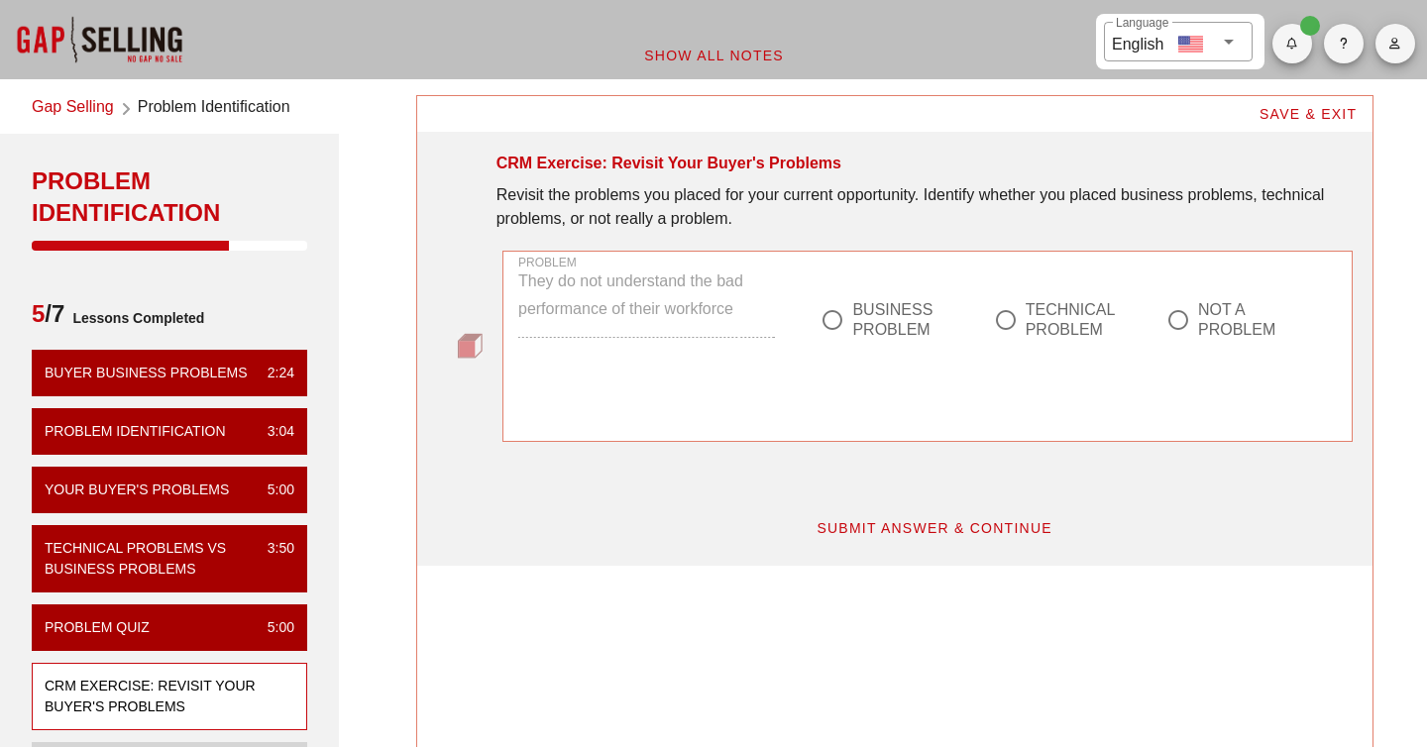
click at [1044, 322] on div "TECHNICAL PROBLEM" at bounding box center [1076, 320] width 101 height 40
radio input "true"
click at [1009, 530] on span "SUBMIT ANSWER & CONTINUE" at bounding box center [934, 528] width 237 height 16
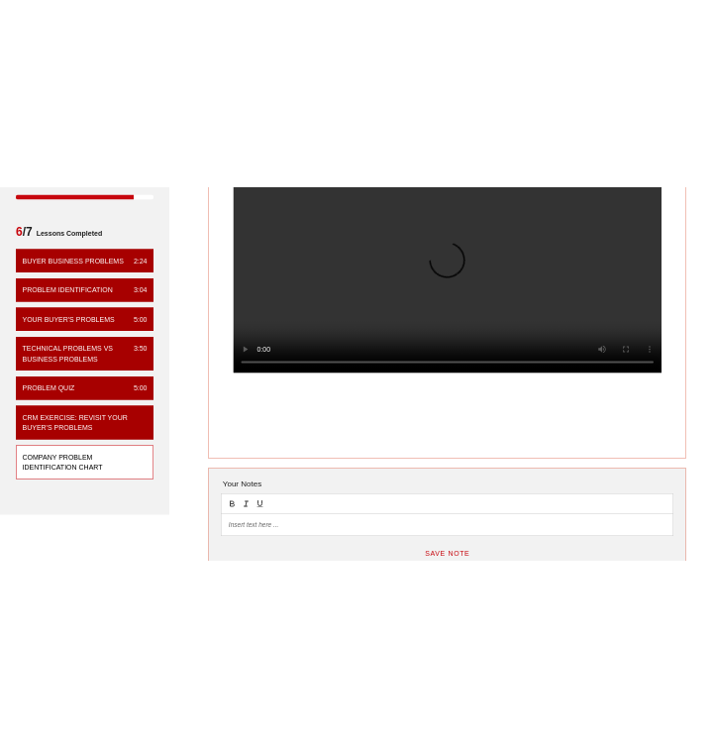
scroll to position [149, 0]
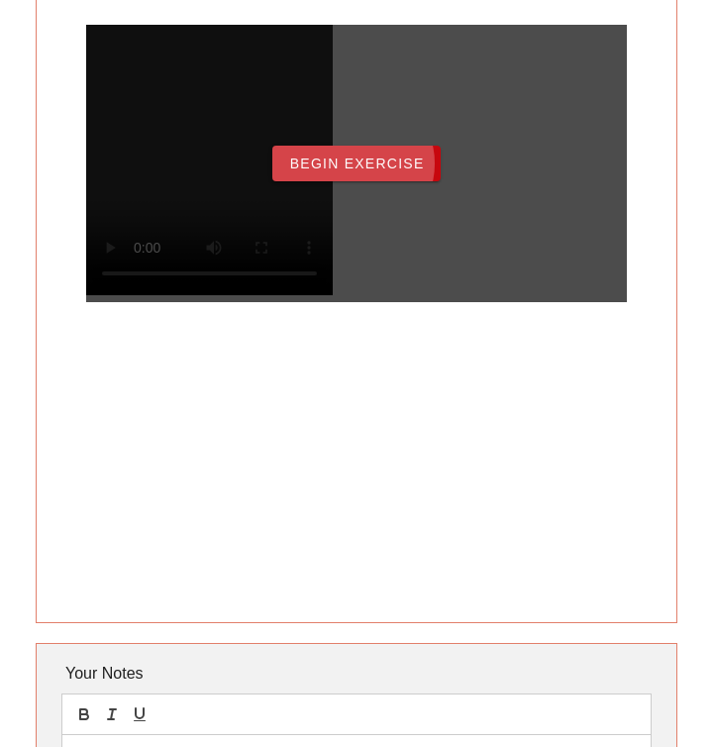
click at [332, 170] on span "Begin Exercise" at bounding box center [356, 164] width 136 height 16
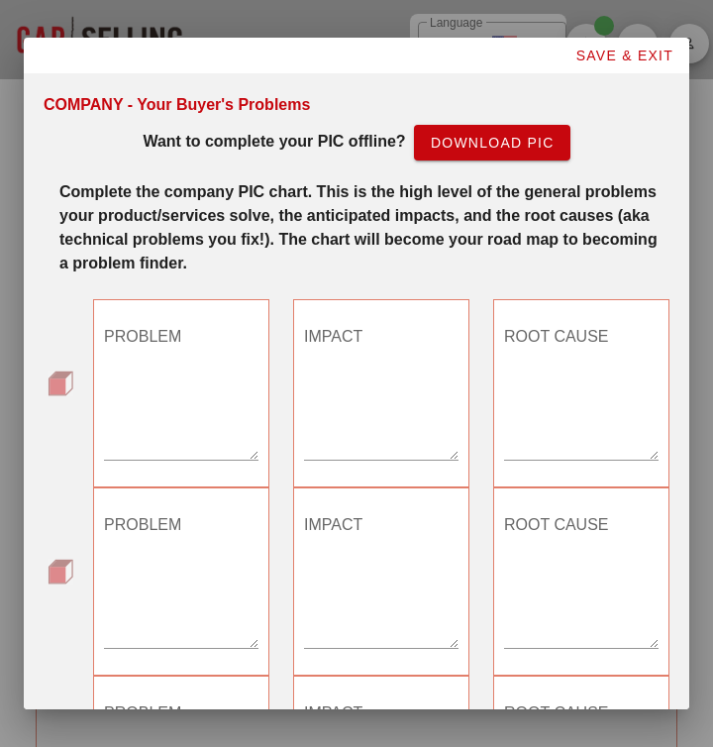
click at [496, 144] on span "Download PIC" at bounding box center [492, 143] width 125 height 16
